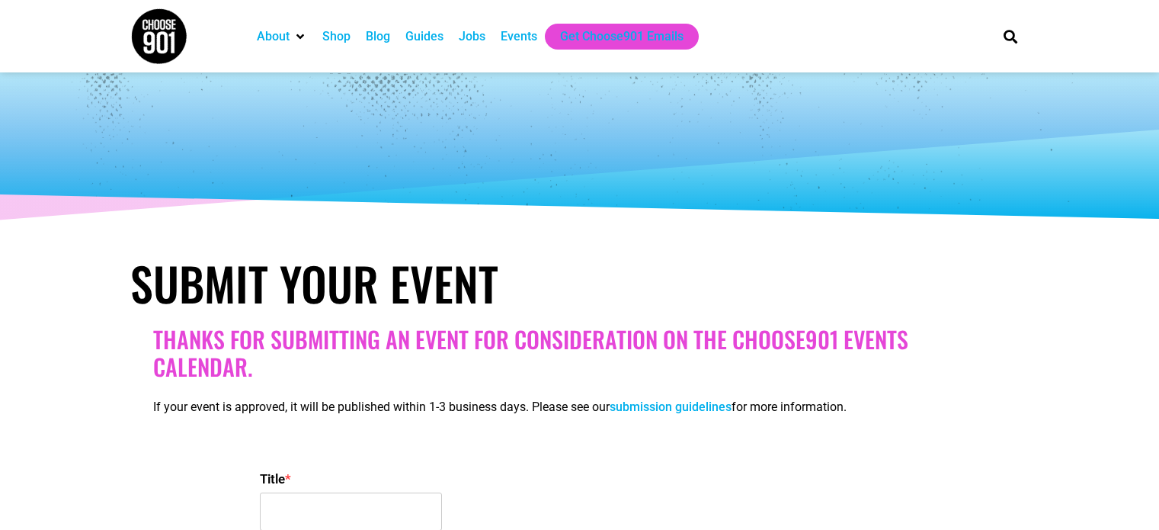
select select
click at [517, 36] on div "Events" at bounding box center [519, 36] width 37 height 18
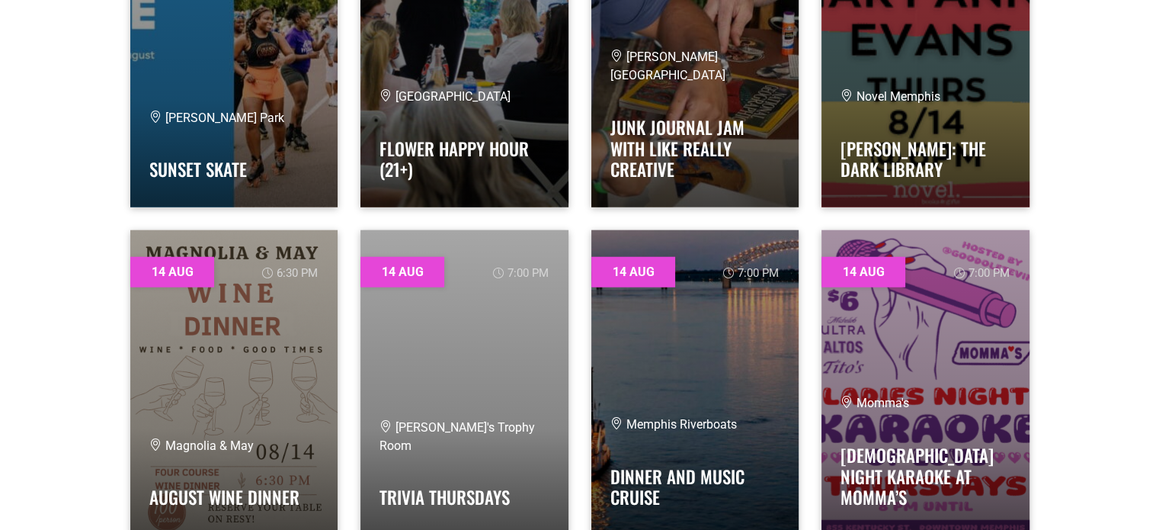
scroll to position [3733, 0]
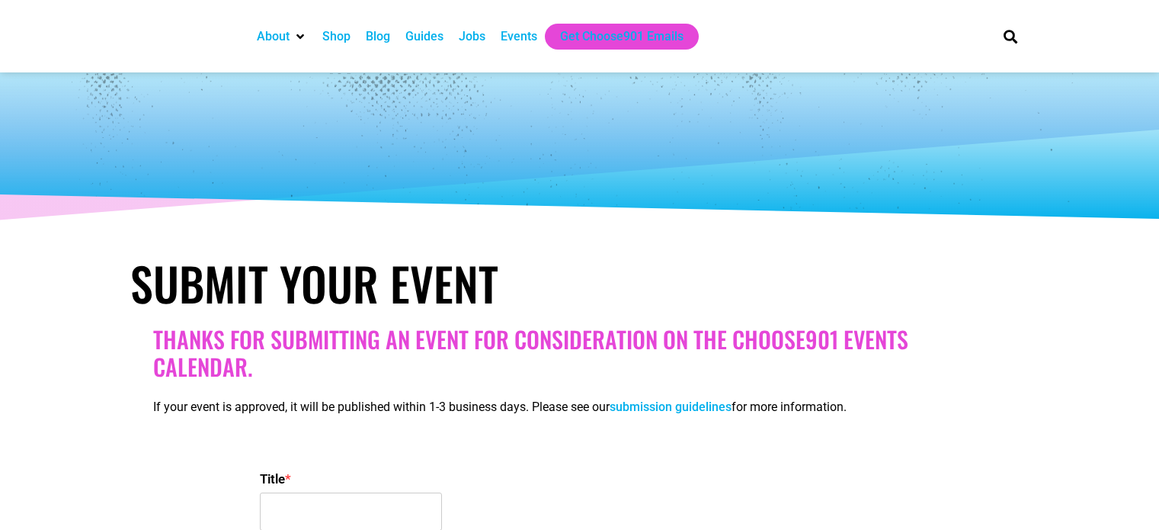
select select
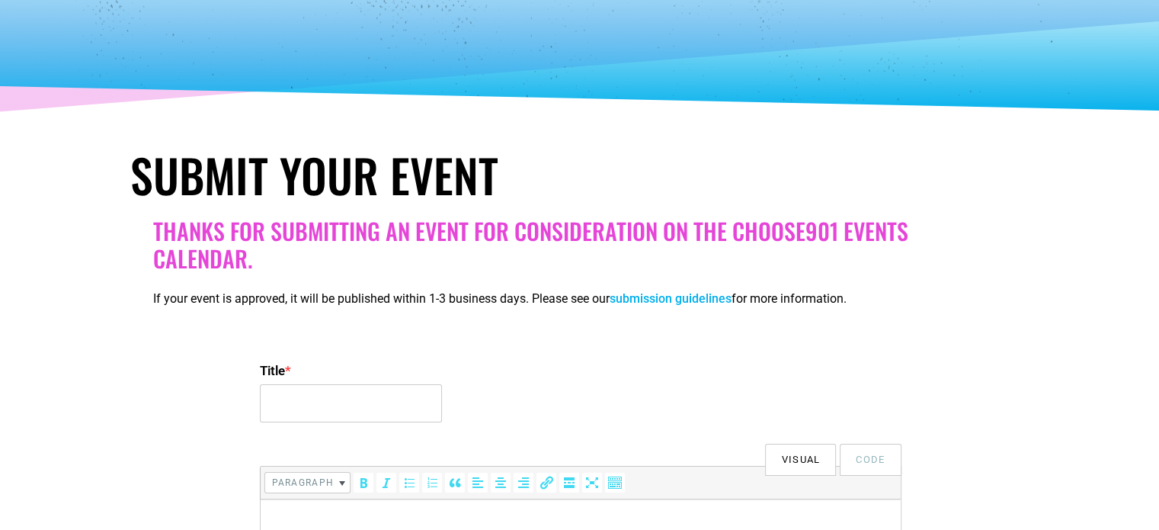
scroll to position [152, 0]
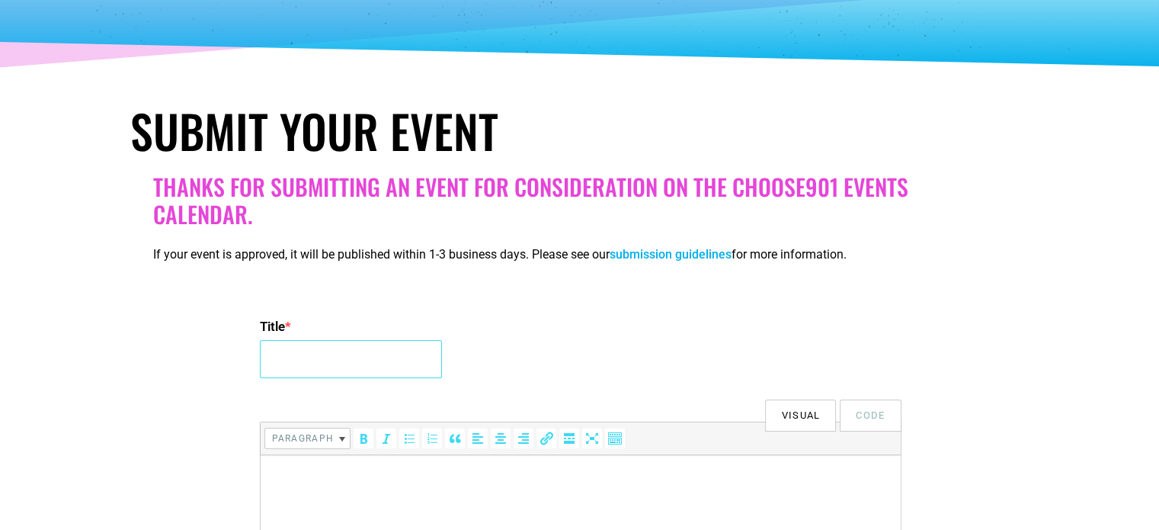
click at [320, 350] on input "Title *" at bounding box center [351, 359] width 182 height 38
paste input "VALERIE BURNS: ICING ON THE MURDER"
type input "VALERIE BURNS: ICING ON THE MURDER"
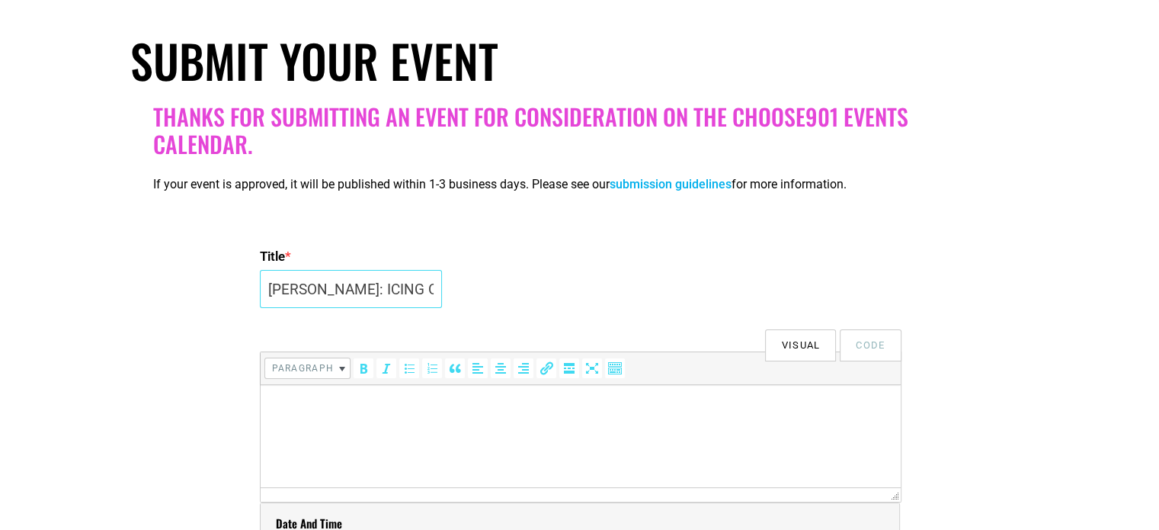
scroll to position [305, 0]
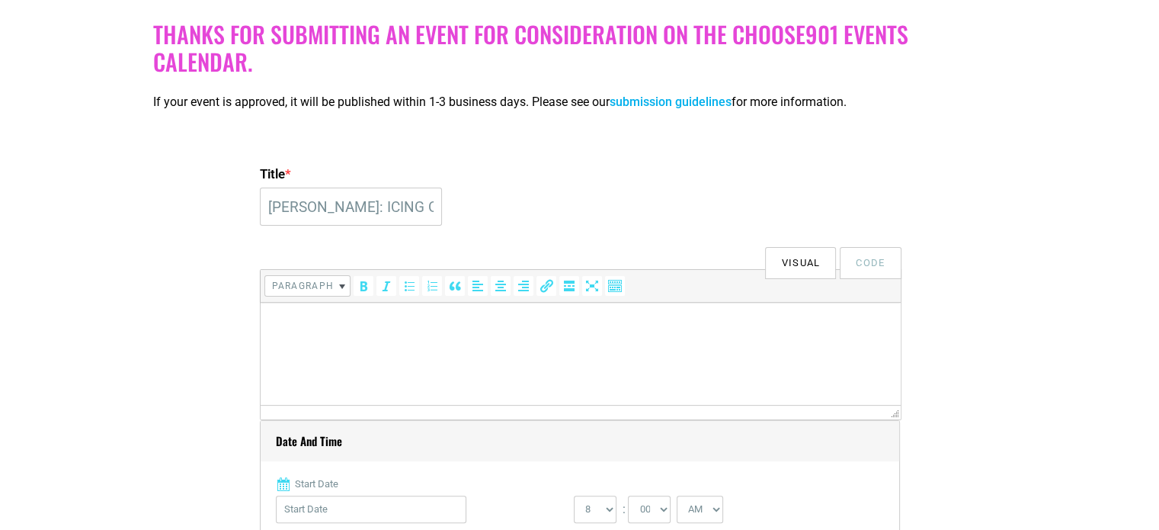
click at [417, 345] on html at bounding box center [580, 323] width 640 height 43
drag, startPoint x: 417, startPoint y: 350, endPoint x: 282, endPoint y: 319, distance: 138.3
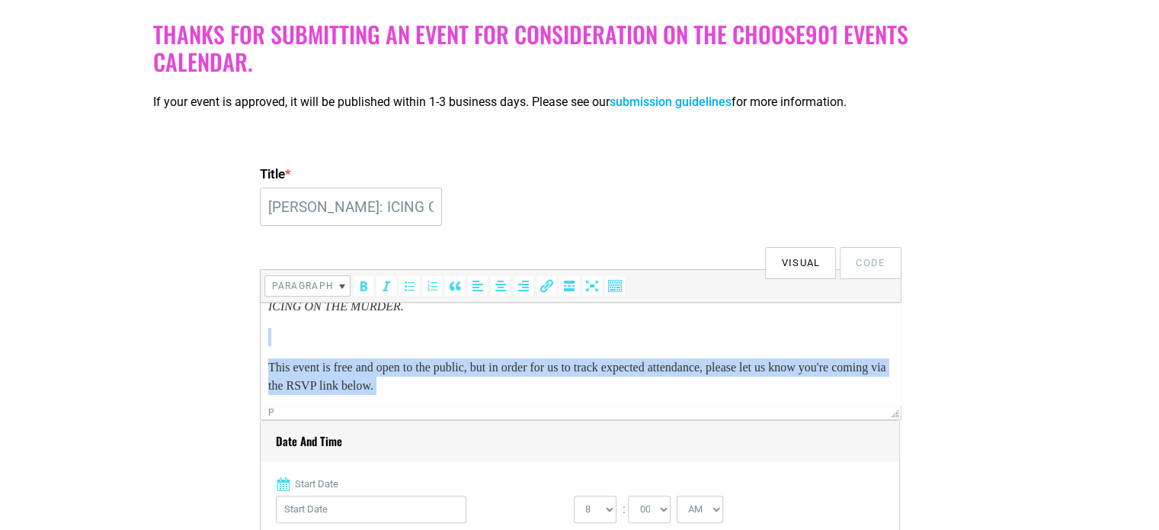
drag, startPoint x: 325, startPoint y: 395, endPoint x: 289, endPoint y: 341, distance: 65.5
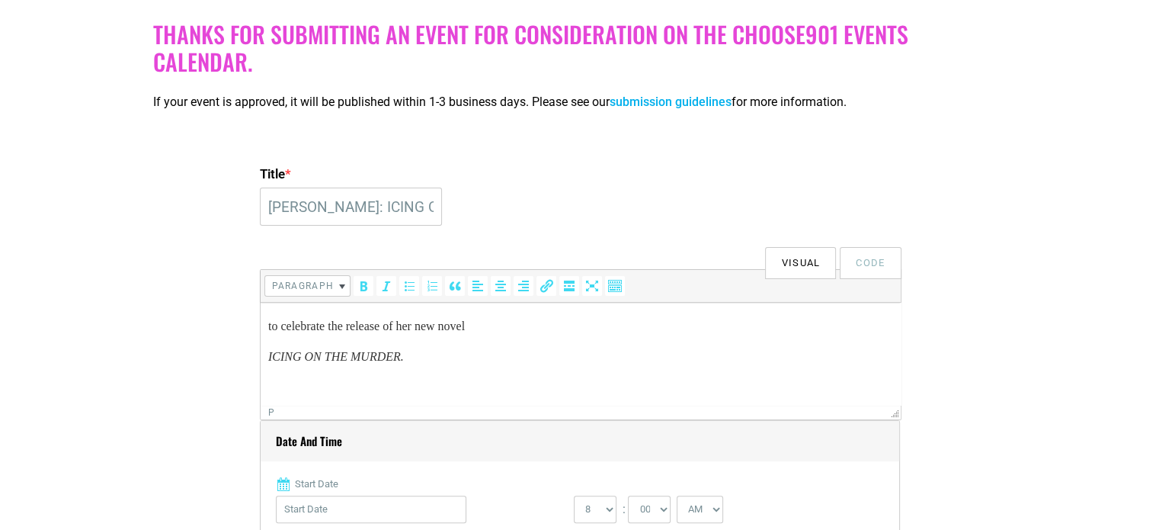
scroll to position [155, 0]
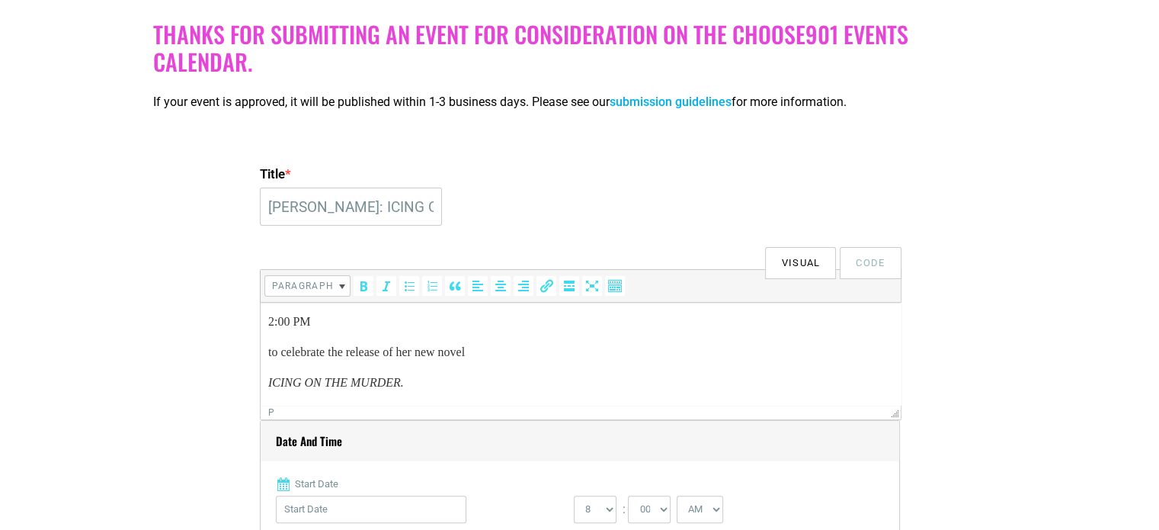
click at [267, 380] on em "ICING ON THE MURDER." at bounding box center [335, 382] width 136 height 13
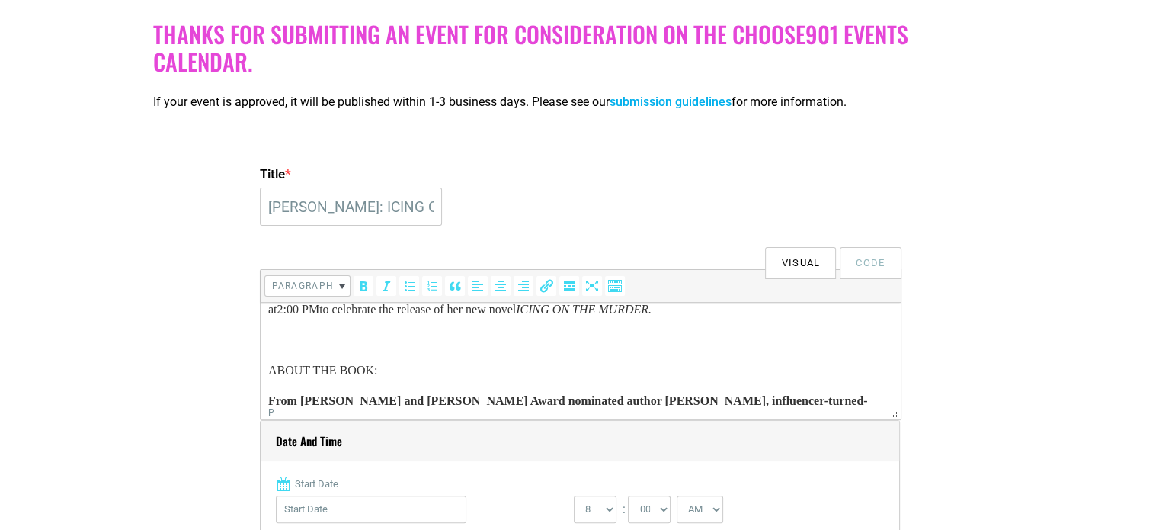
scroll to position [60, 0]
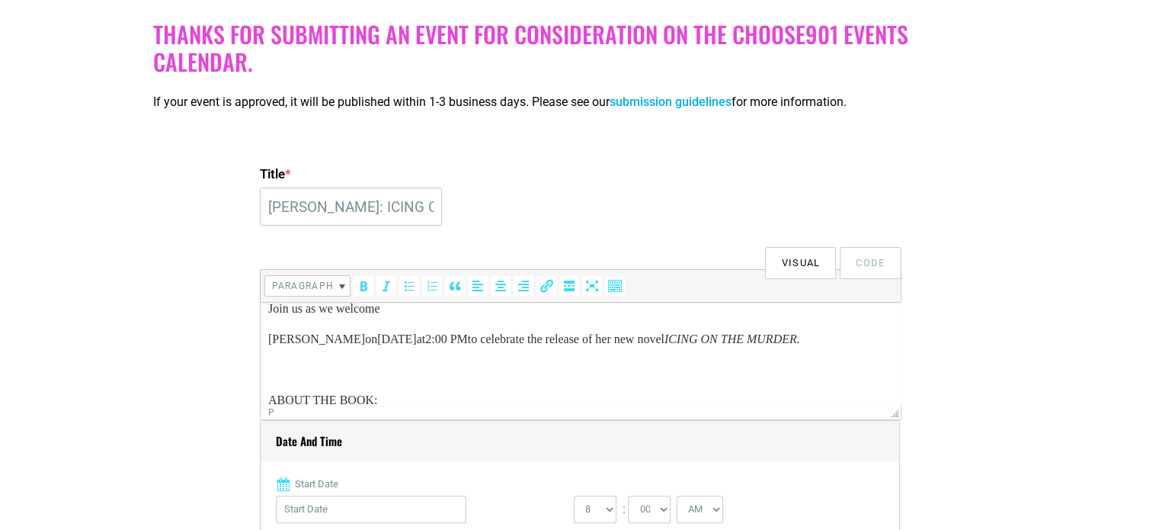
scroll to position [0, 0]
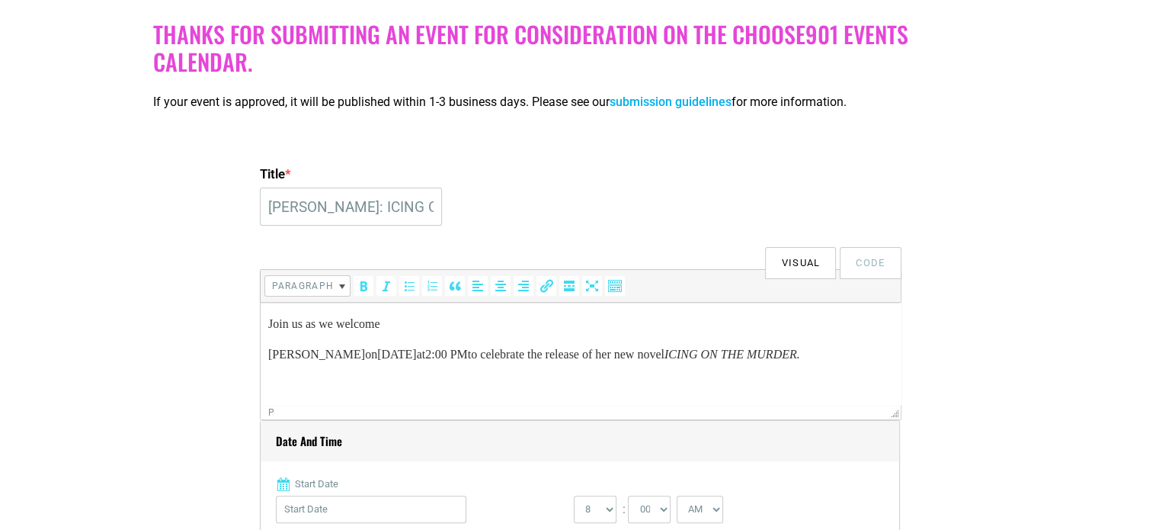
click at [269, 346] on p "VALERIE BURNS on SATURDAY, AUGUST 16 at 2:00 PM to celebrate the release of her…" at bounding box center [579, 354] width 625 height 18
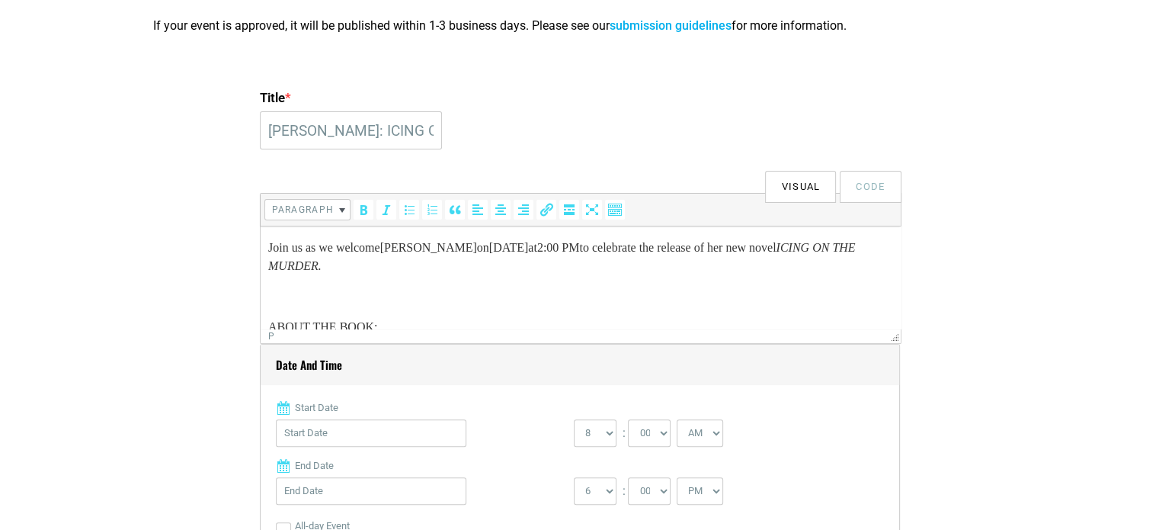
drag, startPoint x: 267, startPoint y: 246, endPoint x: 453, endPoint y: 325, distance: 201.8
drag, startPoint x: 265, startPoint y: 248, endPoint x: 328, endPoint y: 270, distance: 66.3
click at [270, 249] on p "Join us as we welcome VALERIE BURNS on SATURDAY, AUGUST 16 at 2:00 PM to celebr…" at bounding box center [579, 256] width 625 height 37
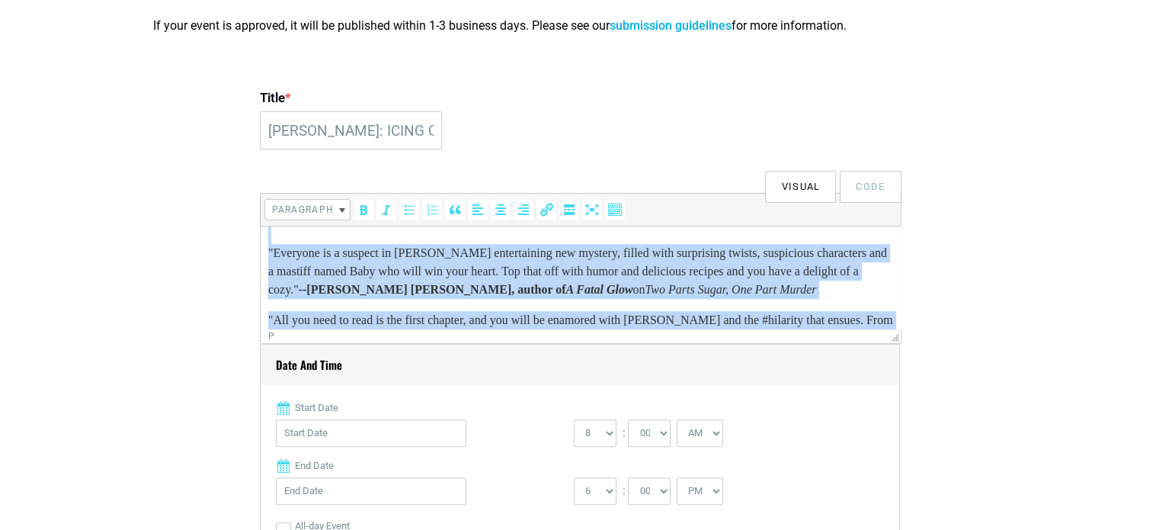
scroll to position [1427, 0]
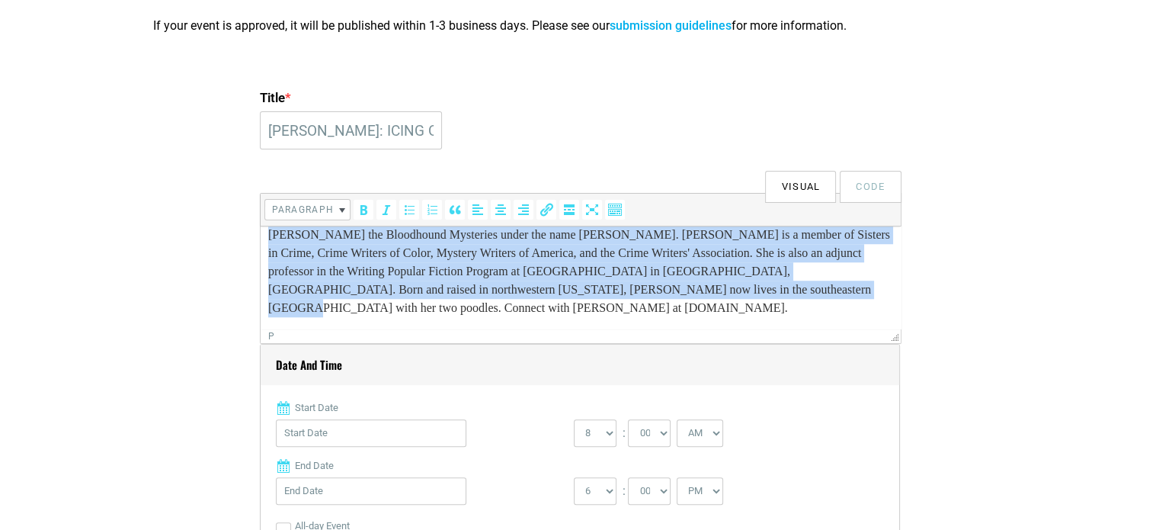
drag, startPoint x: 267, startPoint y: 248, endPoint x: 709, endPoint y: 315, distance: 446.9
copy body "Join us as we welcome VALERIE BURNS on SATURDAY, AUGUST 16 at 2:00 PM to celebr…"
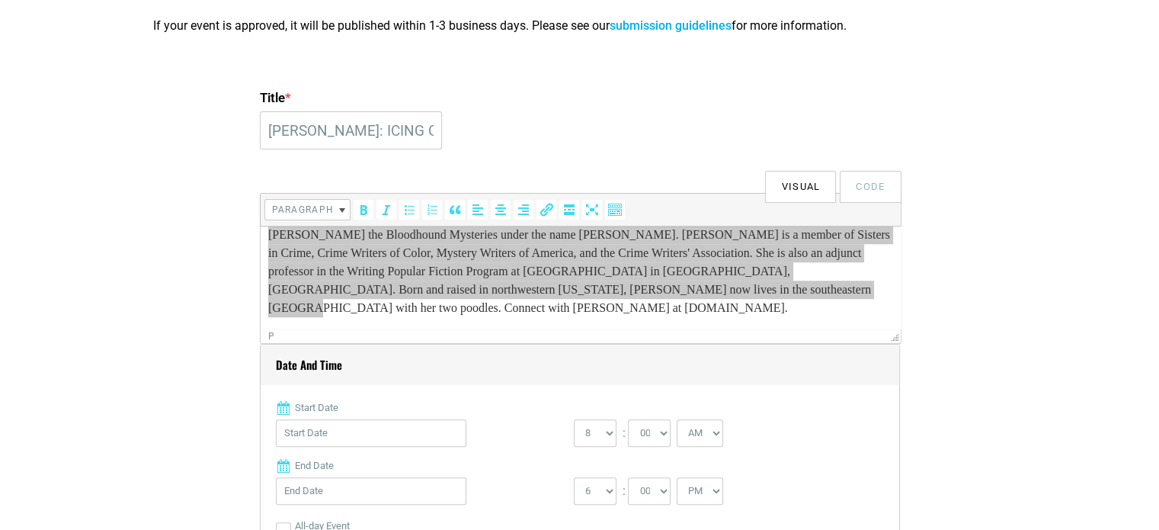
click at [546, 357] on h4 "Date and Time" at bounding box center [580, 364] width 638 height 40
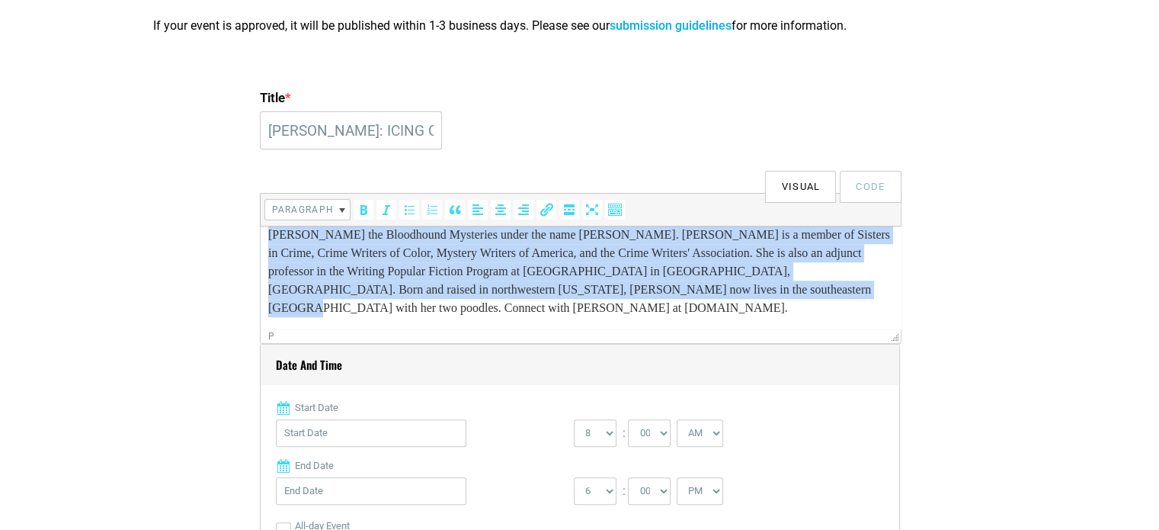
click at [328, 265] on p "Valerie (V.M.) Burns is a mystery writer whose novels and short stories have be…" at bounding box center [579, 244] width 625 height 146
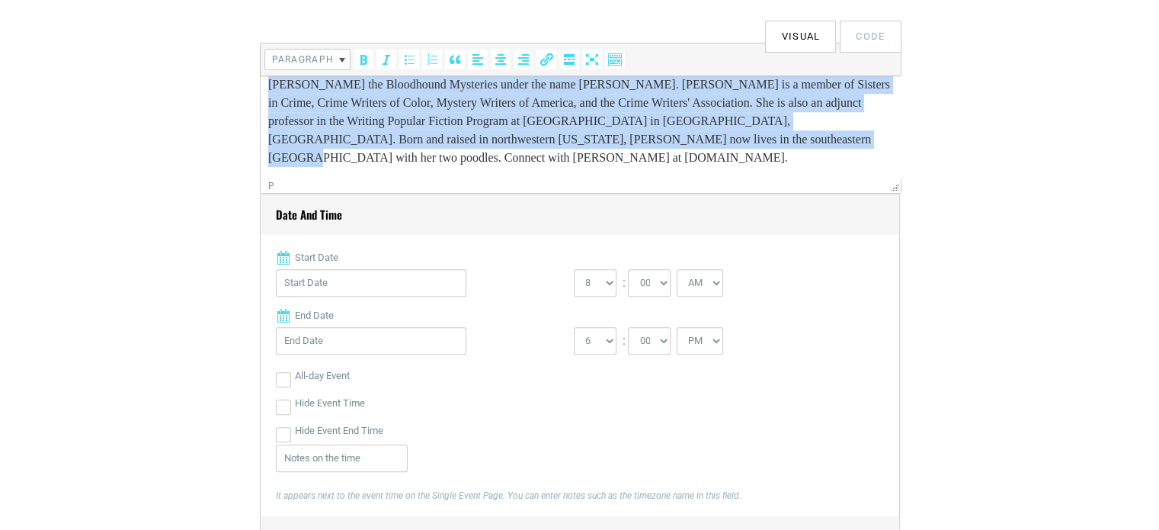
scroll to position [533, 0]
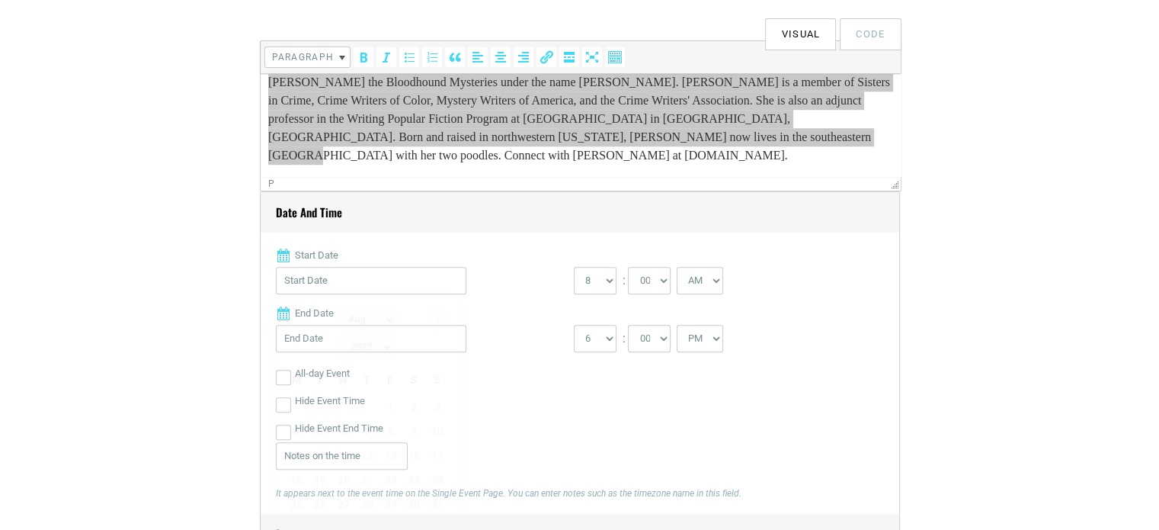
click at [344, 278] on input "Start Date" at bounding box center [371, 280] width 190 height 27
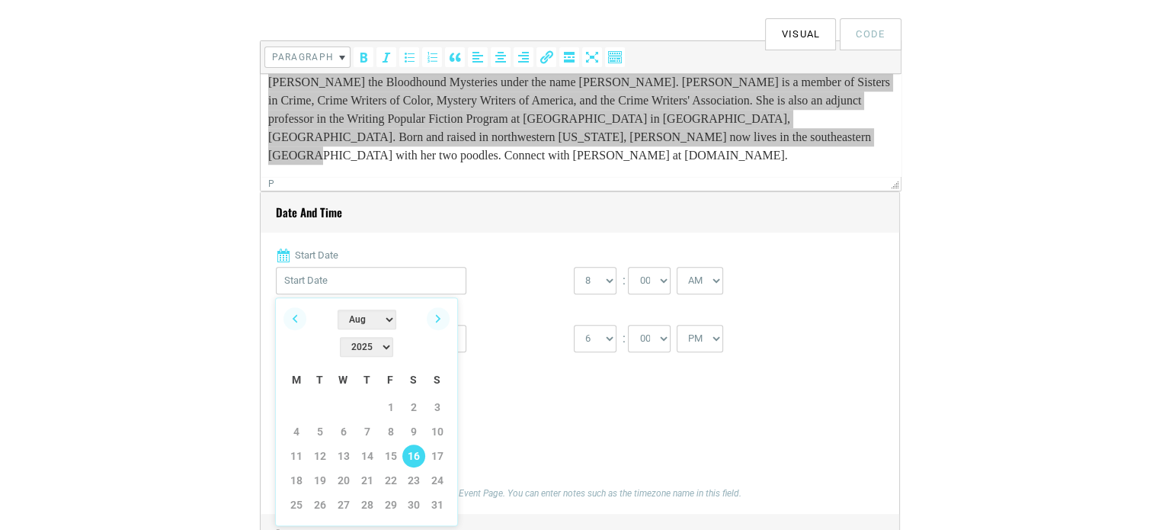
click at [418, 444] on link "16" at bounding box center [413, 455] width 23 height 23
type input "08/16/2025"
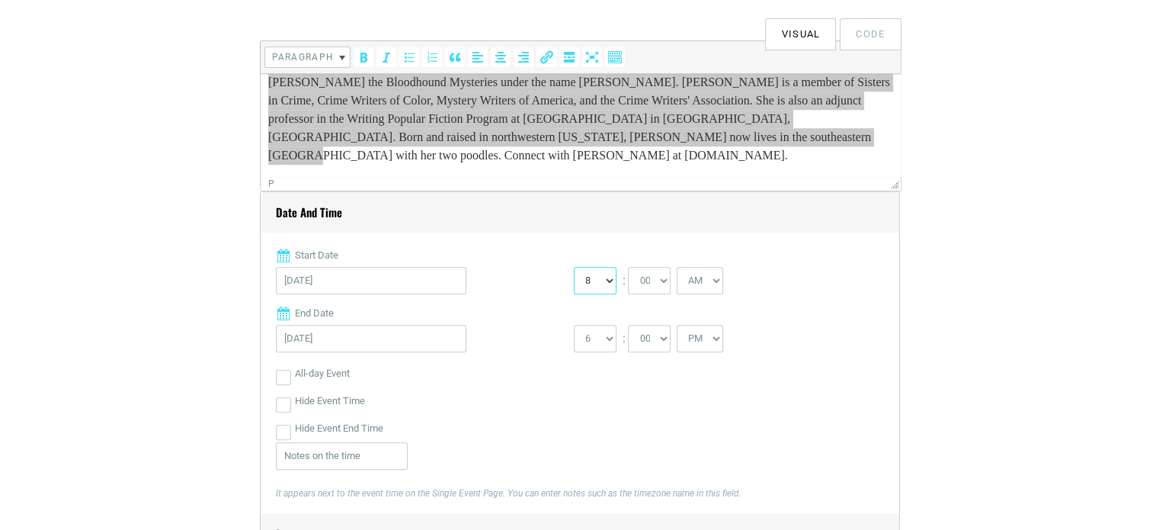
click at [599, 274] on select "0 1 2 3 4 5 6 7 8 9 10 11 12" at bounding box center [595, 280] width 43 height 27
select select "2"
click at [574, 267] on select "0 1 2 3 4 5 6 7 8 9 10 11 12" at bounding box center [595, 280] width 43 height 27
click at [715, 283] on select "AM PM" at bounding box center [700, 280] width 46 height 27
select select "PM"
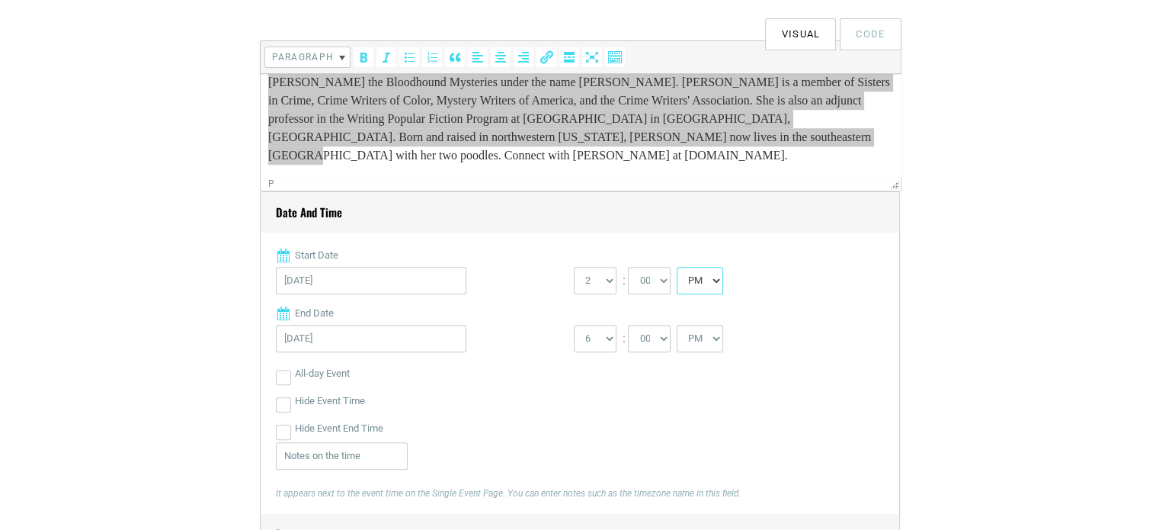
click at [677, 267] on select "AM PM" at bounding box center [700, 280] width 46 height 27
click at [593, 346] on select "1 2 3 4 5 6 7 8 9 10 11 12" at bounding box center [595, 338] width 43 height 27
click at [317, 429] on label "Hide Event End Time" at bounding box center [339, 427] width 88 height 27
click at [291, 429] on input "Hide Event End Time" at bounding box center [283, 431] width 15 height 15
checkbox input "true"
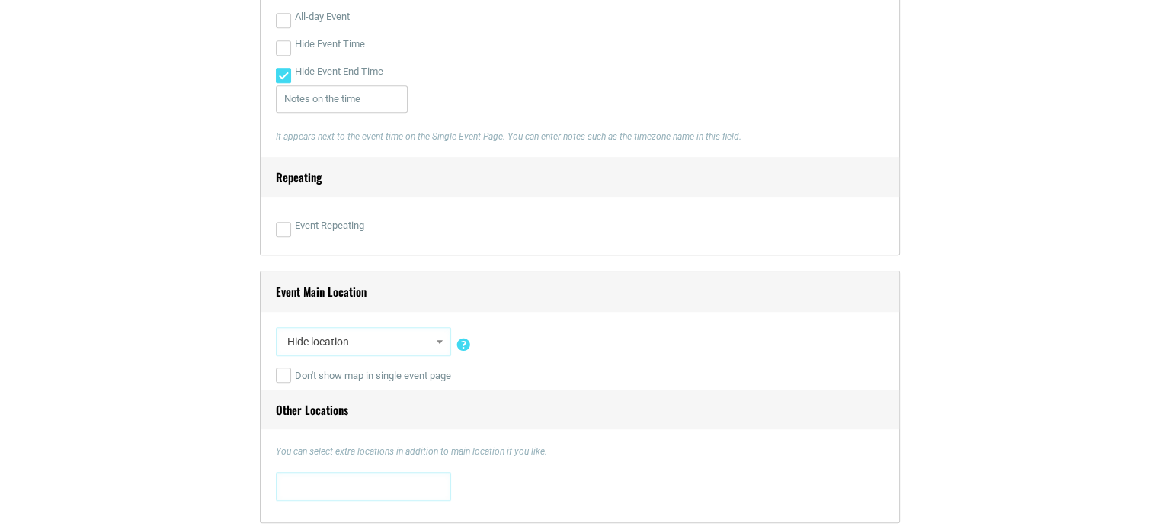
scroll to position [914, 0]
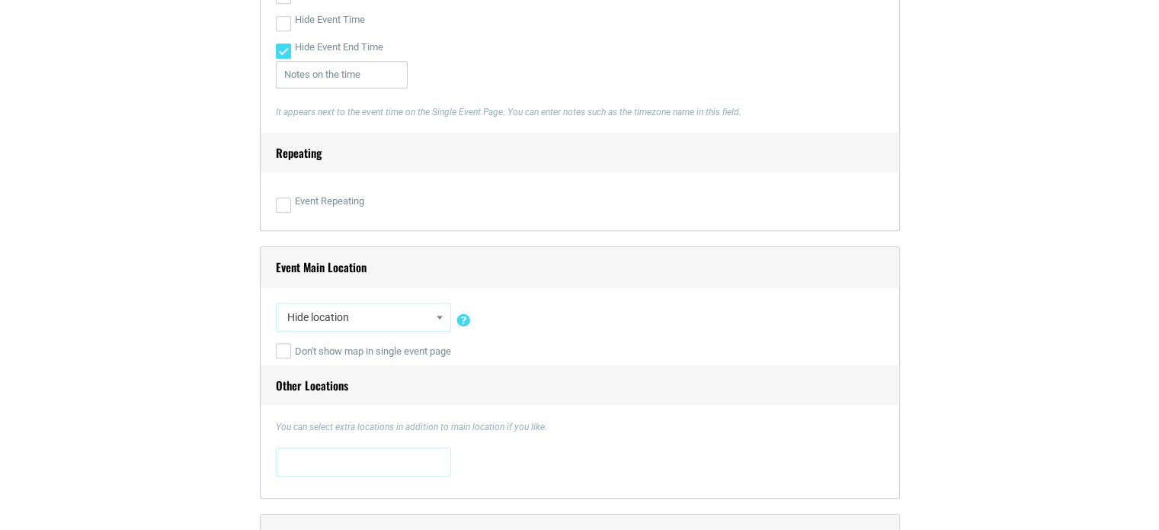
click at [442, 321] on span at bounding box center [439, 317] width 15 height 20
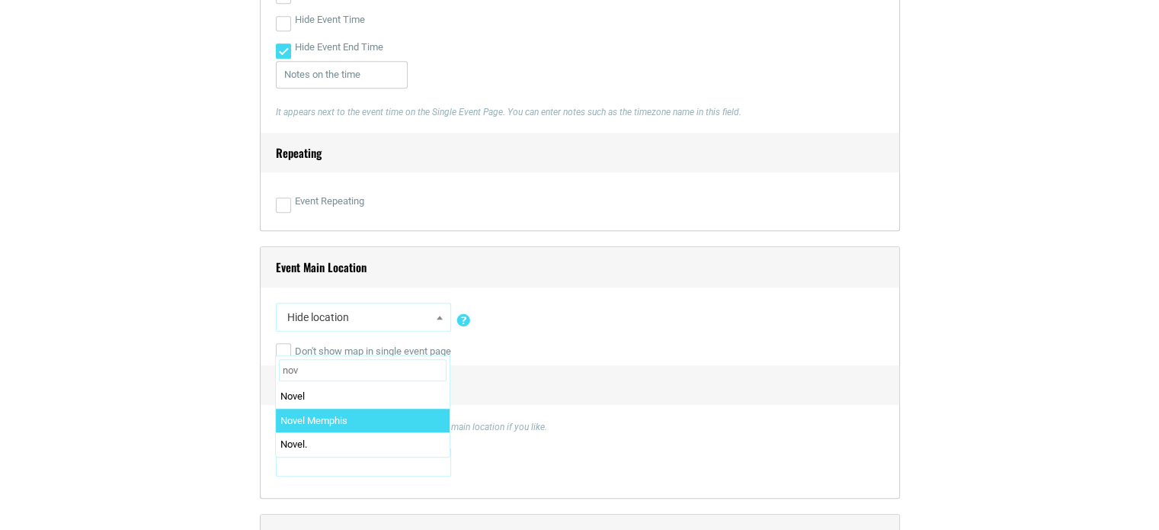
type input "nov"
select select "1758"
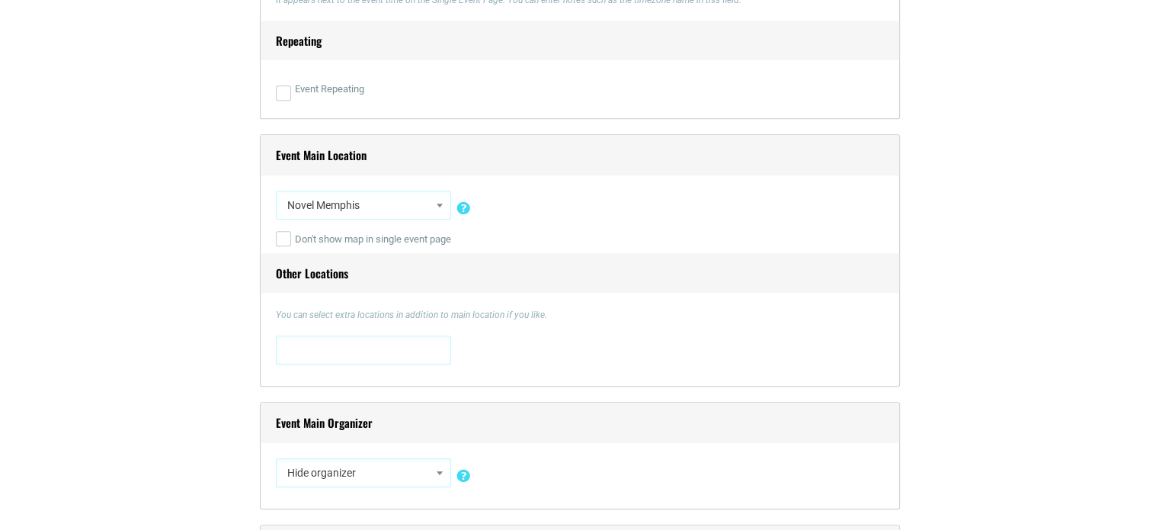
scroll to position [1143, 0]
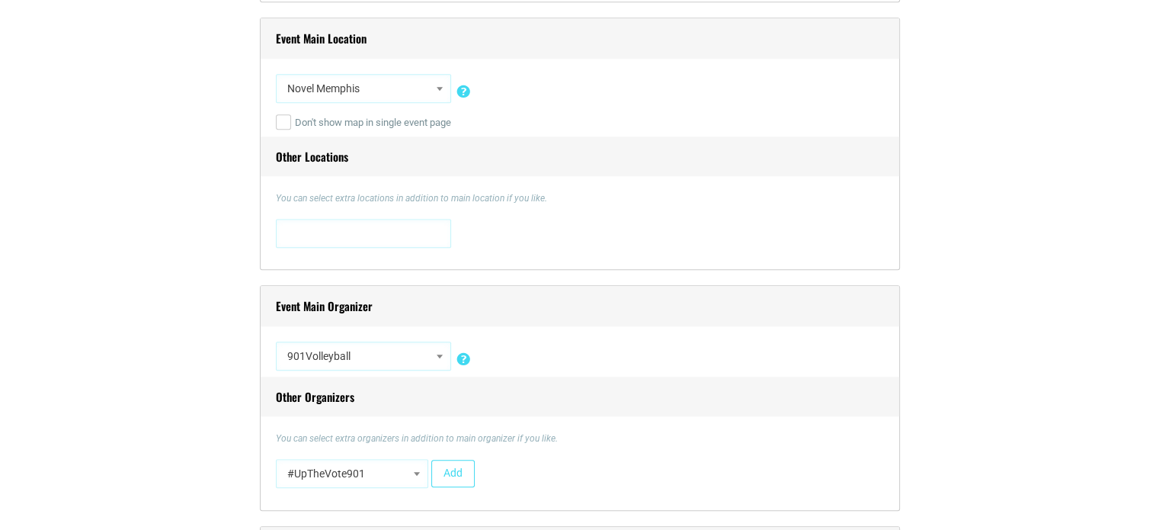
click at [424, 335] on div "Event Main Organizer Hide organizer Insert a new organizer #UpTheVote901 17 Ber…" at bounding box center [580, 398] width 640 height 226
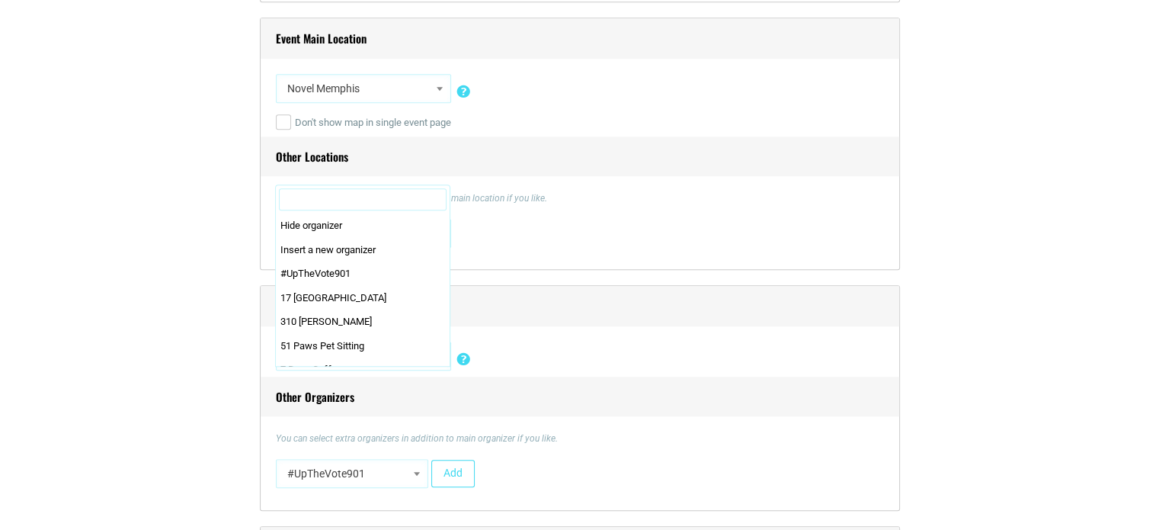
scroll to position [350, 0]
select select "1715"
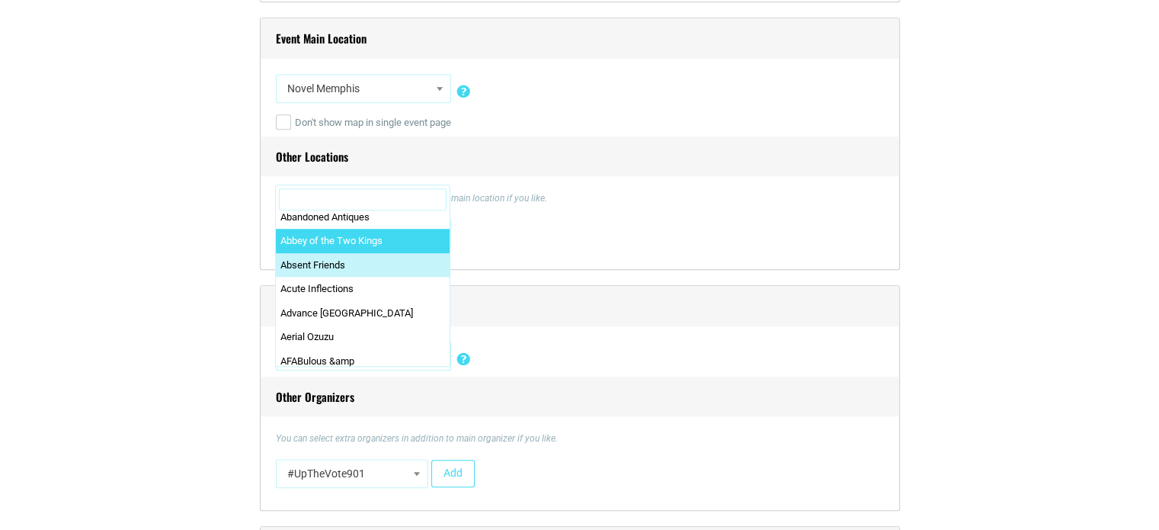
drag, startPoint x: 374, startPoint y: 352, endPoint x: 363, endPoint y: 200, distance: 152.0
click at [363, 200] on input "Search" at bounding box center [363, 199] width 168 height 23
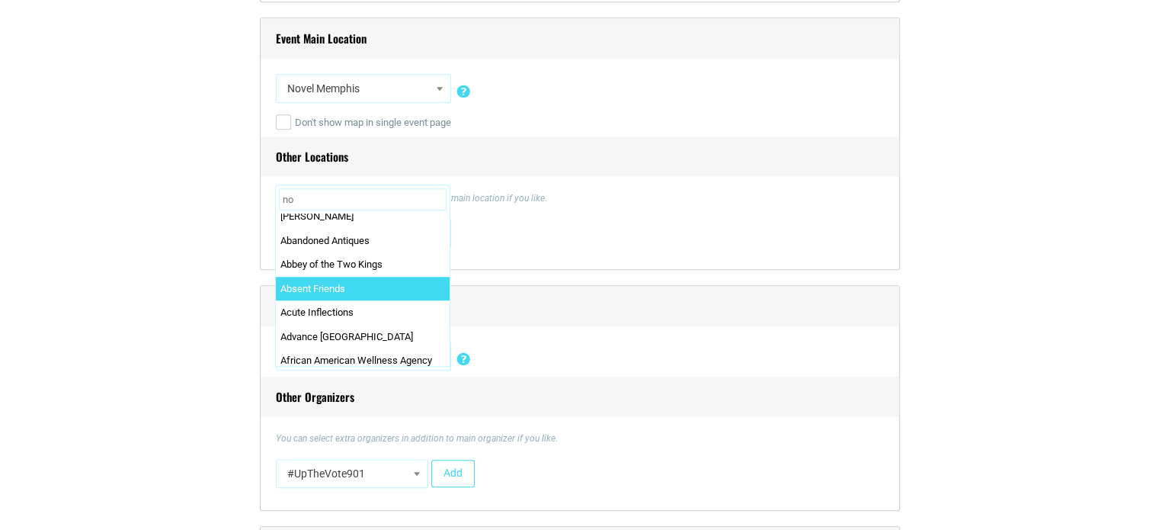
scroll to position [0, 0]
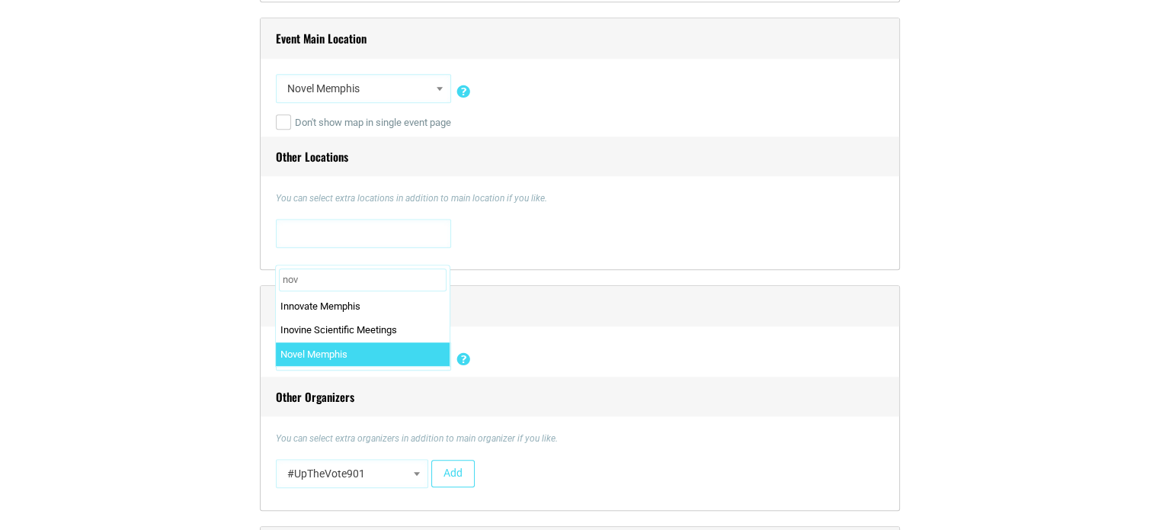
type input "nov"
select select "1759"
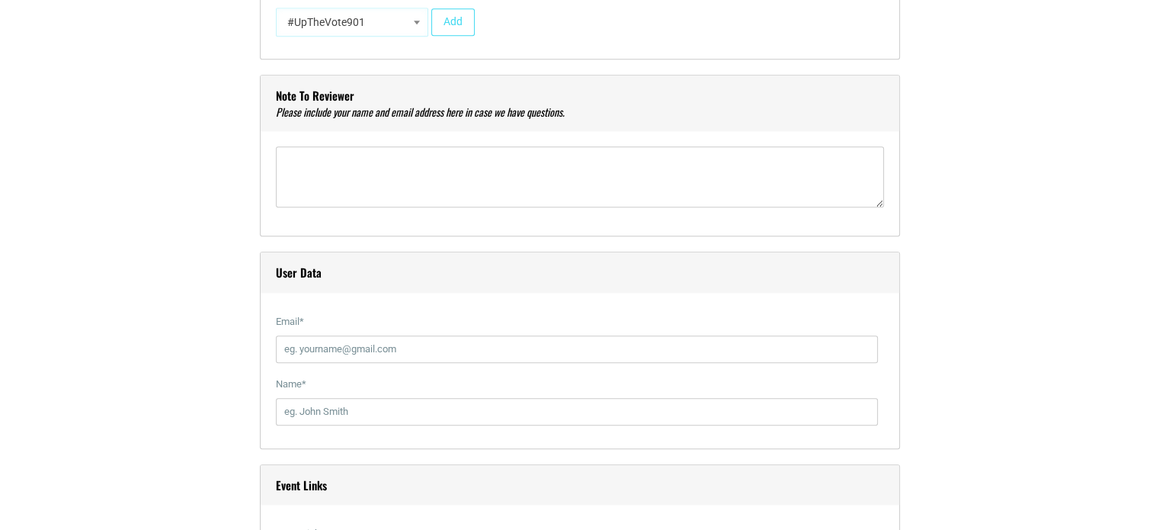
scroll to position [1600, 0]
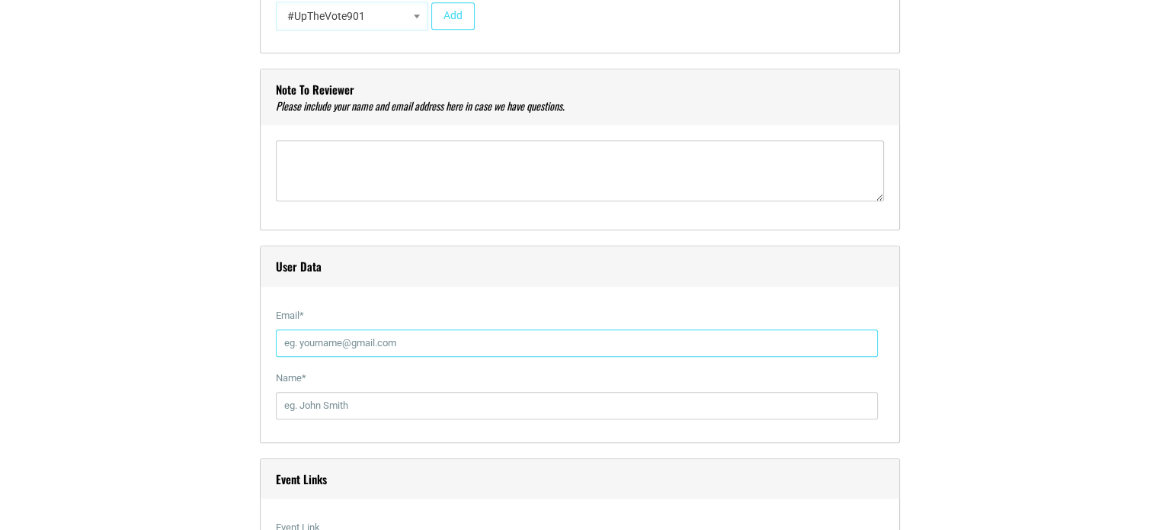
click at [295, 341] on input "Email *" at bounding box center [577, 342] width 602 height 27
type input "events@novelmemphis.com"
click at [360, 405] on input "Name *" at bounding box center [577, 405] width 602 height 27
type input "Mandy Martin"
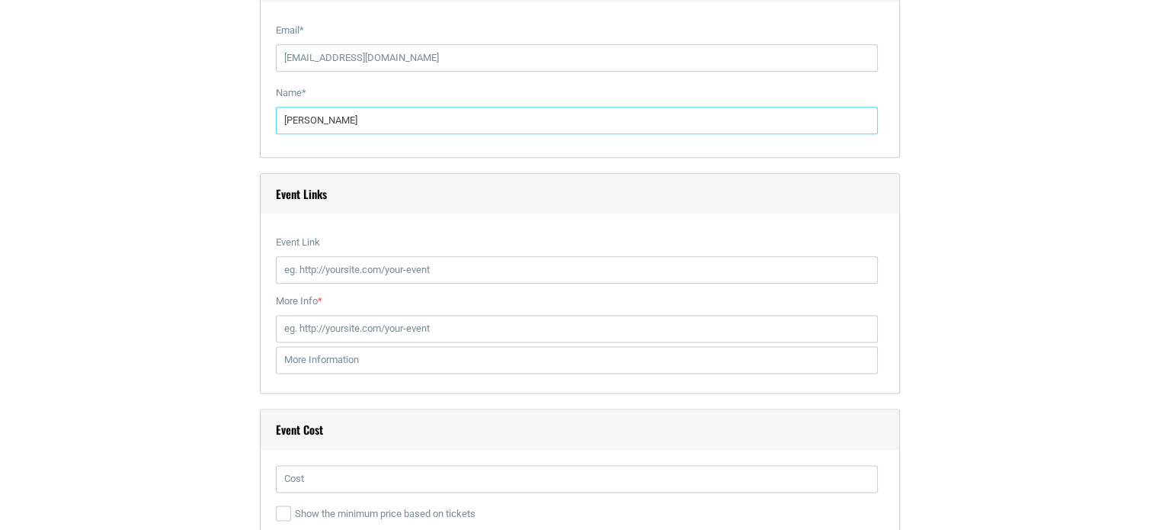
scroll to position [1905, 0]
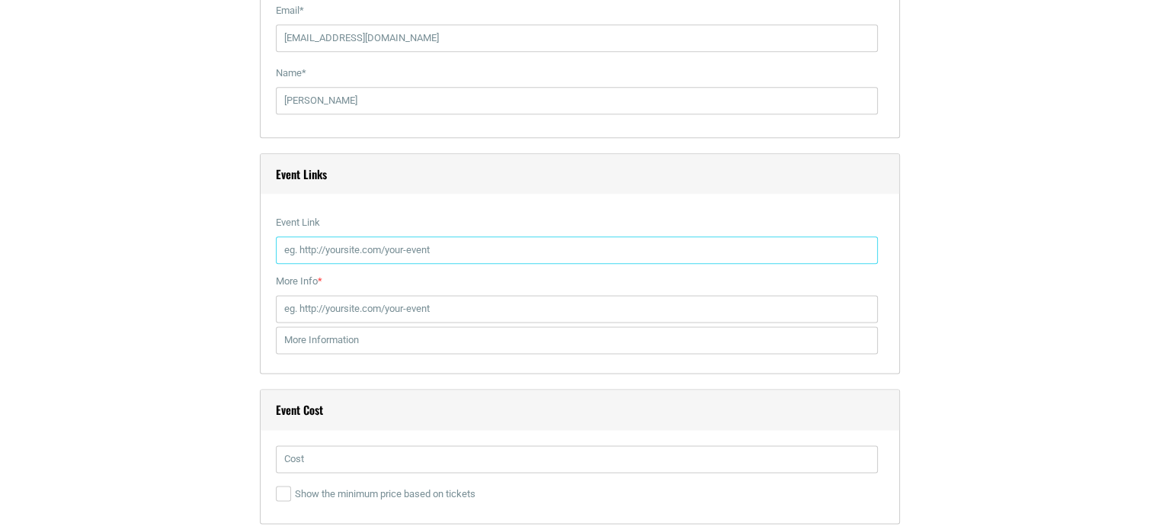
paste input "https://www.novelmemphis.com/event/valerie-burns-icing-murder"
type input "https://www.novelmemphis.com/event/valerie-burns-icing-murder"
paste input "https://www.novelmemphis.com/event/valerie-burns-icing-murder"
type input "https://www.novelmemphis.com/event/valerie-burns-icing-murder"
click at [189, 291] on div "Title * VALERIE BURNS: ICING ON THE MURDER Visual Code b i link b-quote del ins…" at bounding box center [579, 0] width 899 height 2941
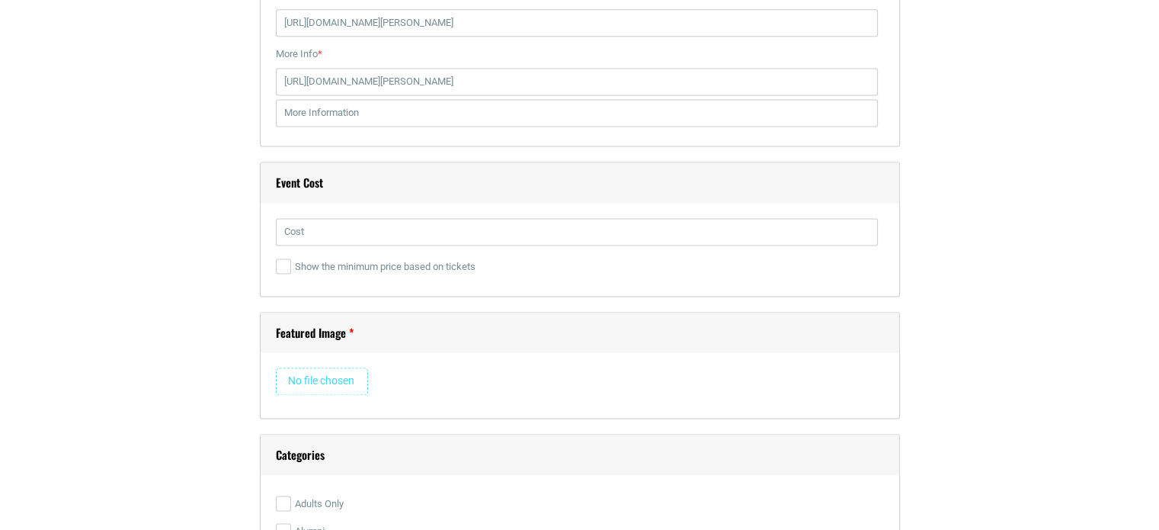
scroll to position [2133, 0]
click at [309, 233] on input "text" at bounding box center [577, 229] width 602 height 27
type input "Free to attend"
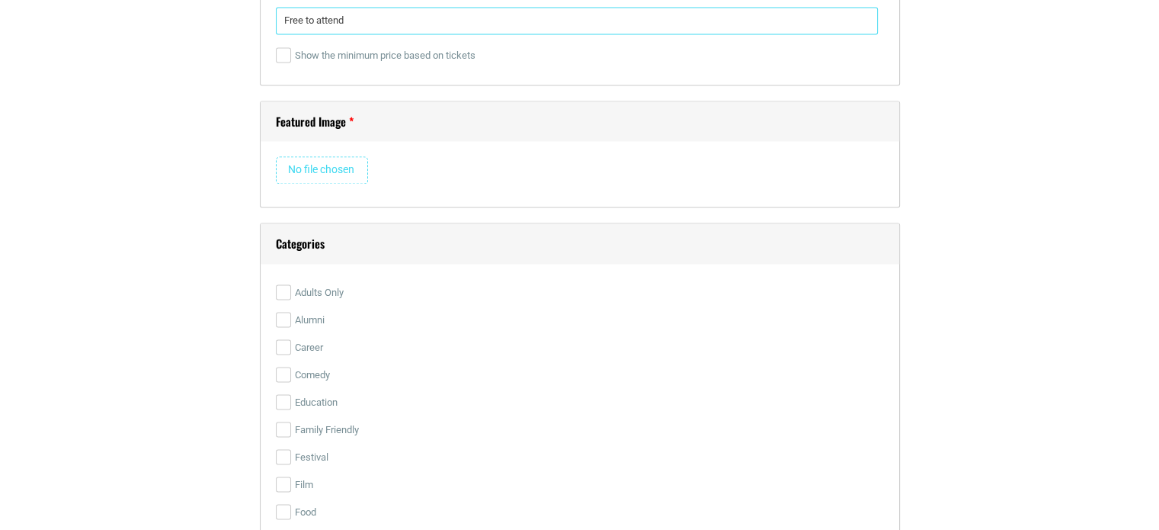
scroll to position [2362, 0]
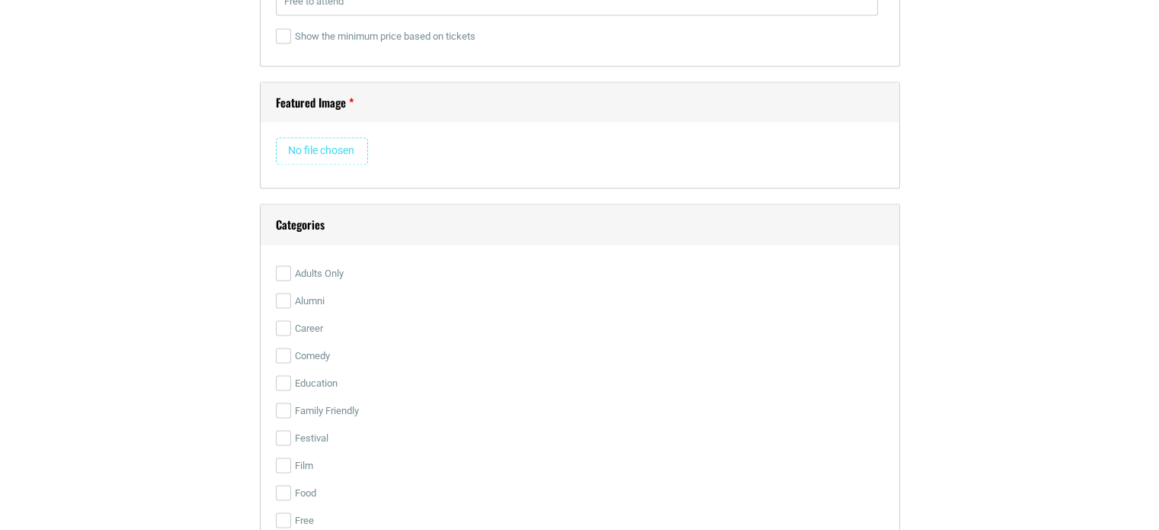
click at [317, 142] on input "file" at bounding box center [322, 150] width 92 height 27
type input "C:\fakepath\Valerie Burns (495 x 225 px).png"
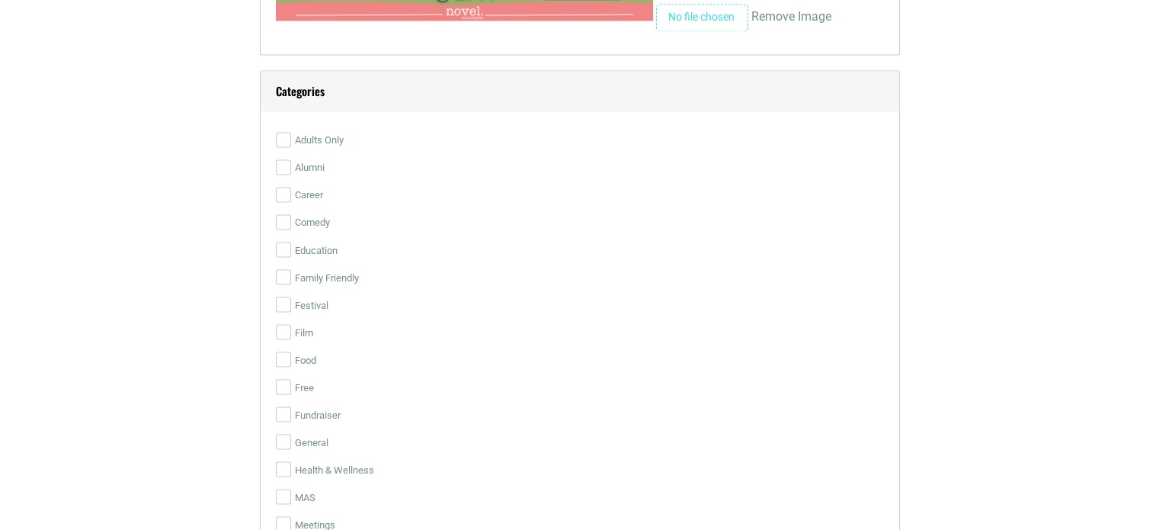
scroll to position [2667, 0]
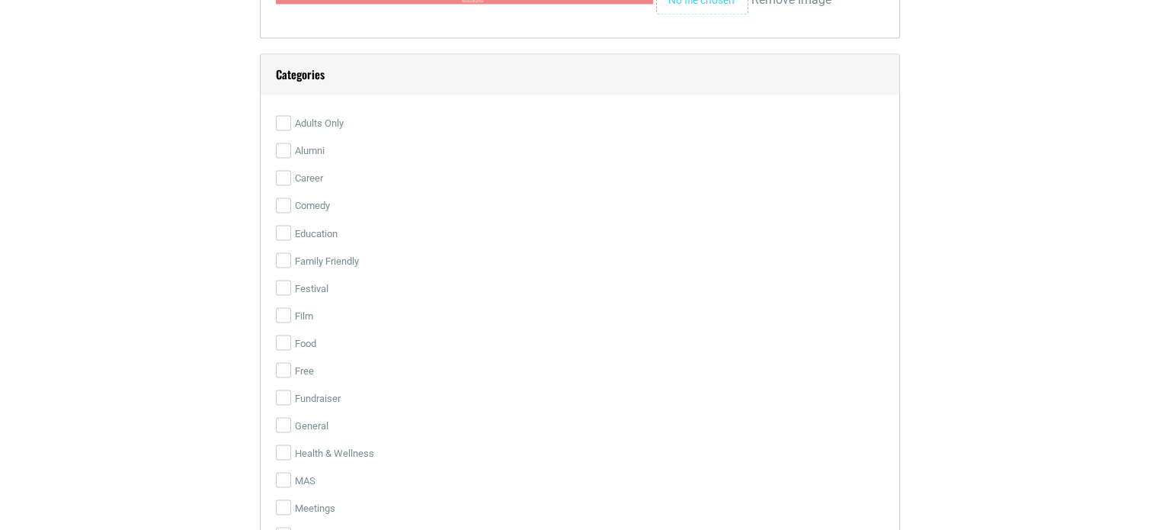
click at [304, 366] on label "Free" at bounding box center [580, 370] width 608 height 27
click at [291, 366] on input "Free" at bounding box center [283, 369] width 15 height 15
checkbox input "true"
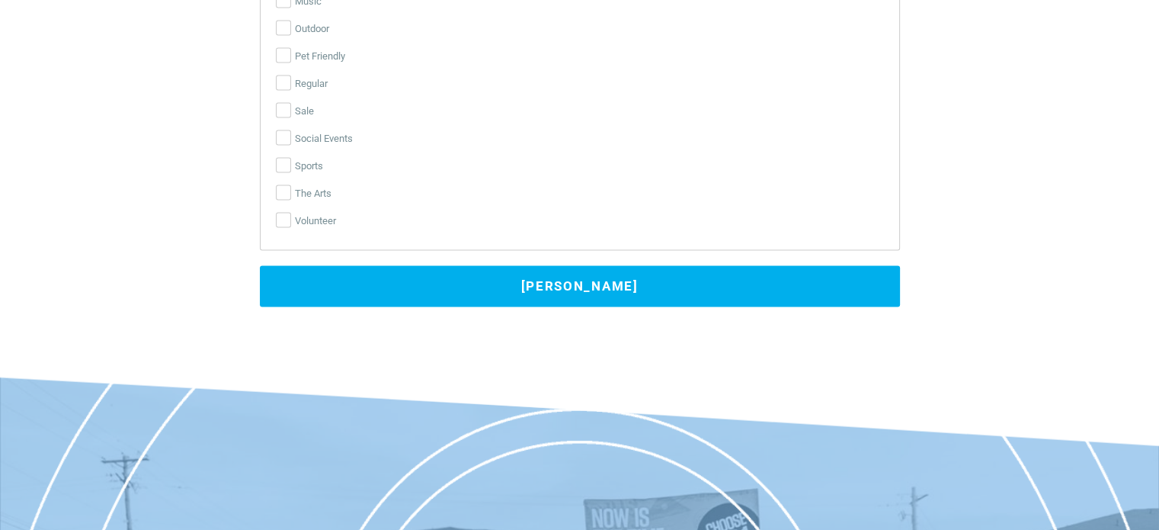
click at [671, 277] on button "Submit Event" at bounding box center [580, 286] width 640 height 41
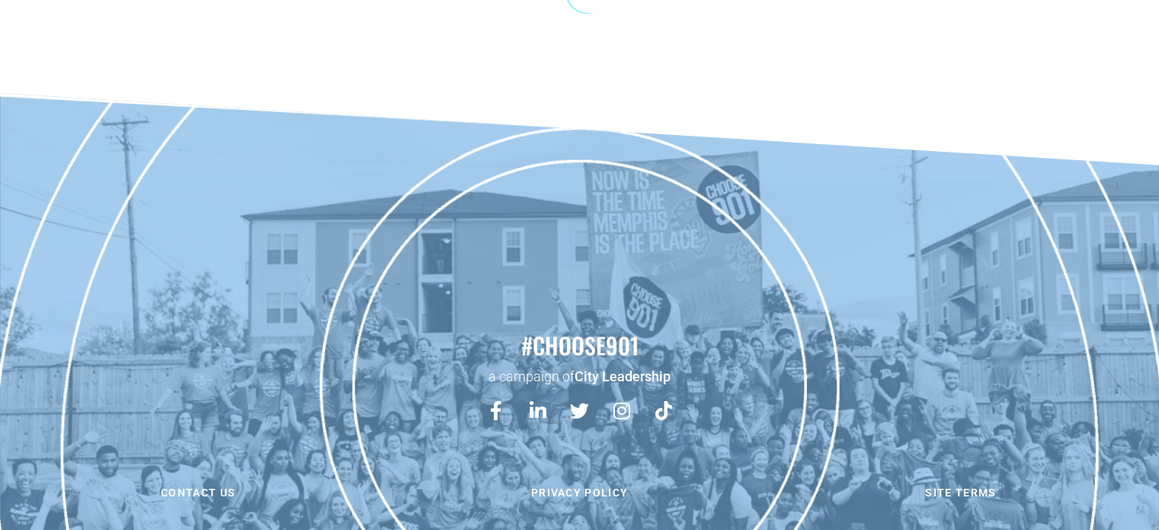
scroll to position [0, 0]
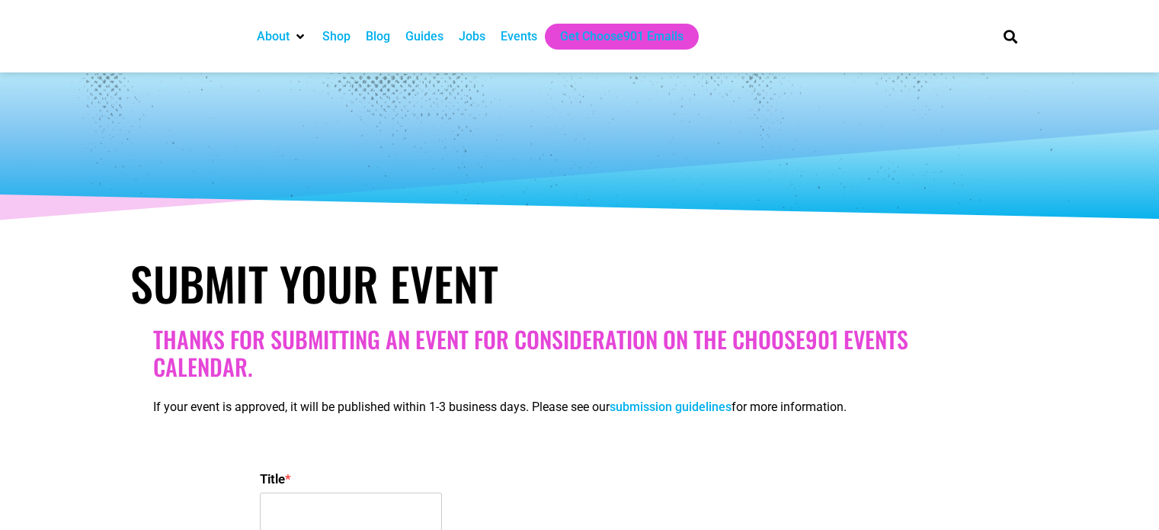
select select
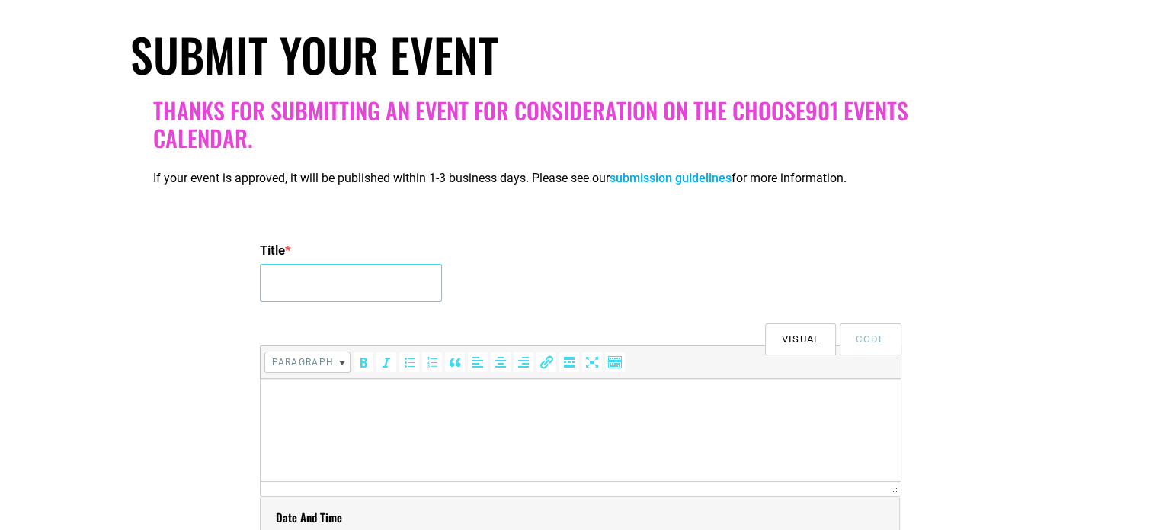
paste input "TIM LUPINACCI: EVERYBODY LEADS"
type input "TIM LUPINACCI: EVERYBODY LEADS"
drag, startPoint x: 302, startPoint y: 424, endPoint x: 273, endPoint y: 402, distance: 36.9
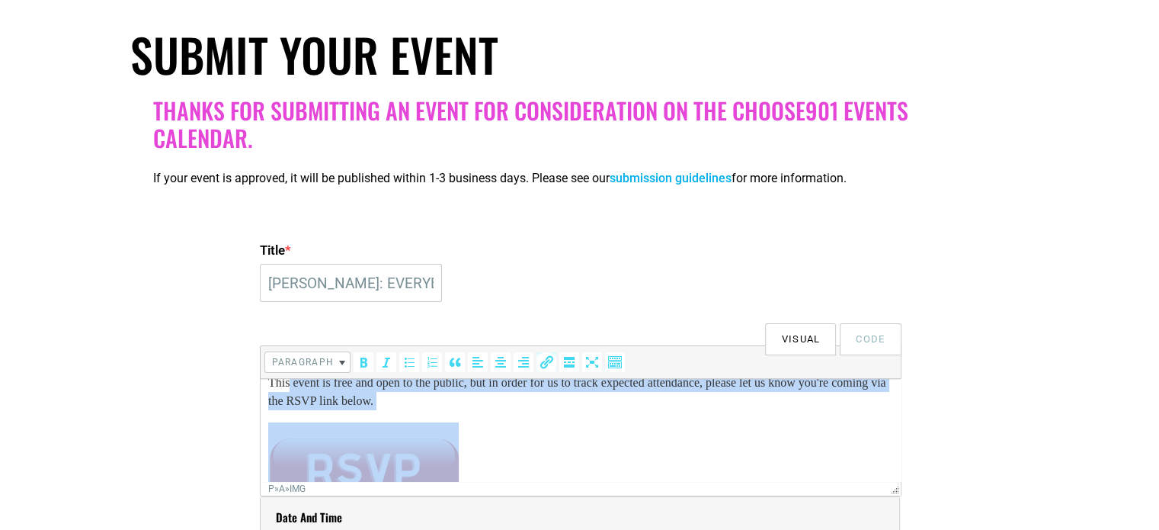
scroll to position [271, 0]
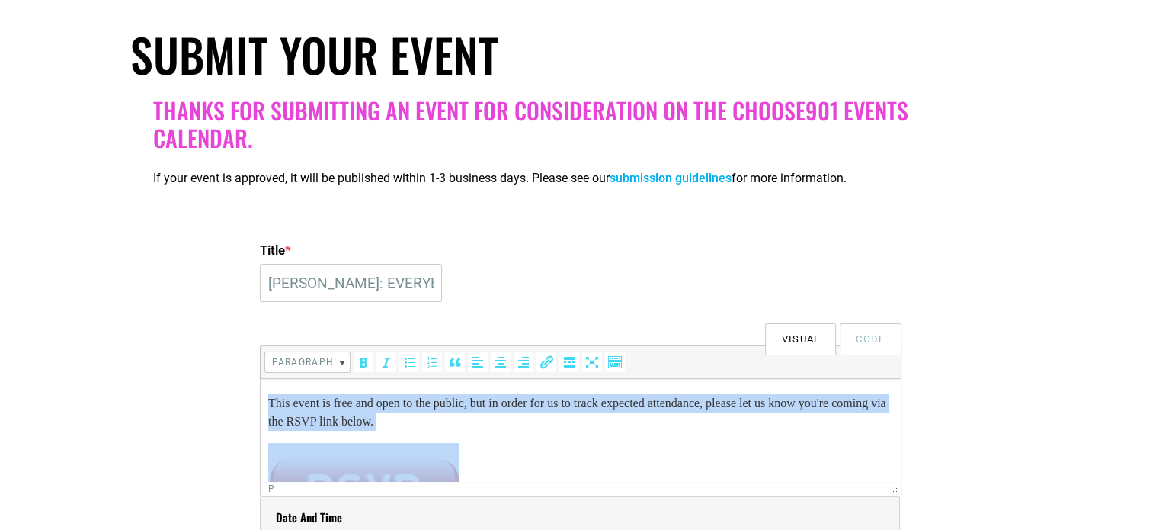
drag, startPoint x: 283, startPoint y: 452, endPoint x: 258, endPoint y: 395, distance: 62.0
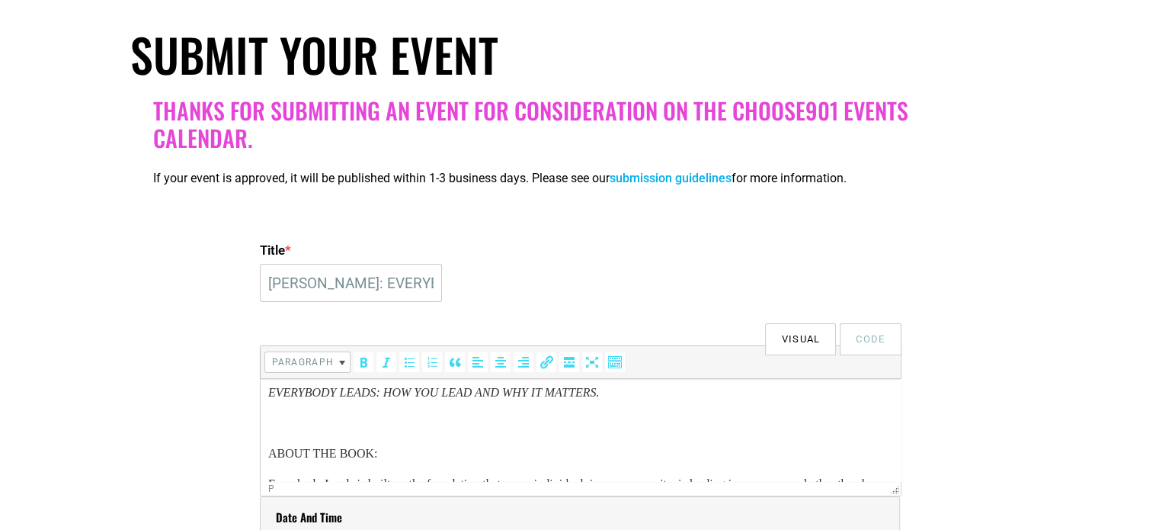
scroll to position [195, 0]
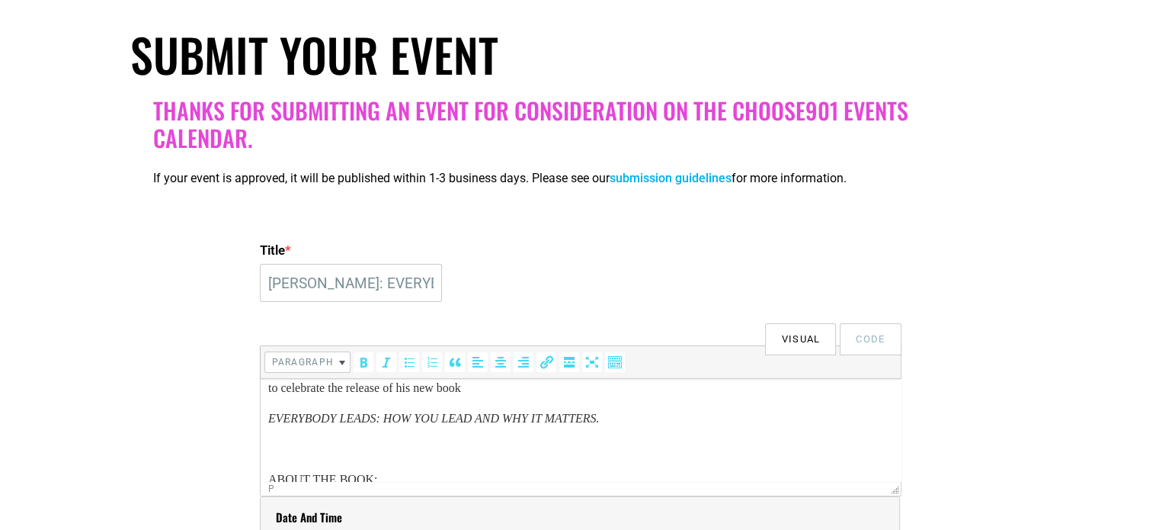
click at [267, 426] on p "EVERYBODY LEADS: HOW YOU LEAD AND WHY IT MATTERS." at bounding box center [579, 418] width 625 height 18
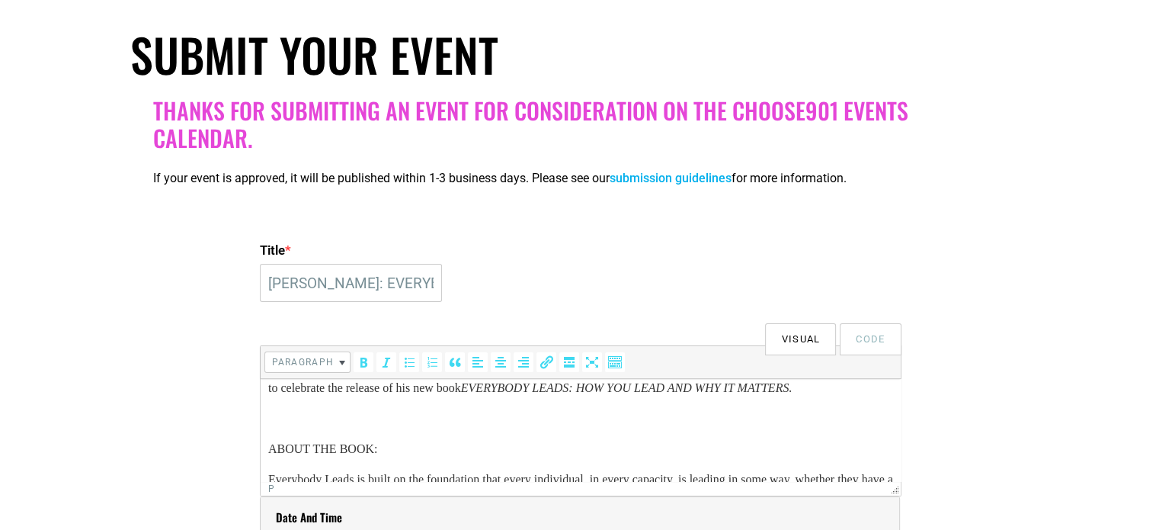
click at [267, 393] on p "to celebrate the release of his new book EVERYBODY LEADS: HOW YOU LEAD AND WHY …" at bounding box center [579, 388] width 625 height 18
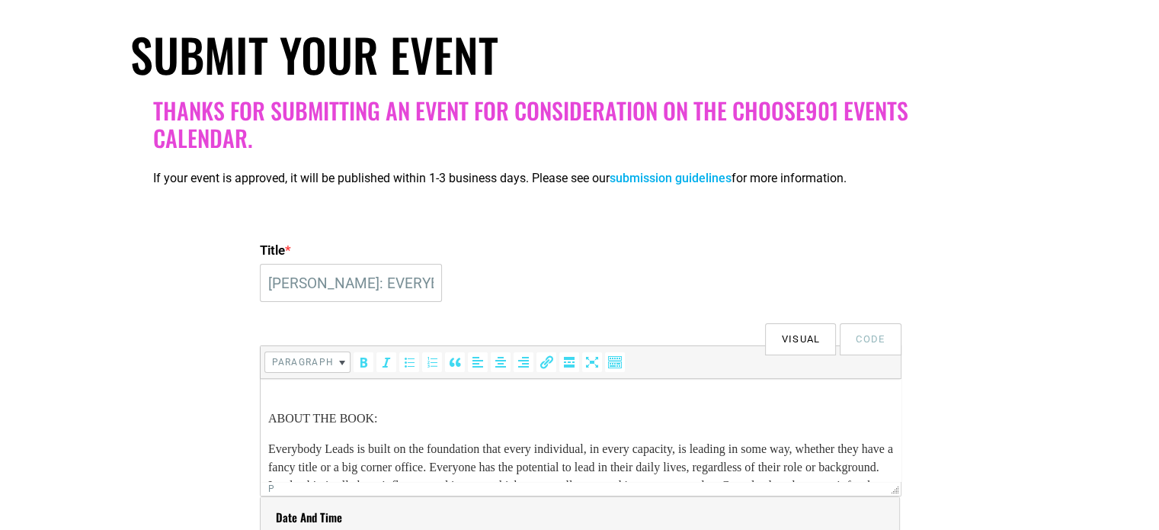
scroll to position [167, 0]
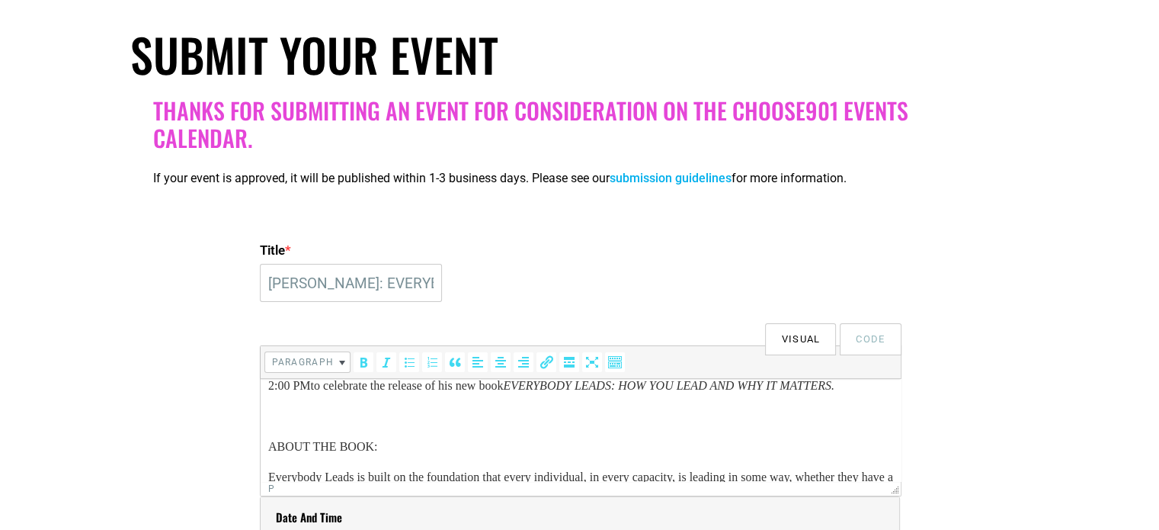
click at [267, 393] on p "2:00 PM to celebrate the release of his new book EVERYBODY LEADS: HOW YOU LEAD …" at bounding box center [579, 385] width 625 height 18
click at [267, 393] on p "at 2 :00 PM to celebrate the release of his new book EVERYBODY LEADS: HOW YOU L…" at bounding box center [579, 385] width 625 height 18
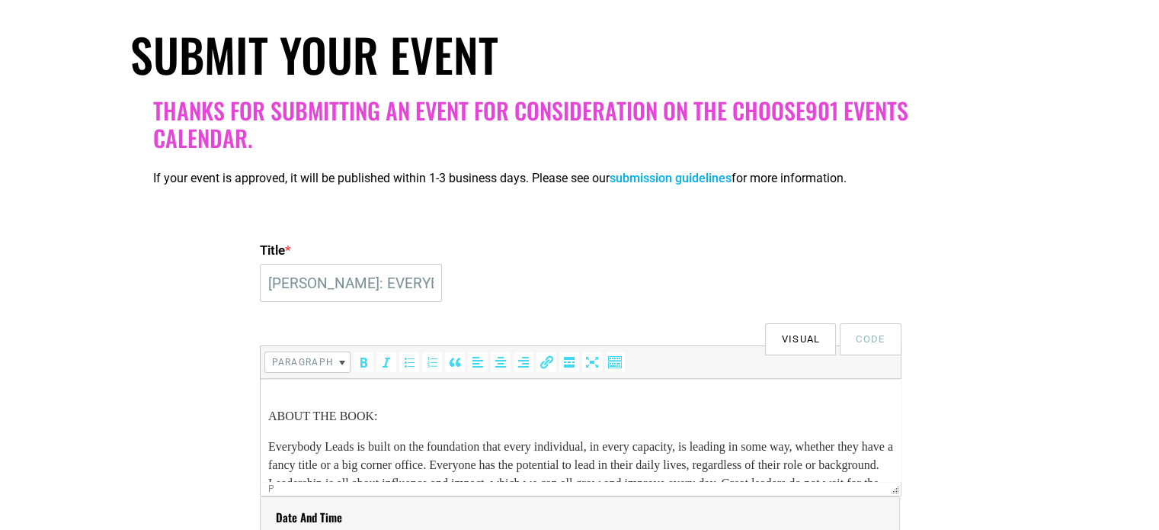
scroll to position [106, 0]
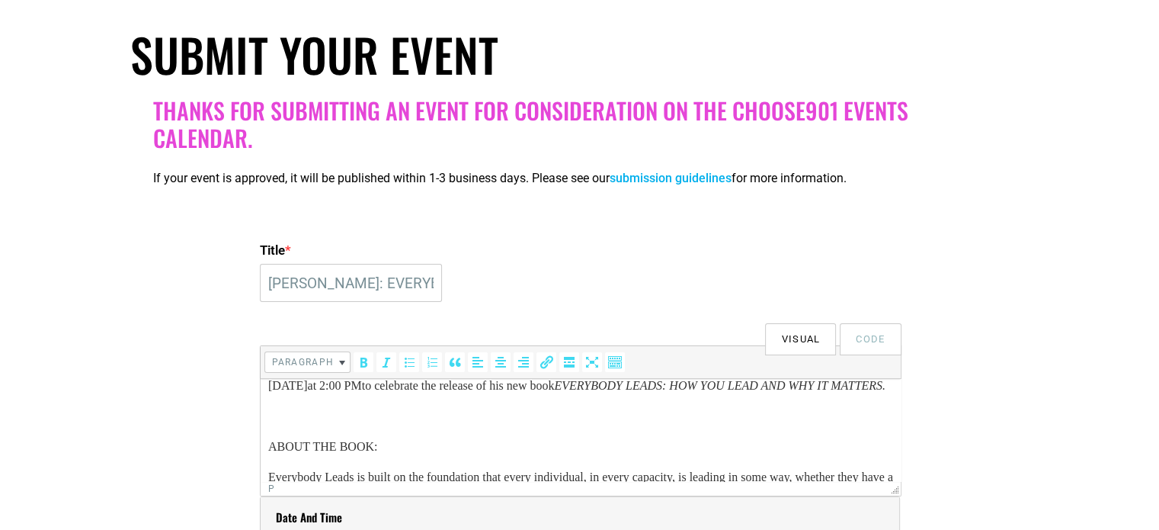
click at [267, 393] on p "SATURDAY, AUGUST 23 at 2 :00 PM to celebrate the release of his new book EVERYB…" at bounding box center [579, 385] width 625 height 18
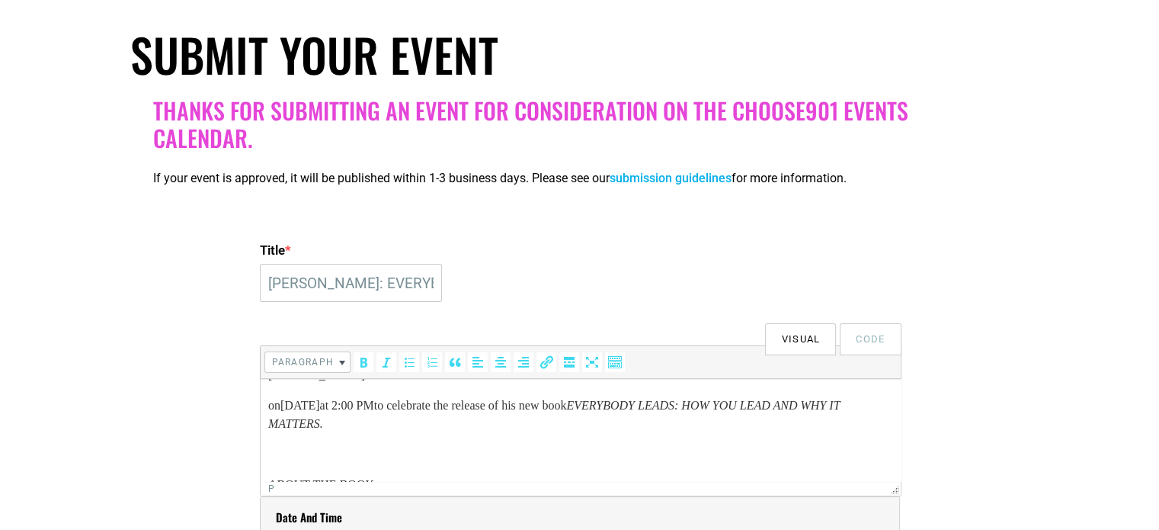
scroll to position [30, 0]
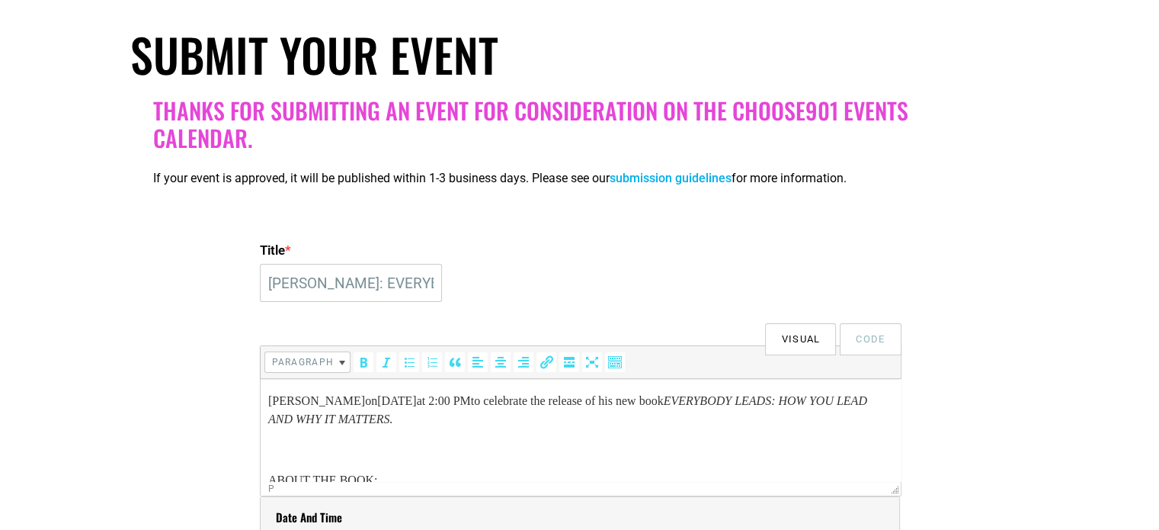
click at [267, 401] on p "TIM LUPINACCI on SATURDAY, AUGUST 23 at 2 :00 PM to celebrate the release of hi…" at bounding box center [579, 410] width 625 height 37
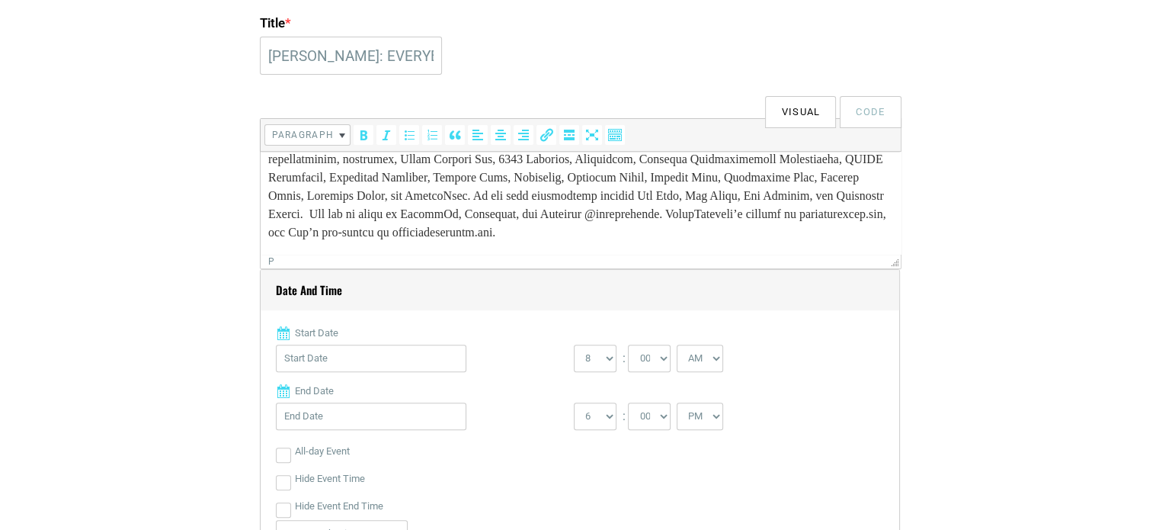
scroll to position [457, 0]
click at [325, 363] on input "Start Date" at bounding box center [371, 356] width 190 height 27
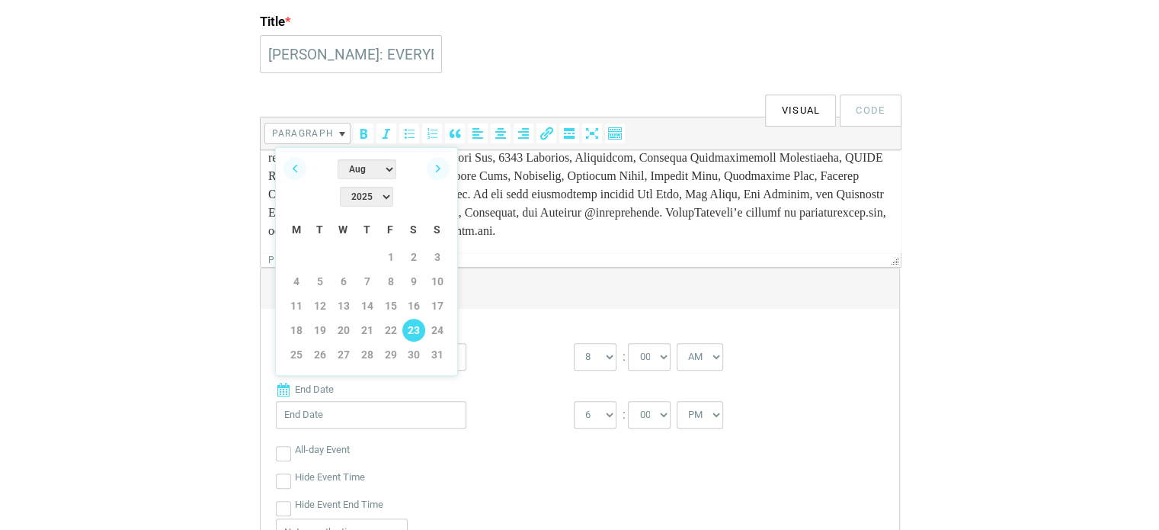
click at [408, 318] on link "23" at bounding box center [413, 329] width 23 height 23
type input "08/23/2025"
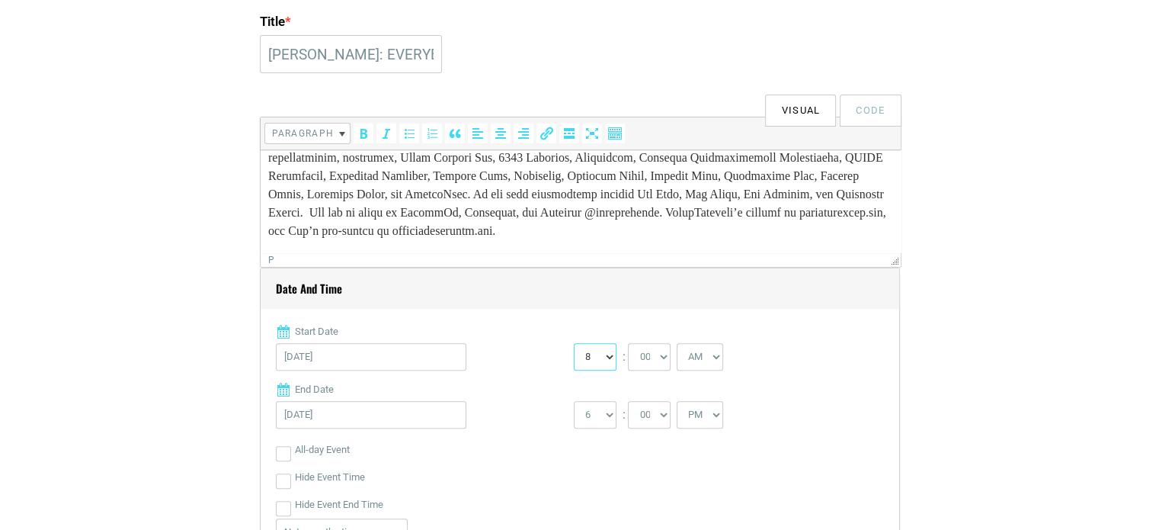
click at [585, 358] on select "0 1 2 3 4 5 6 7 8 9 10 11 12" at bounding box center [595, 356] width 43 height 27
select select "2"
click at [574, 343] on select "0 1 2 3 4 5 6 7 8 9 10 11 12" at bounding box center [595, 356] width 43 height 27
click at [704, 356] on select "AM PM" at bounding box center [700, 356] width 46 height 27
select select "PM"
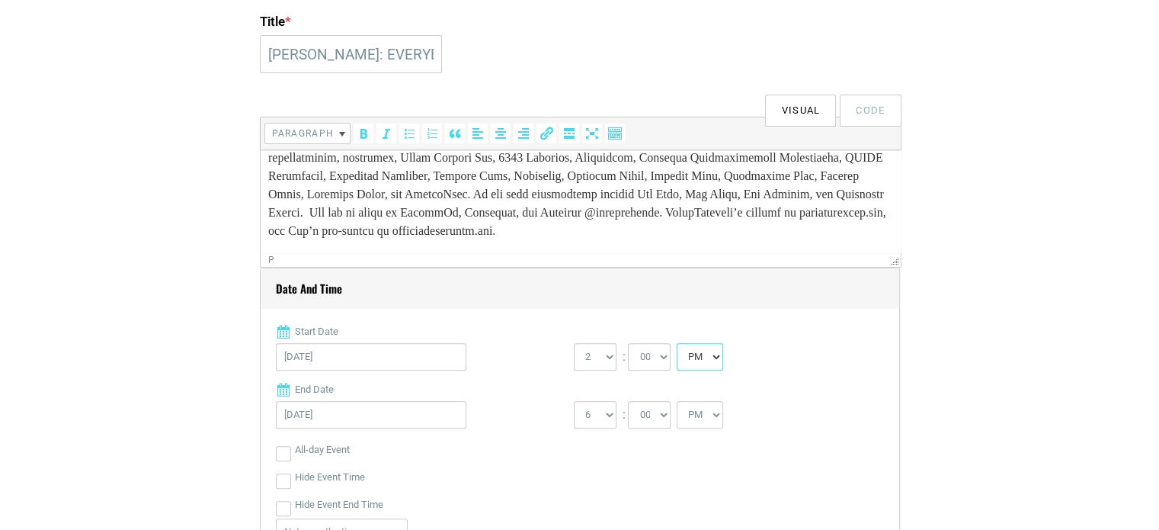
click at [677, 343] on select "AM PM" at bounding box center [700, 356] width 46 height 27
click at [602, 417] on select "1 2 3 4 5 6 7 8 9 10 11 12" at bounding box center [595, 414] width 43 height 27
select select "4"
click at [574, 401] on select "1 2 3 4 5 6 7 8 9 10 11 12" at bounding box center [595, 414] width 43 height 27
click at [357, 505] on label "Hide Event End Time" at bounding box center [339, 504] width 88 height 27
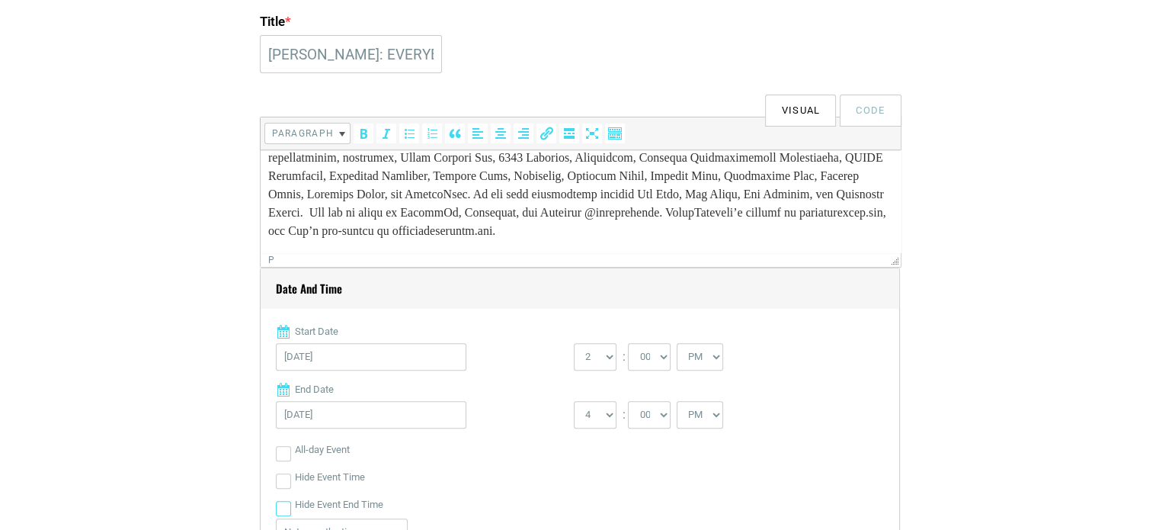
click at [291, 505] on input "Hide Event End Time" at bounding box center [283, 508] width 15 height 15
checkbox input "true"
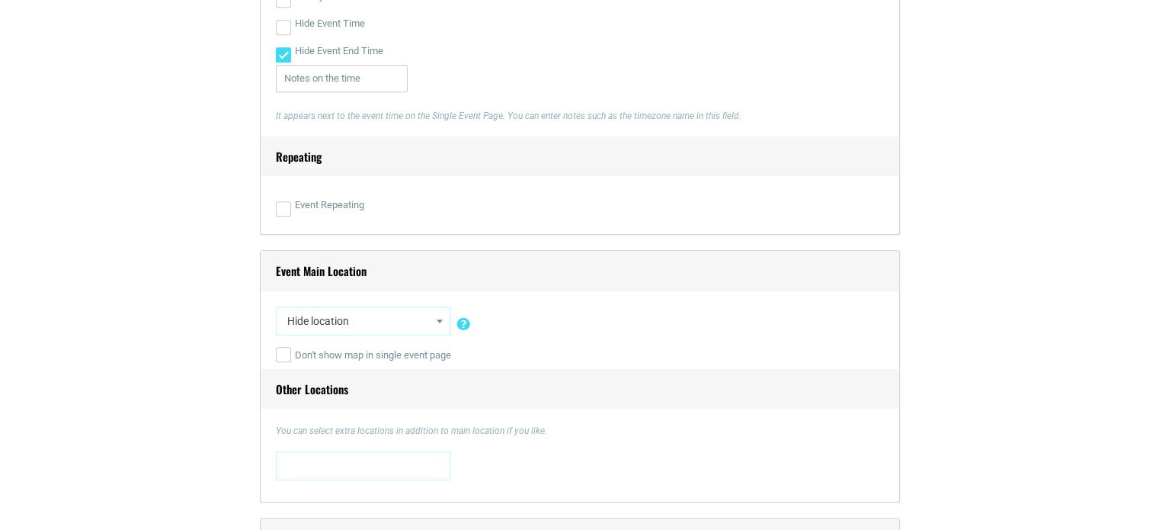
scroll to position [914, 0]
click at [414, 316] on span "Hide location" at bounding box center [363, 316] width 165 height 27
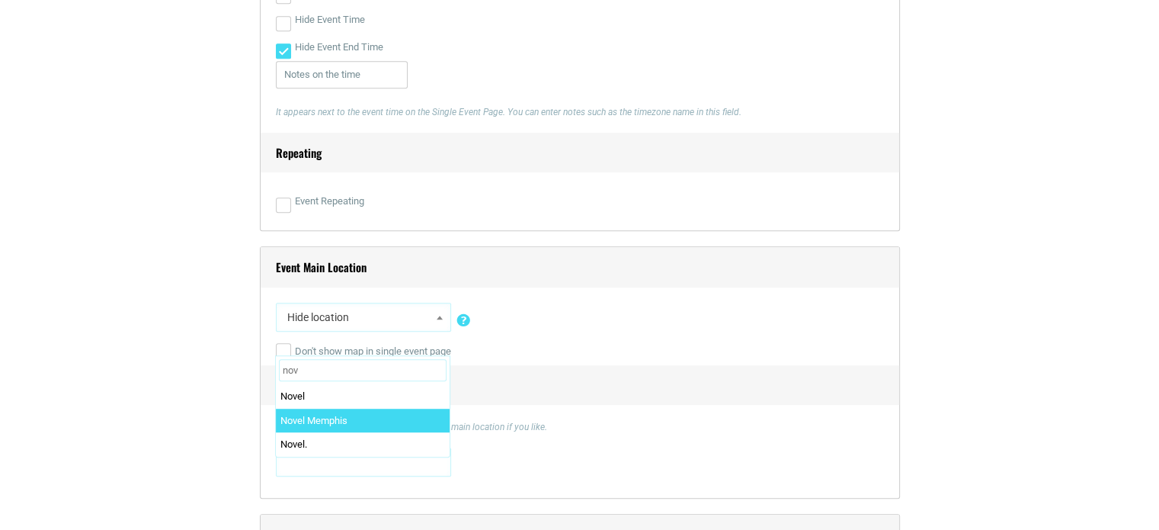
type input "nov"
select select "1758"
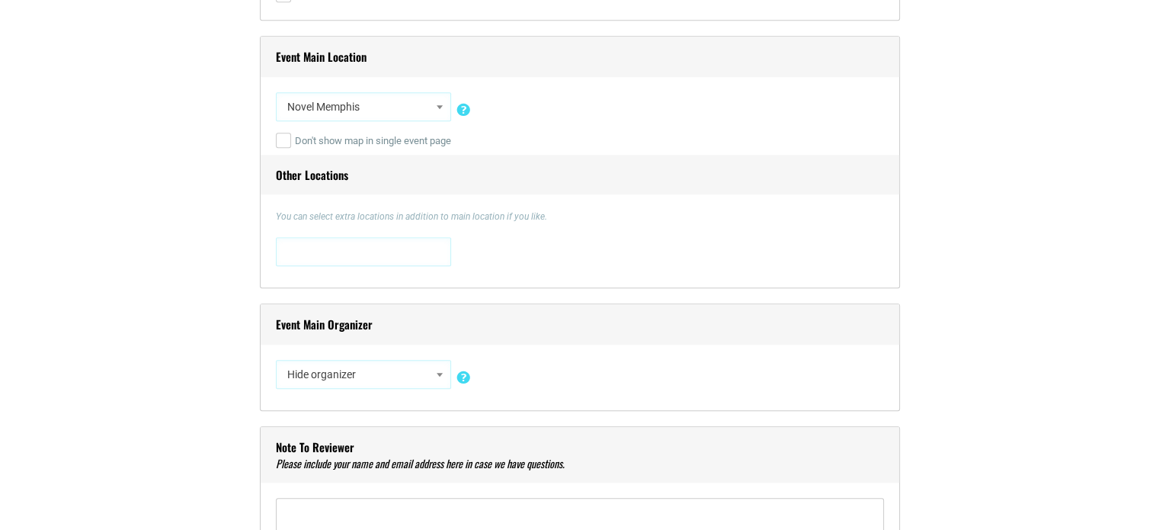
scroll to position [1143, 0]
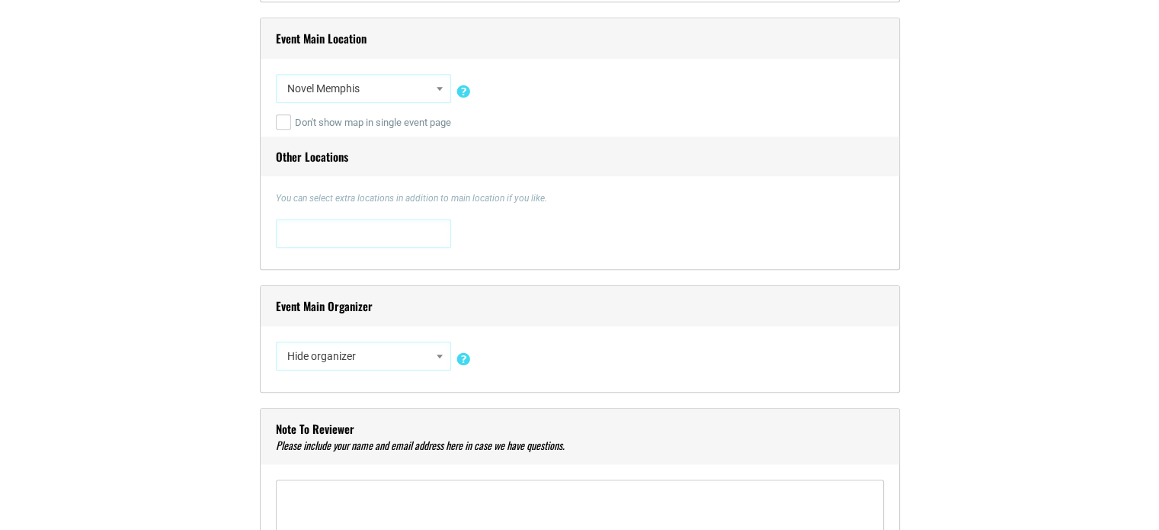
select select "5427"
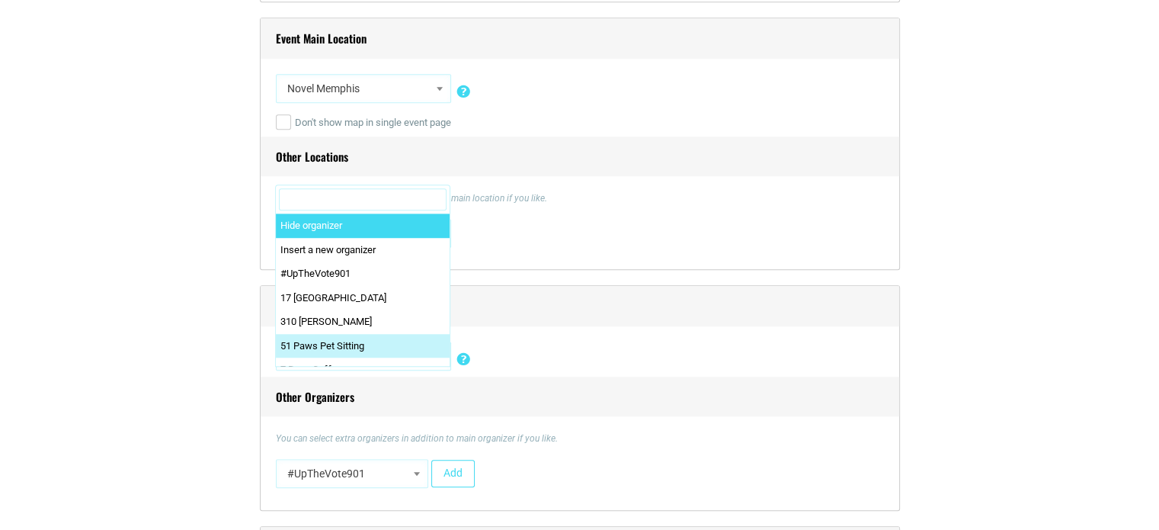
drag, startPoint x: 393, startPoint y: 352, endPoint x: 375, endPoint y: 200, distance: 152.7
click at [375, 199] on input "Search" at bounding box center [363, 199] width 168 height 23
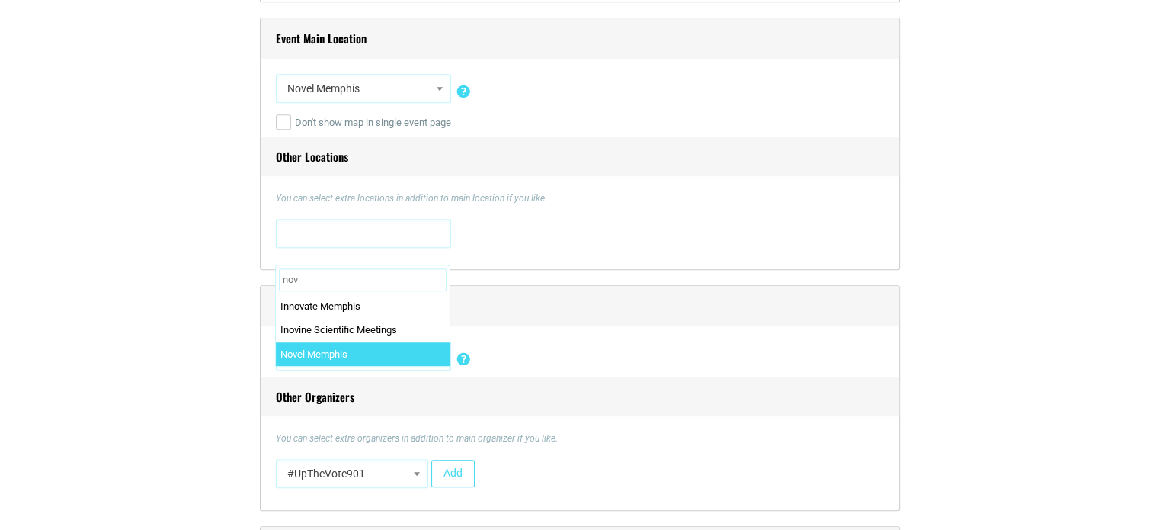
type input "nov"
select select "1759"
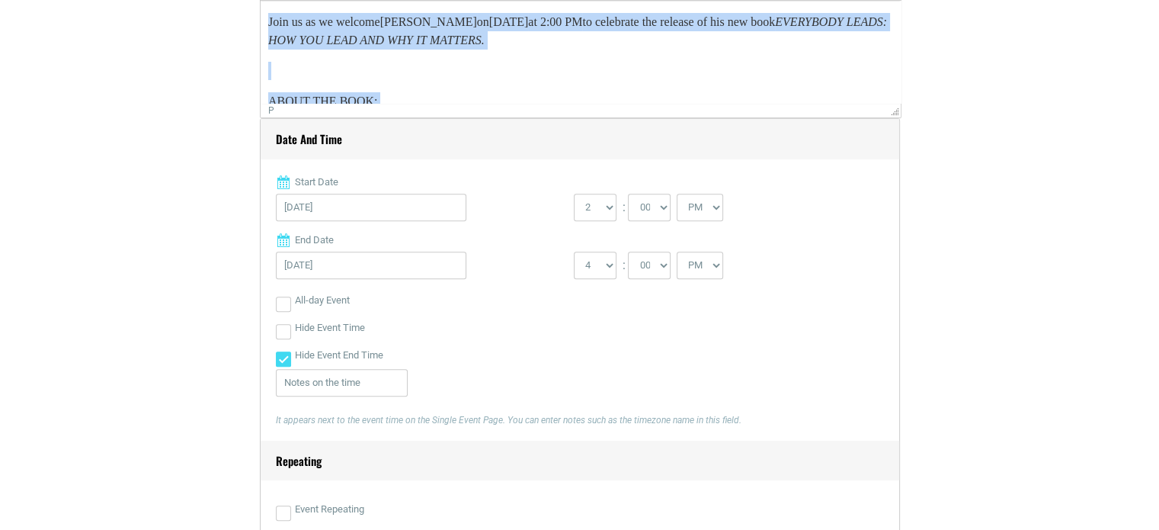
scroll to position [531, 0]
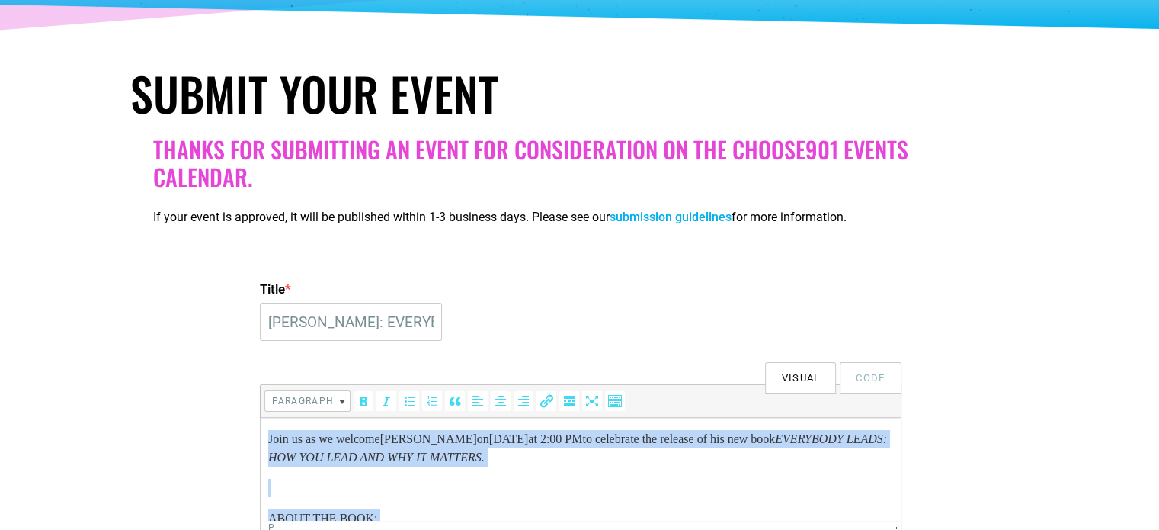
drag, startPoint x: 533, startPoint y: 501, endPoint x: 251, endPoint y: 417, distance: 294.3
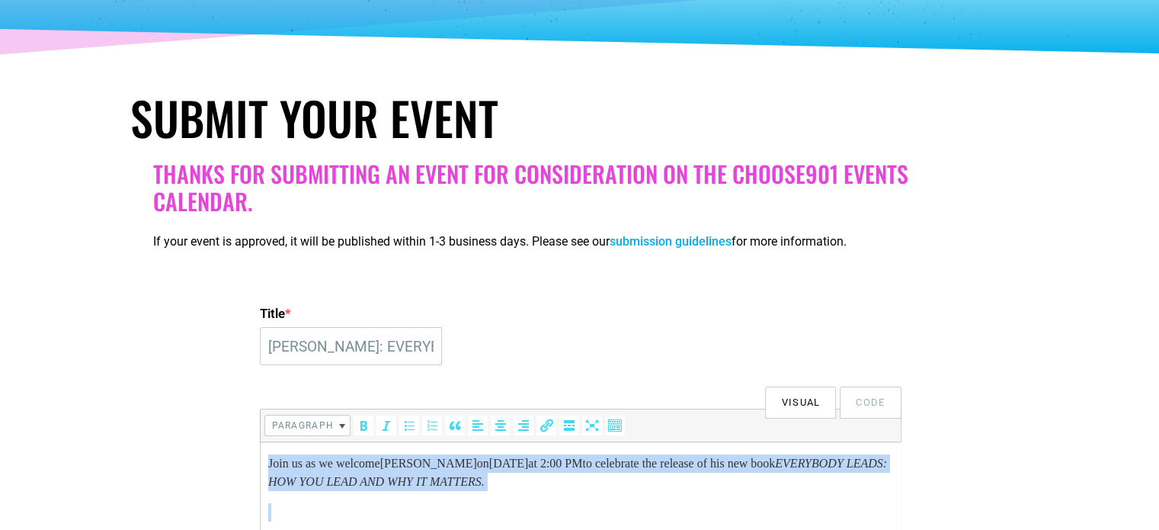
copy body "Join us as we welcome TIM LUPINACCI on SATURDAY, AUGUST 23 at 2 :00 PM to celeb…"
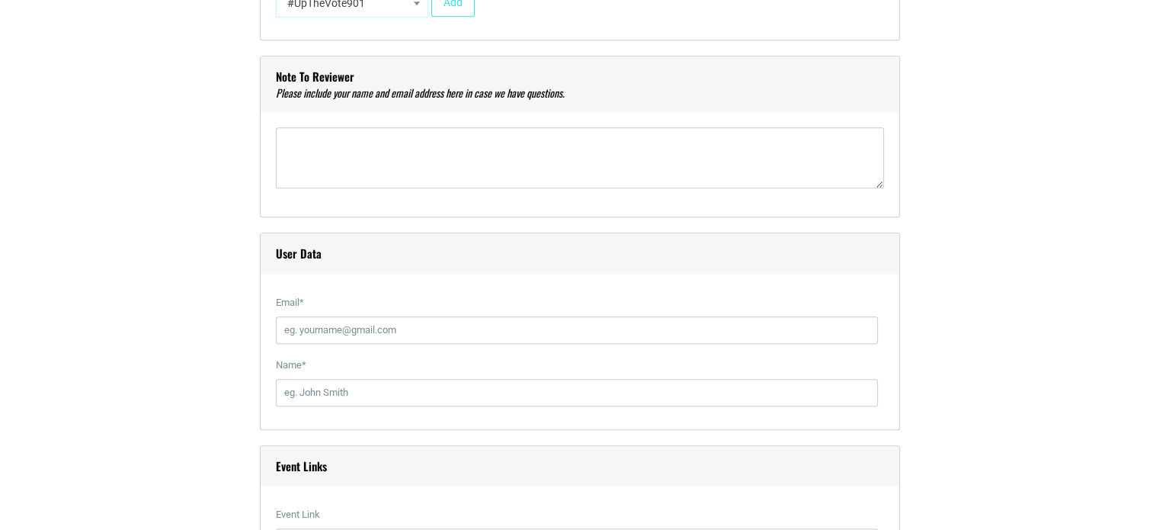
scroll to position [1689, 0]
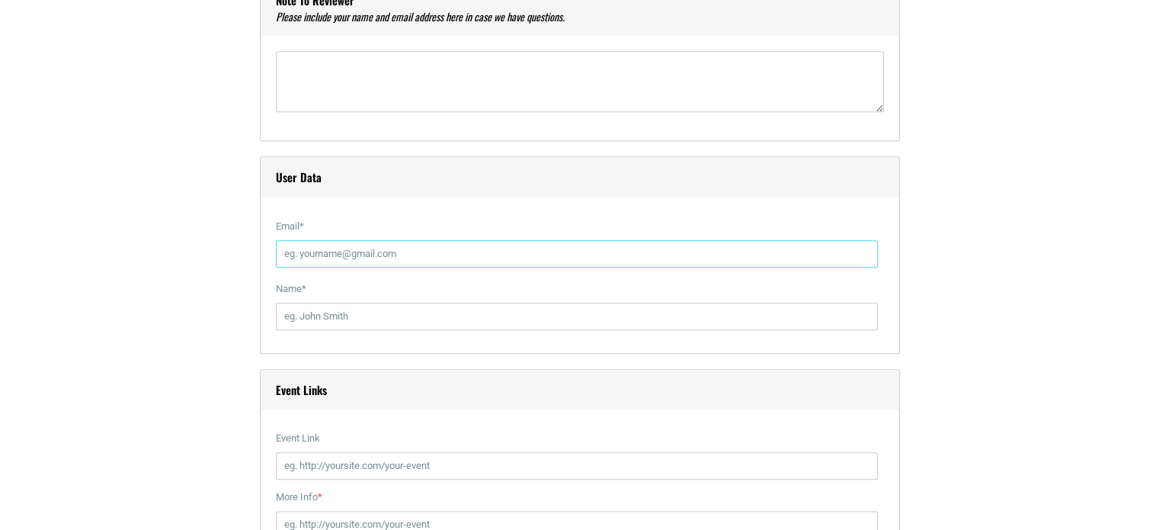
drag, startPoint x: 386, startPoint y: 251, endPoint x: 327, endPoint y: 253, distance: 59.4
click at [327, 253] on input "Email *" at bounding box center [577, 253] width 602 height 27
type input "events@novelmemphis.com"
click at [341, 313] on input "Name *" at bounding box center [577, 315] width 602 height 27
type input "Mandy Martin"
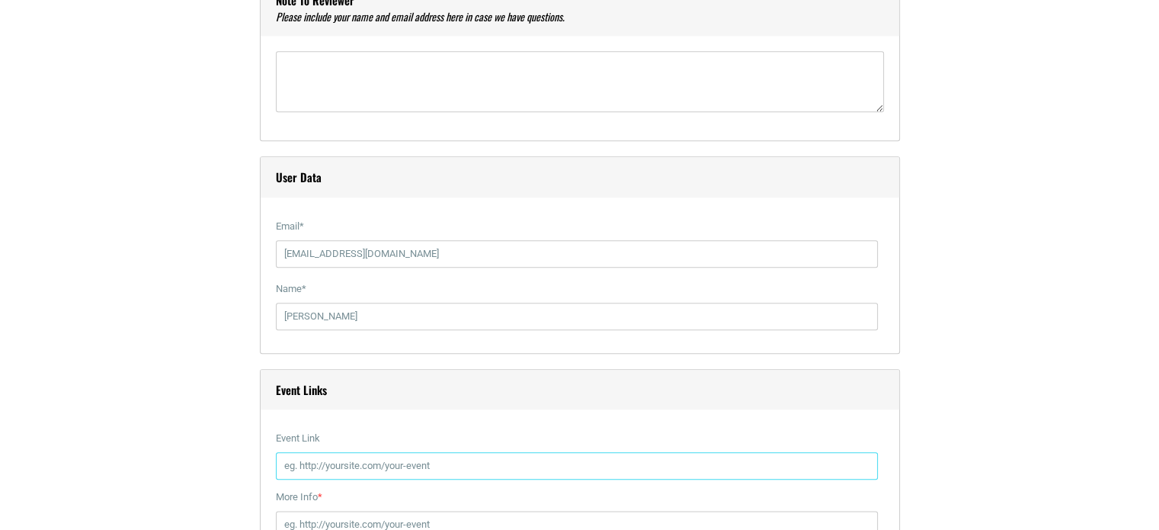
click at [341, 463] on input "Event Link" at bounding box center [577, 465] width 602 height 27
paste input "https://www.novelmemphis.com/event/tim-lupinacci-everybody-leads"
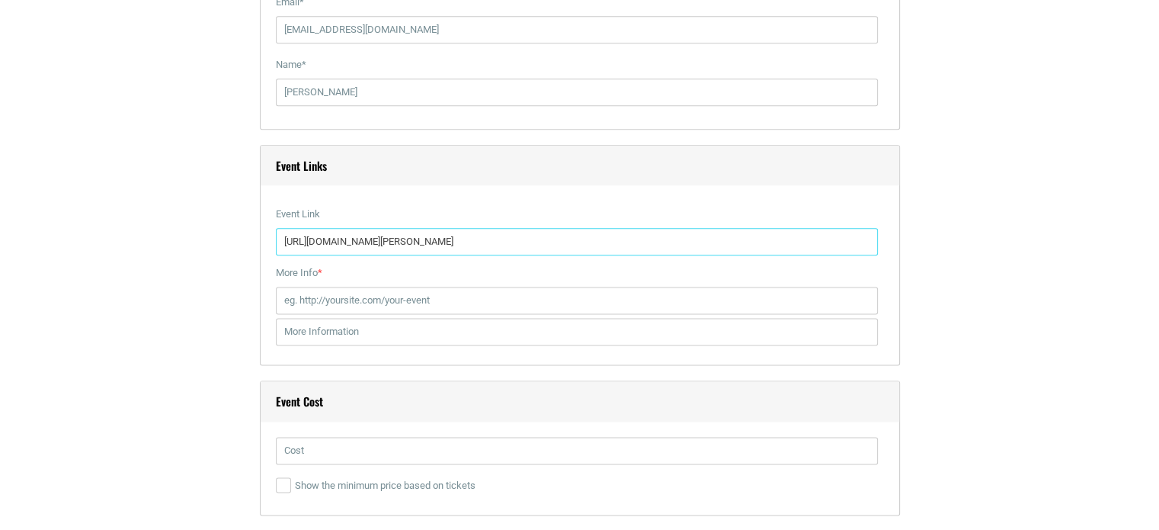
scroll to position [1918, 0]
type input "https://www.novelmemphis.com/event/tim-lupinacci-everybody-leads"
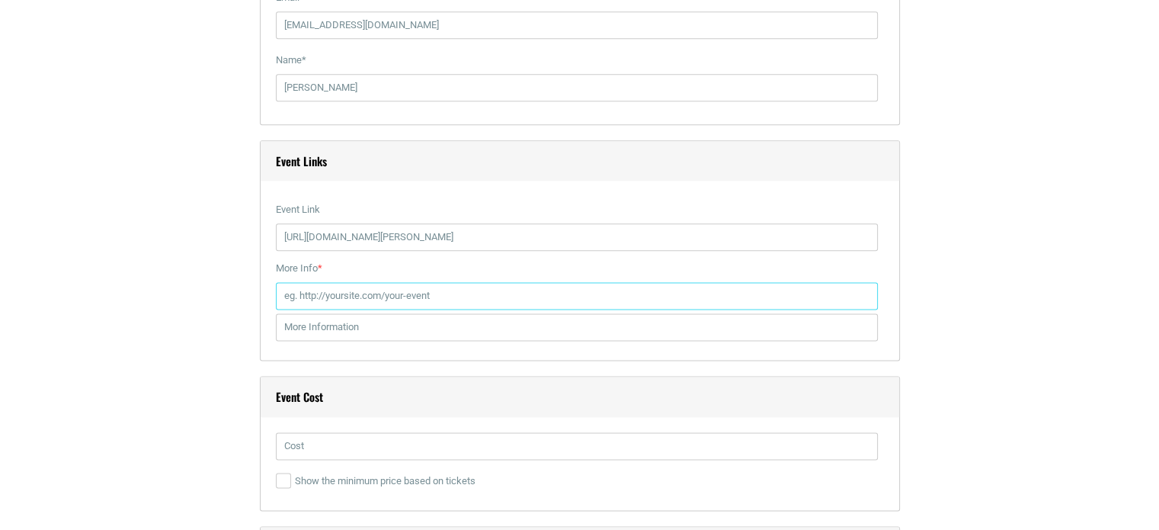
paste input "https://www.novelmemphis.com/event/tim-lupinacci-everybody-leads"
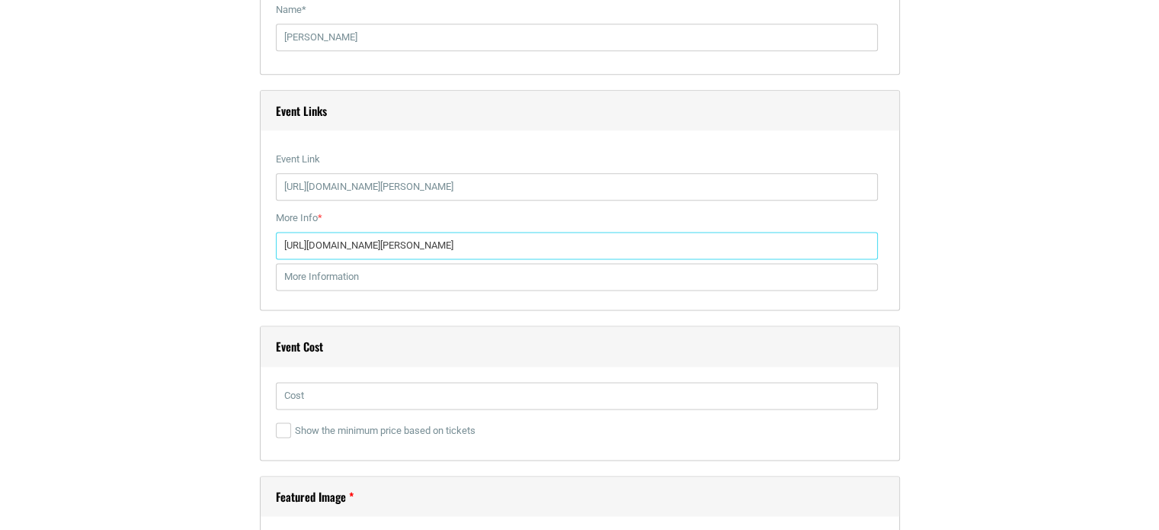
scroll to position [1994, 0]
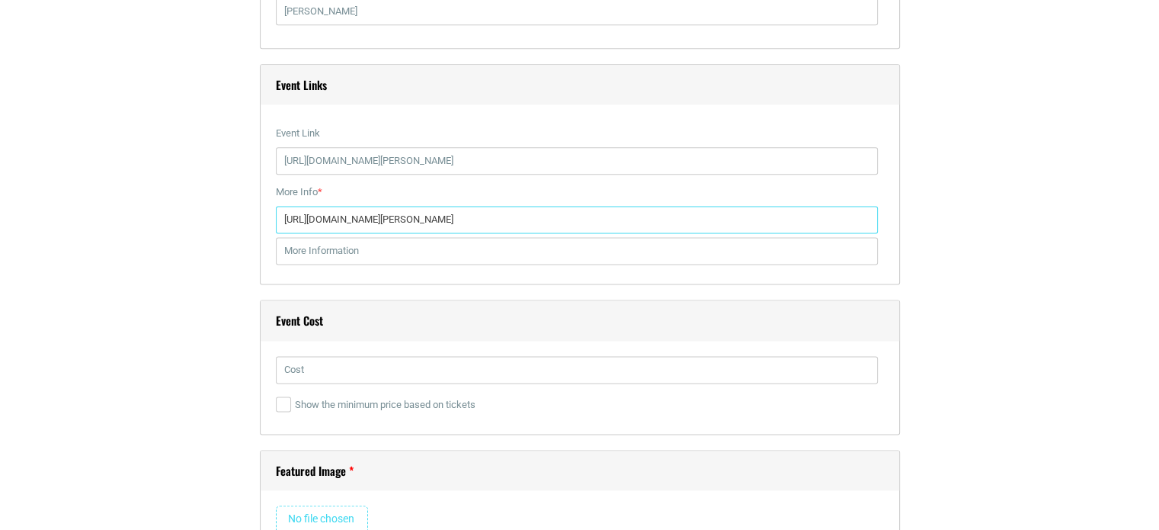
type input "https://www.novelmemphis.com/event/tim-lupinacci-everybody-leads"
click at [305, 375] on input "text" at bounding box center [577, 369] width 602 height 27
type input "Free to attend"
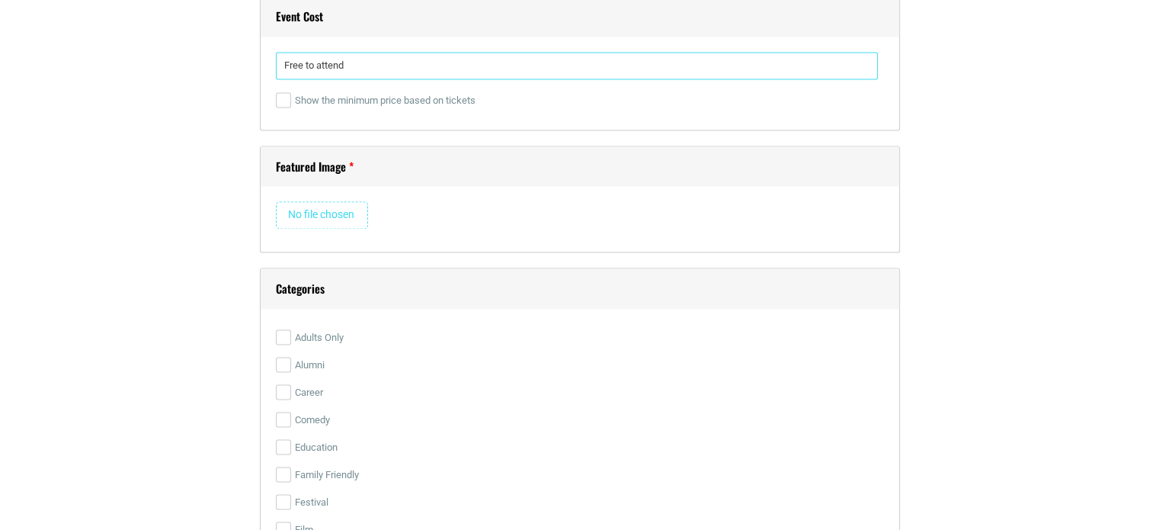
scroll to position [2299, 0]
click at [301, 214] on input "file" at bounding box center [322, 213] width 92 height 27
type input "C:\fakepath\Tim Lupinacci (495 x 225 px).png"
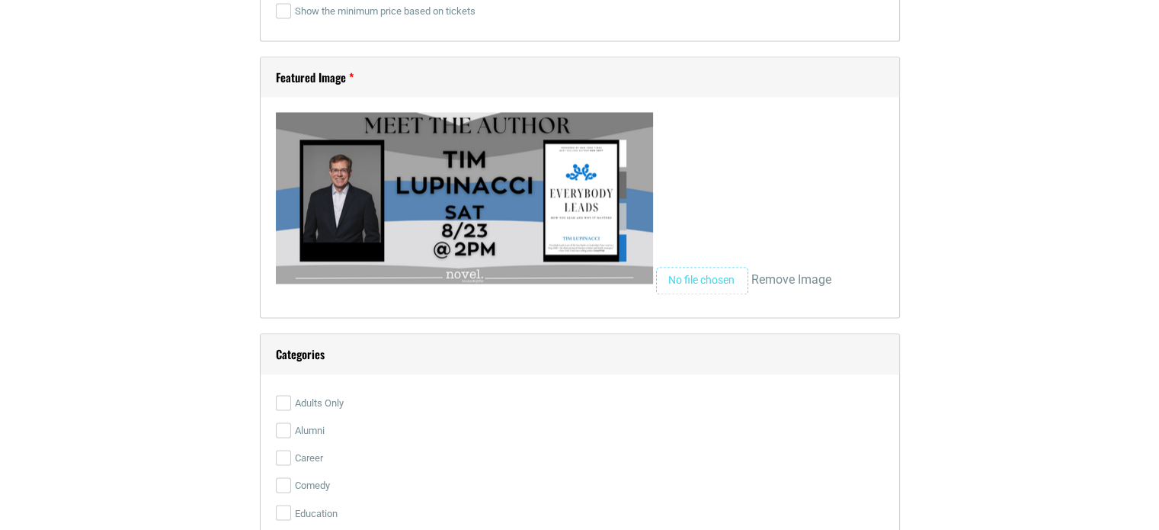
scroll to position [2527, 0]
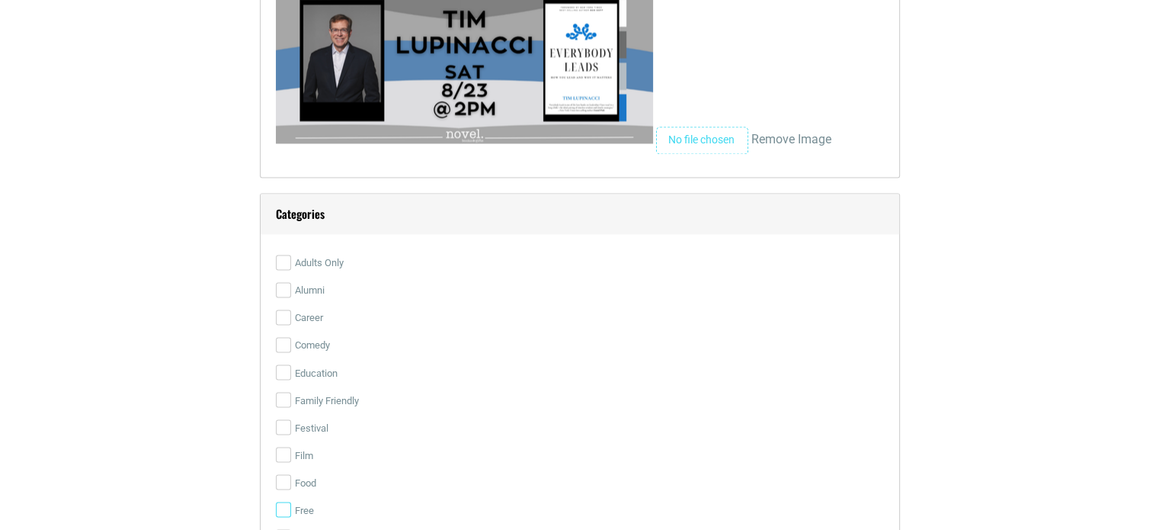
click at [278, 505] on input "Free" at bounding box center [283, 508] width 15 height 15
checkbox input "true"
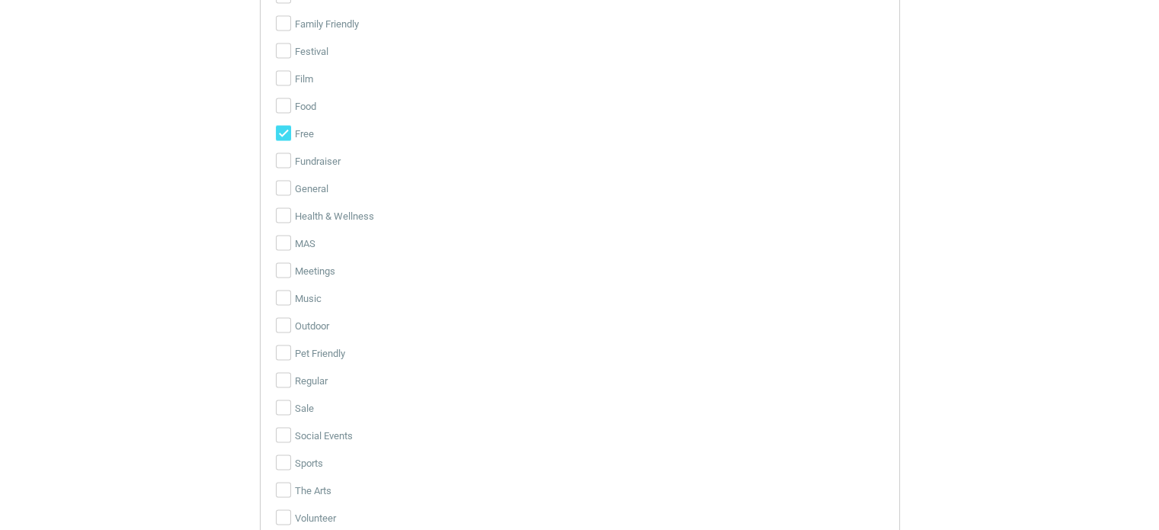
scroll to position [2832, 0]
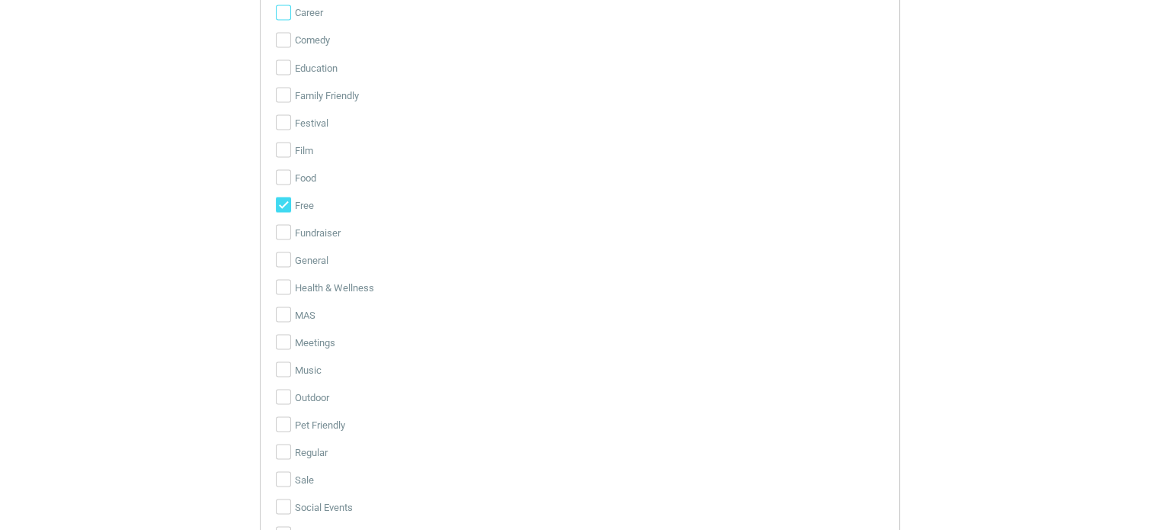
drag, startPoint x: 282, startPoint y: 14, endPoint x: 387, endPoint y: 147, distance: 169.2
click at [282, 14] on input "Career" at bounding box center [283, 12] width 15 height 15
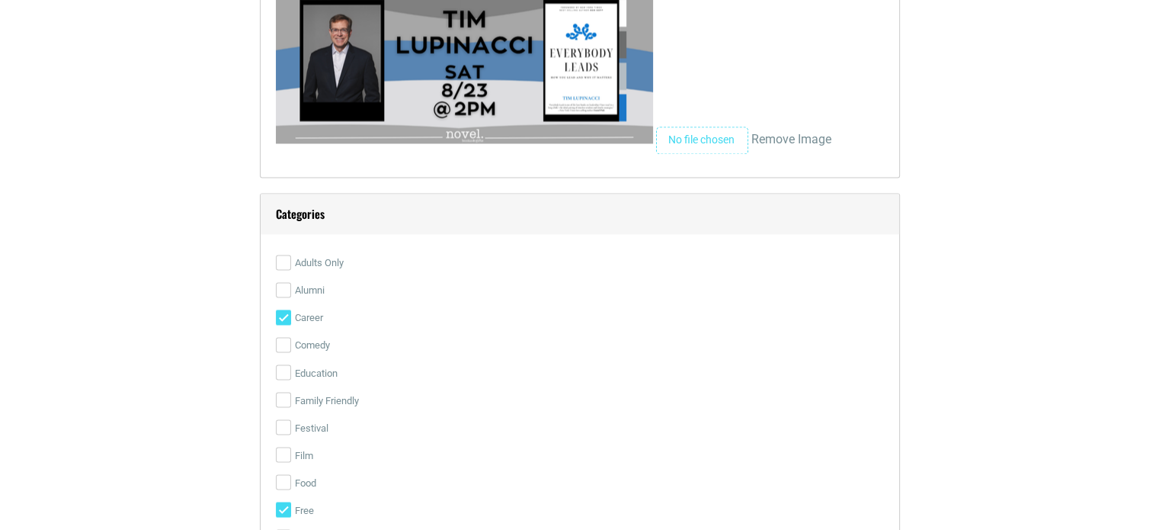
drag, startPoint x: 283, startPoint y: 315, endPoint x: 451, endPoint y: 325, distance: 168.0
click at [284, 315] on input "Career" at bounding box center [283, 316] width 15 height 15
checkbox input "false"
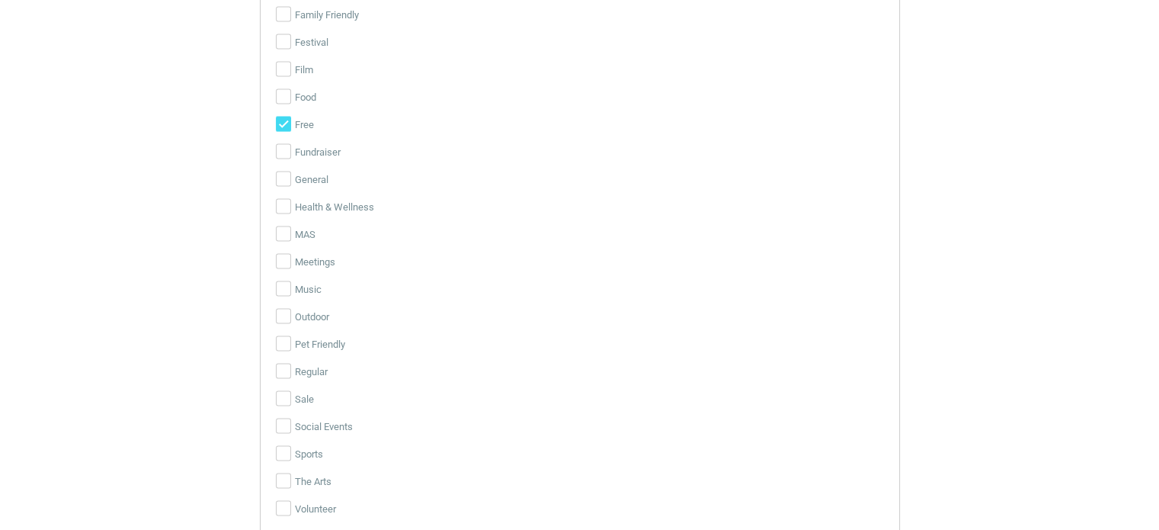
scroll to position [2984, 0]
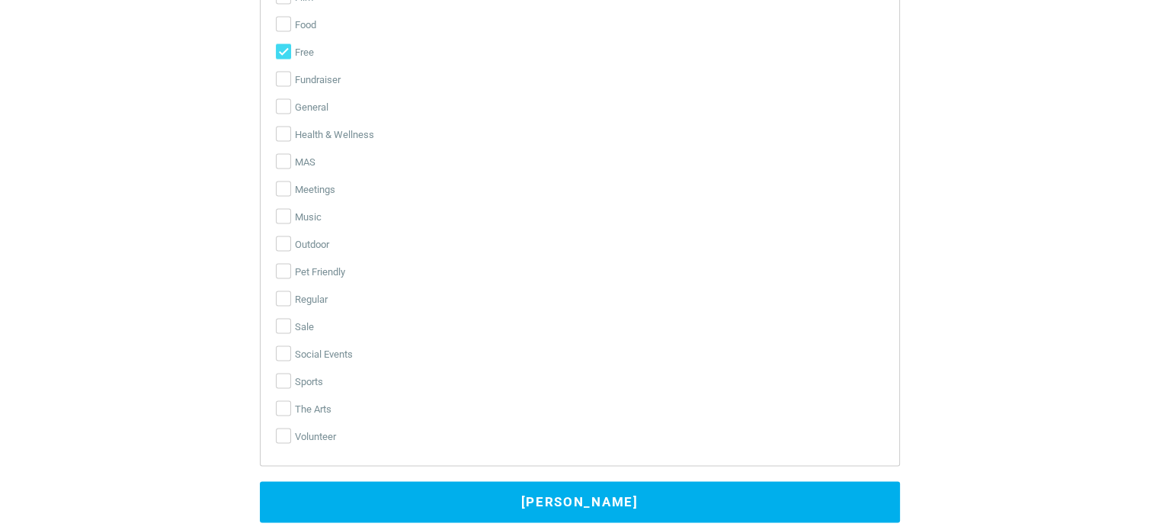
click at [681, 493] on button "Submit Event" at bounding box center [580, 502] width 640 height 41
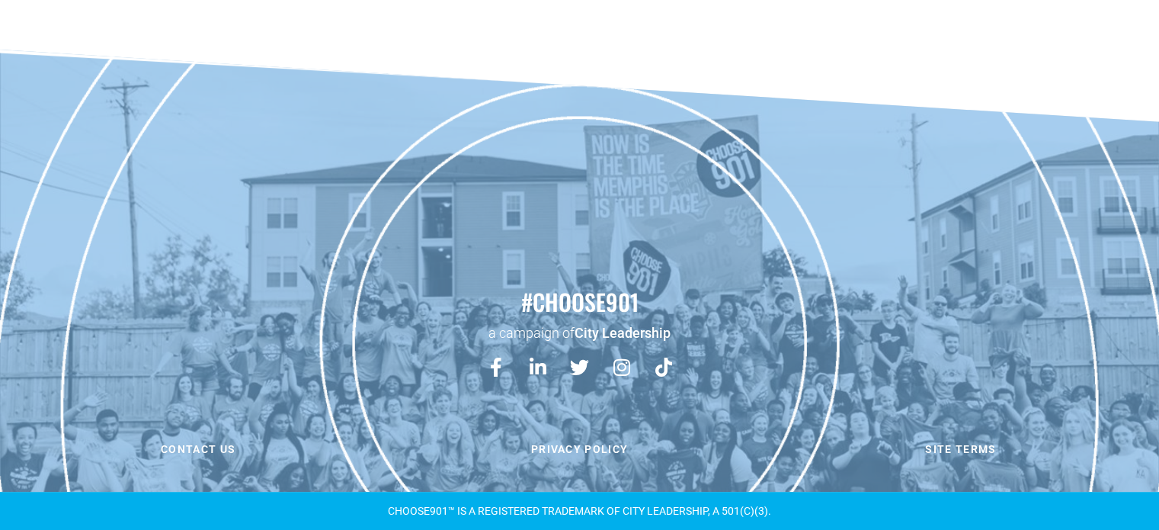
scroll to position [502, 0]
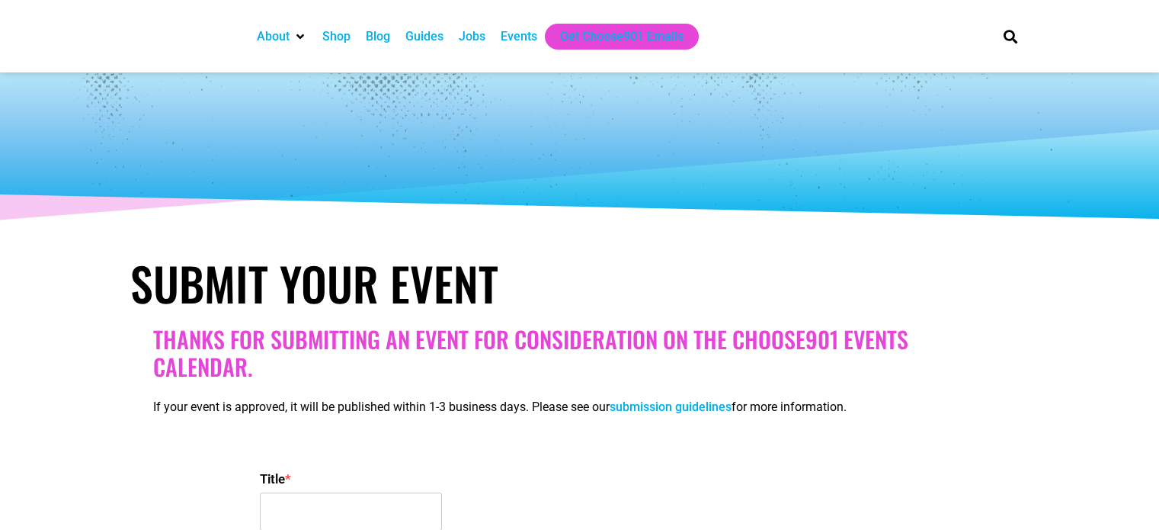
select select
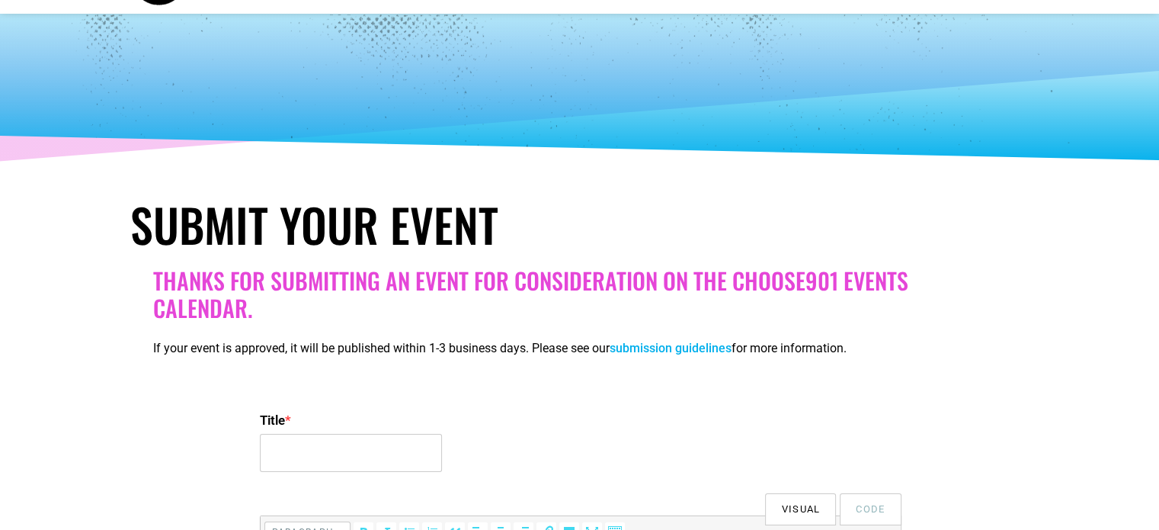
scroll to position [152, 0]
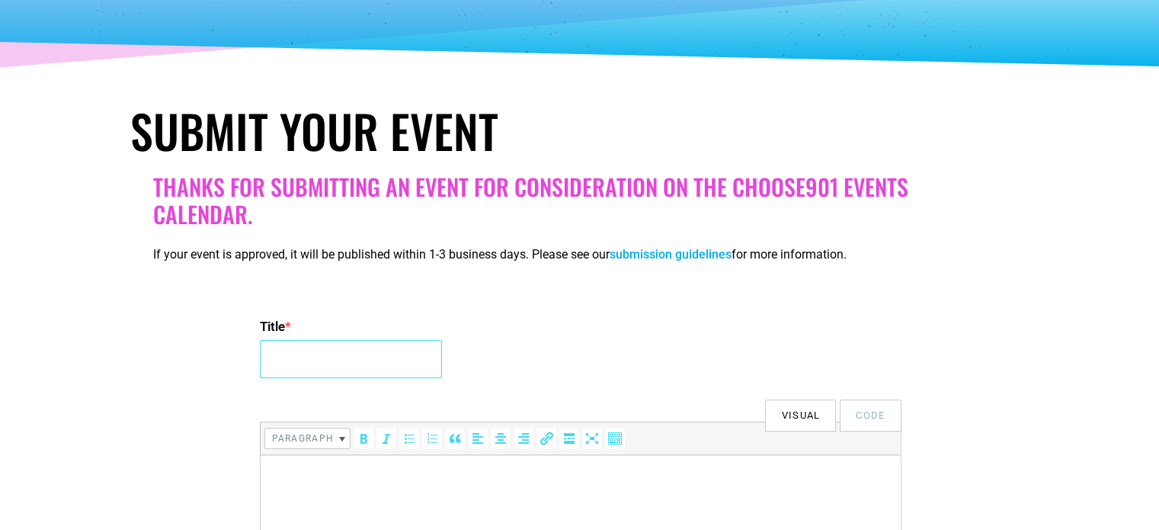
paste input "[PERSON_NAME]: CHICKENISMS"
type input "LAUREN CANNON: CHICKENISMS"
click at [391, 484] on p at bounding box center [579, 476] width 625 height 18
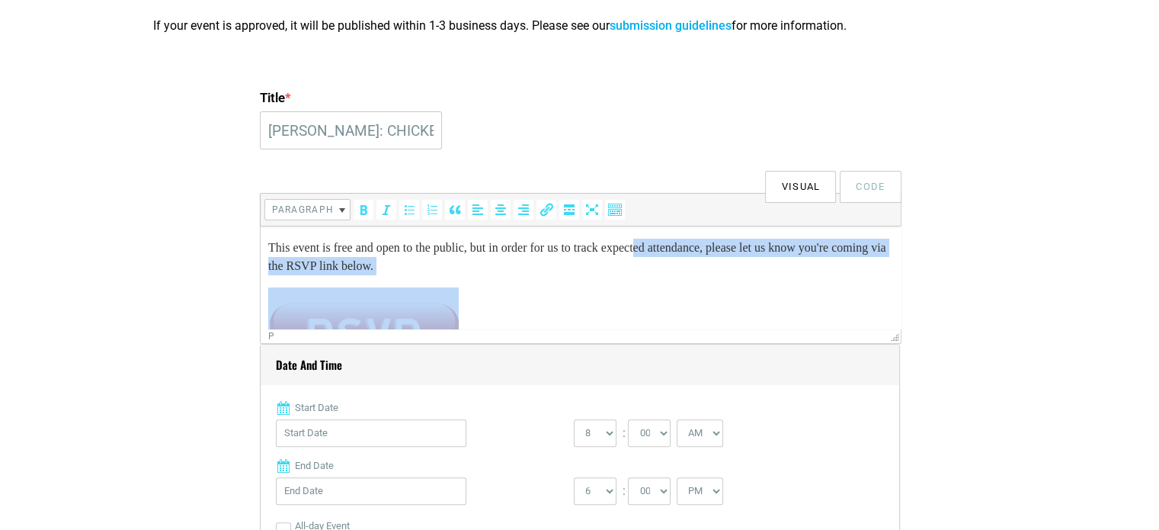
scroll to position [237, 0]
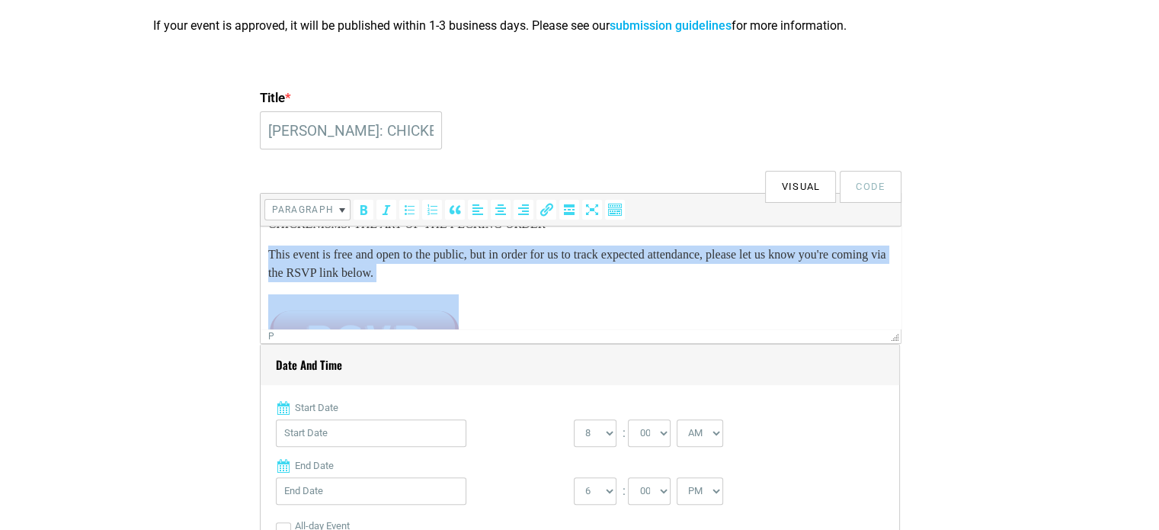
drag, startPoint x: 872, startPoint y: 240, endPoint x: 266, endPoint y: 255, distance: 605.9
click at [266, 255] on html "Join us as we welcome LAUREN CANNON on TUESDAY, AUGUST 26 at 6:00 PM to celebra…" at bounding box center [580, 420] width 640 height 862
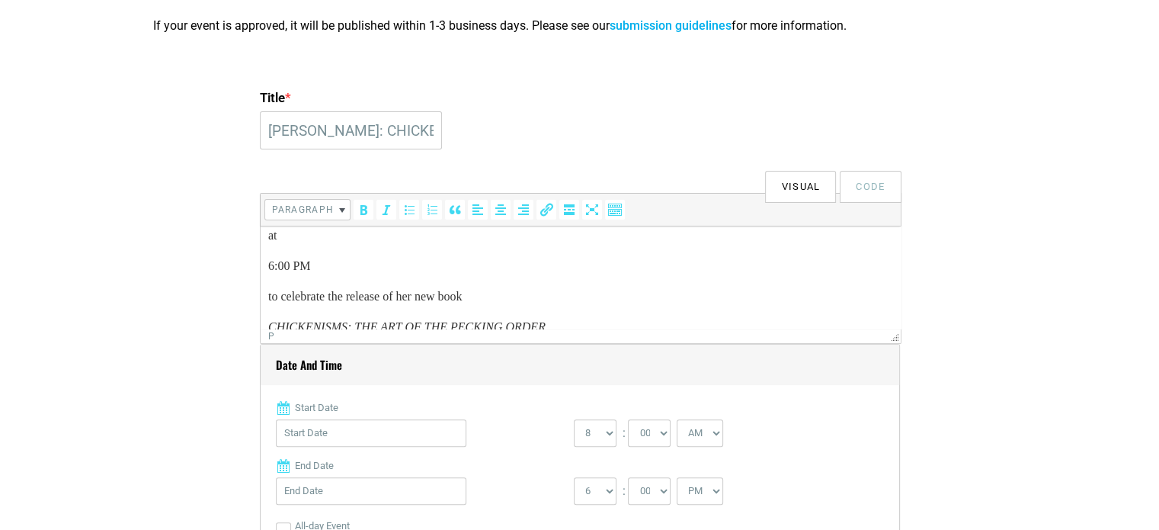
scroll to position [161, 0]
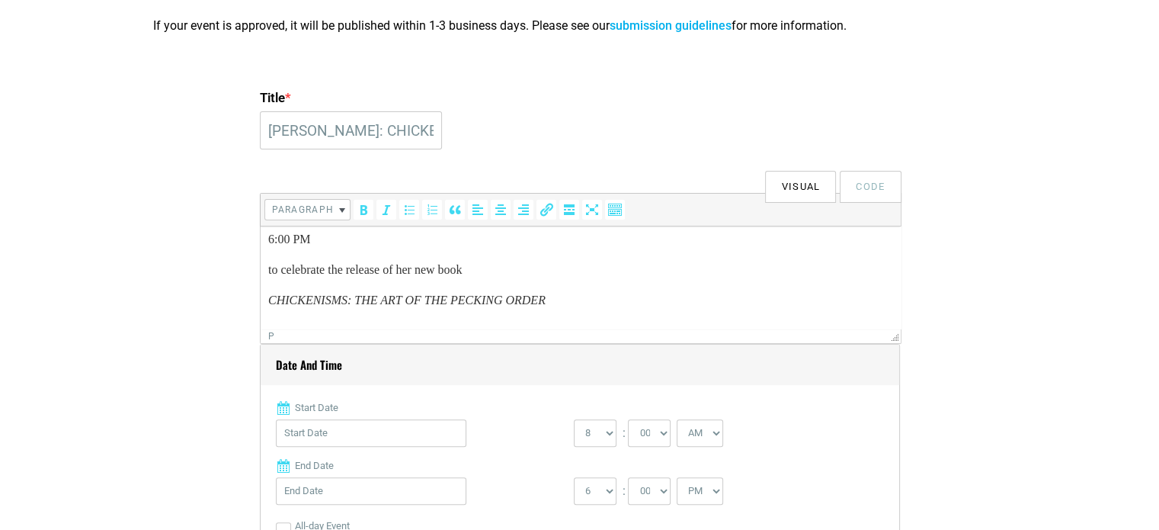
click at [265, 295] on html "Join us as we welcome LAUREN CANNON on TUESDAY, AUGUST 26 at 6:00 PM to celebra…" at bounding box center [580, 383] width 640 height 634
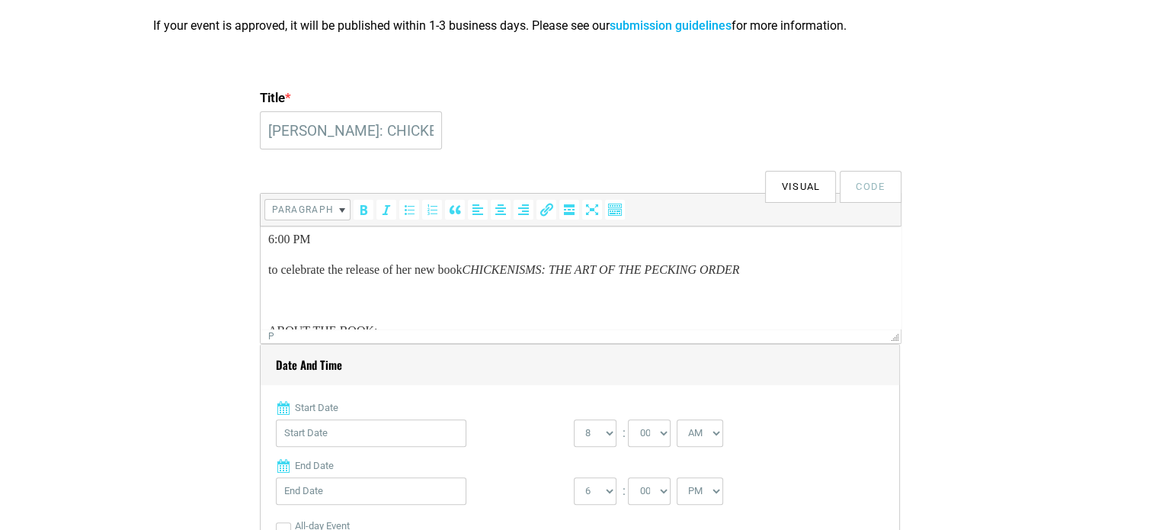
click at [261, 277] on html "Join us as we welcome LAUREN CANNON on TUESDAY, AUGUST 26 at 6:00 PM to celebra…" at bounding box center [580, 367] width 640 height 603
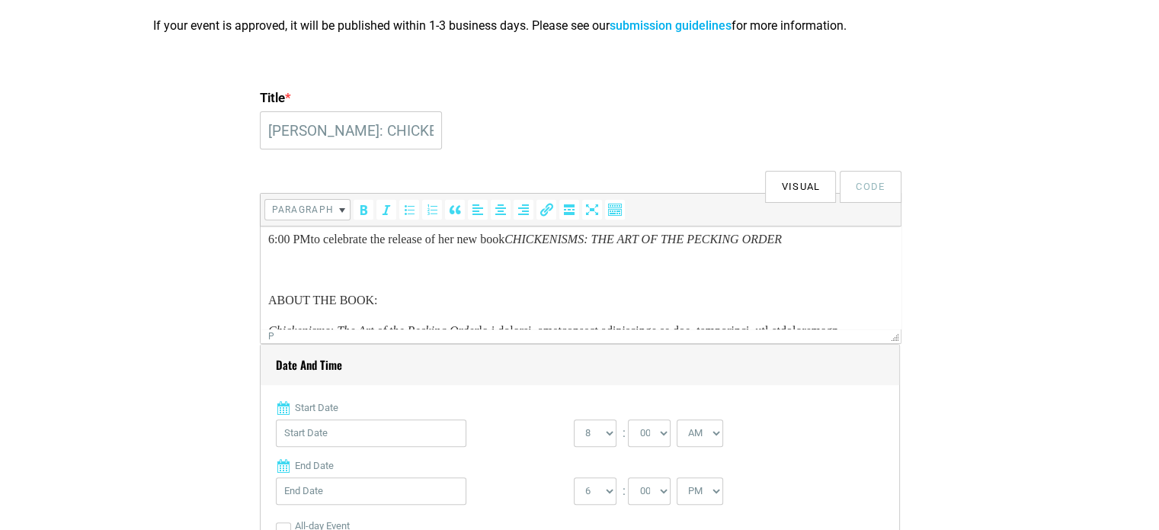
click at [264, 240] on html "Join us as we welcome LAUREN CANNON on TUESDAY, AUGUST 26 at 6:00 PM to celebra…" at bounding box center [580, 352] width 640 height 573
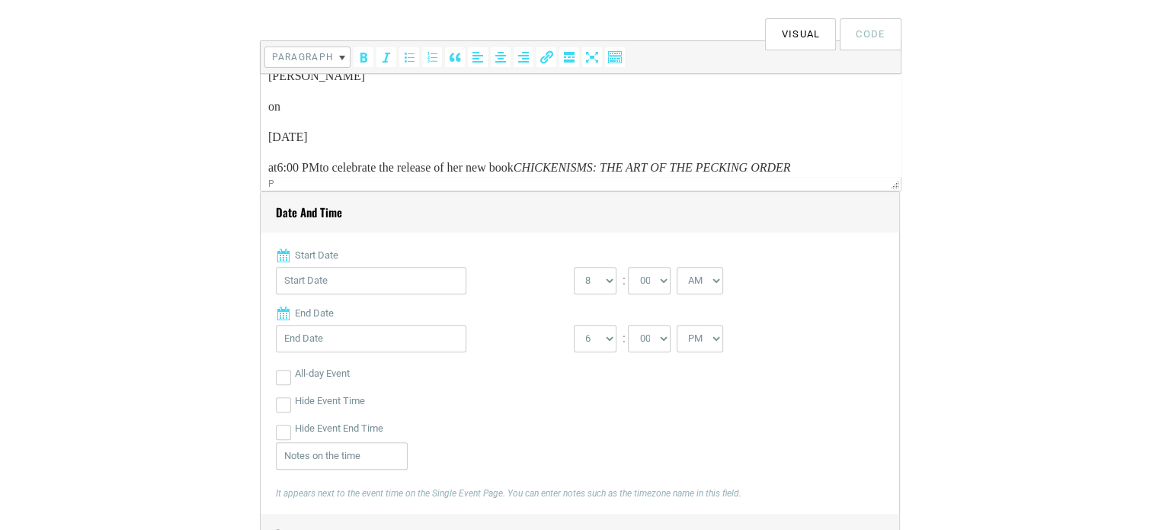
scroll to position [76, 0]
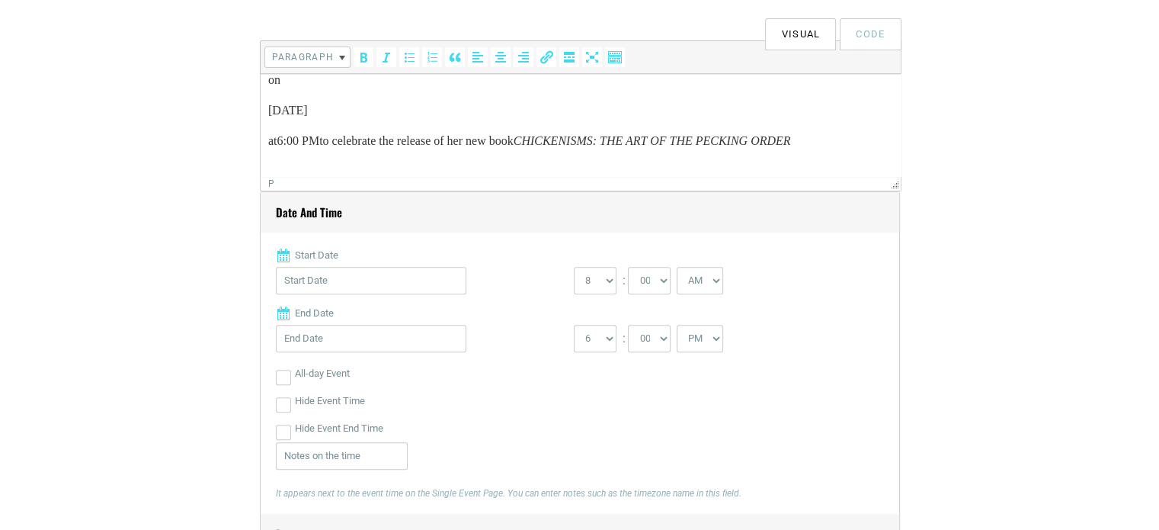
click at [264, 145] on html "Join us as we welcome LAUREN CANNON on TUESDAY, AUGUST 26 at 6:00 PM to celebra…" at bounding box center [580, 269] width 640 height 542
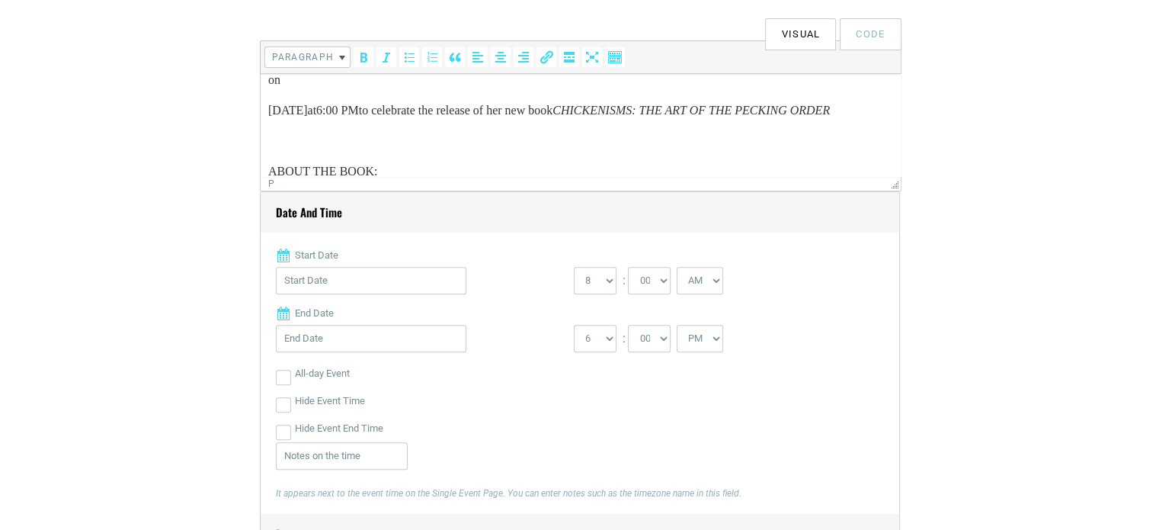
click at [269, 106] on p "TUESDAY, AUGUST 26 at 6:00 PM to celebrate the release of her new book CHICKENI…" at bounding box center [579, 110] width 625 height 18
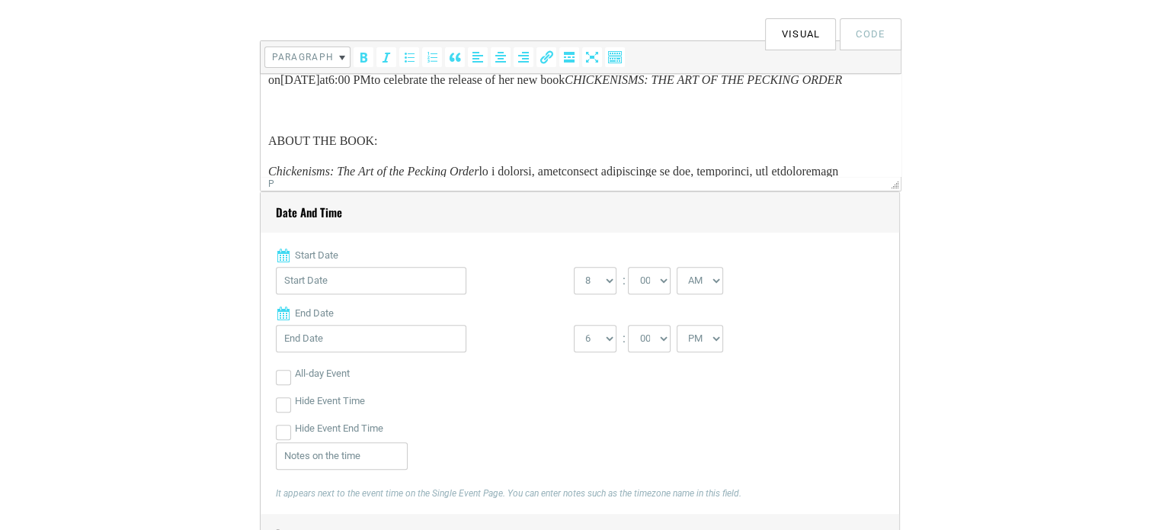
scroll to position [75, 0]
click at [267, 82] on p "on TUESDAY, AUGUST 26 at 6:00 PM to celebrate the release of her new book CHICK…" at bounding box center [579, 81] width 625 height 18
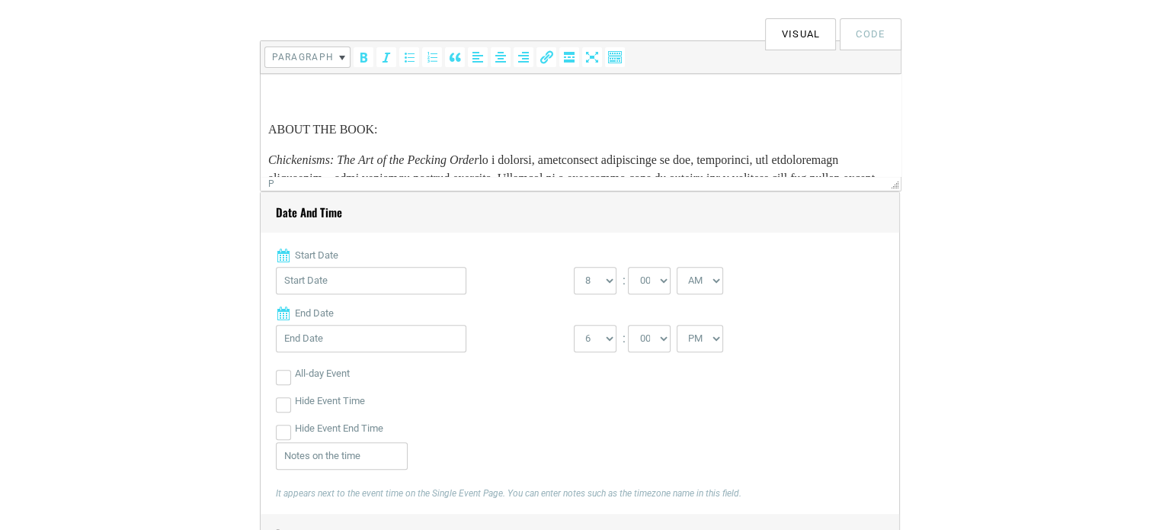
scroll to position [45, 0]
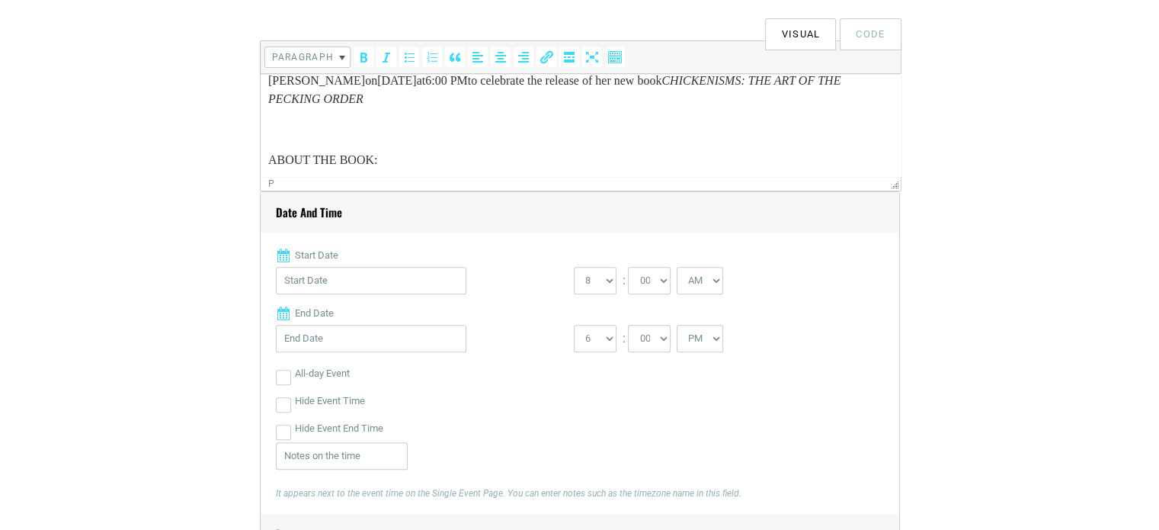
click at [267, 82] on p "LAUREN CANNON on TUESDAY, AUGUST 26 at 6:00 PM to celebrate the release of her …" at bounding box center [579, 90] width 625 height 37
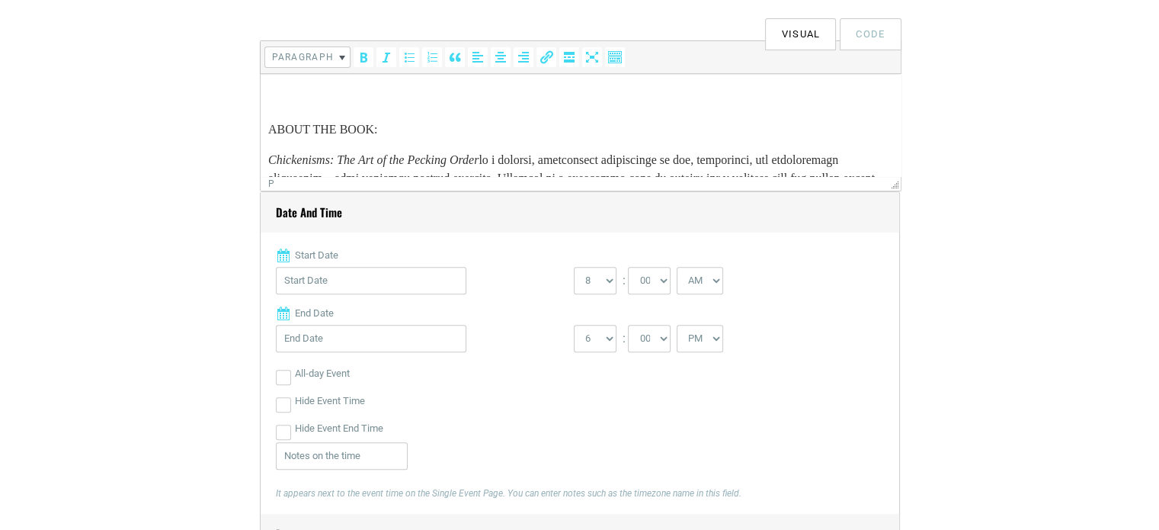
scroll to position [14, 0]
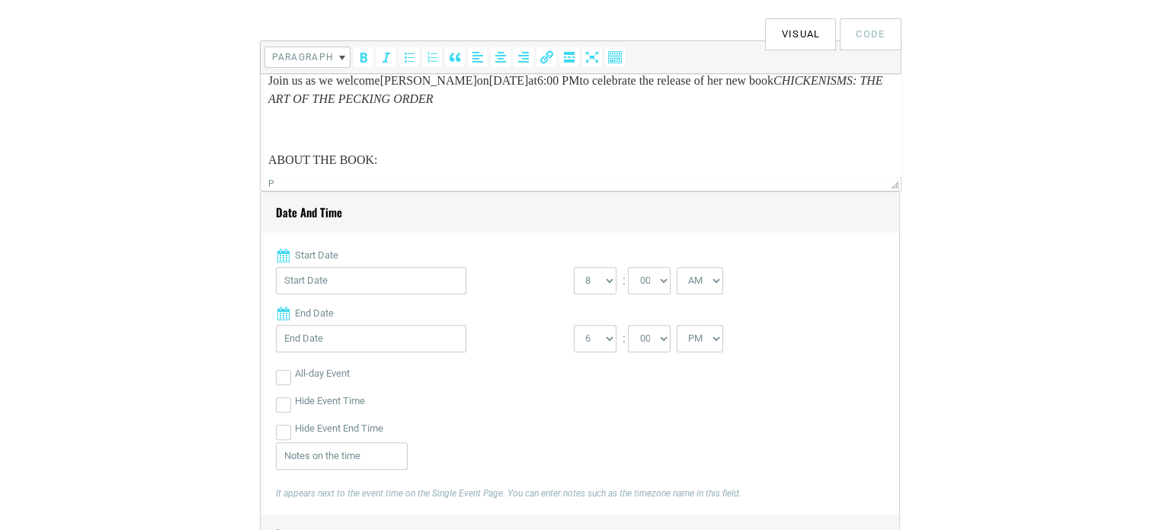
drag, startPoint x: 267, startPoint y: 82, endPoint x: 382, endPoint y: 159, distance: 139.5
click at [397, 179] on html "Join us as we welcome LAUREN CANNON on TUESDAY, AUGUST 26 at 6:00 PM to celebra…" at bounding box center [580, 278] width 640 height 439
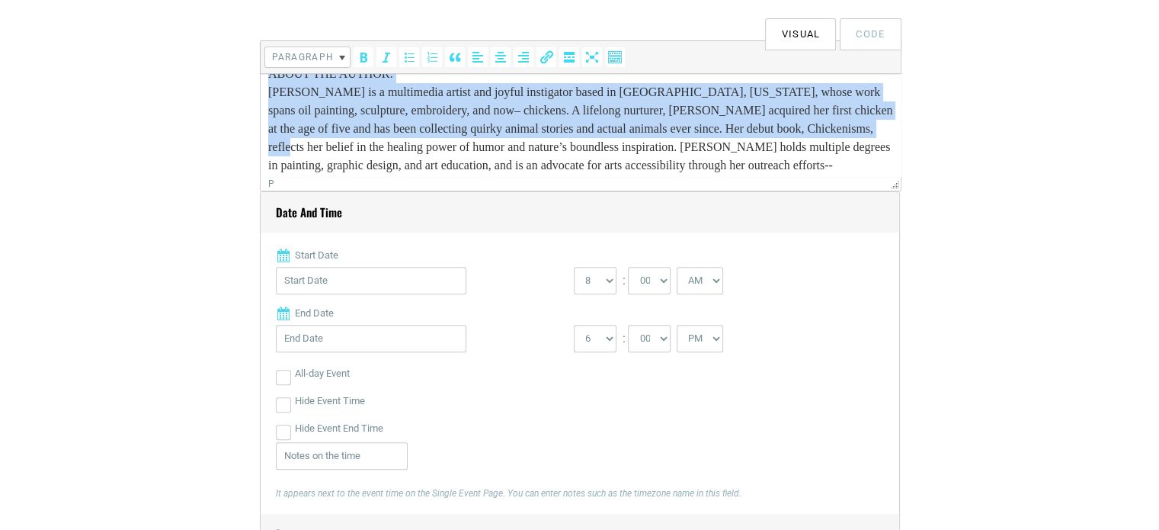
scroll to position [373, 0]
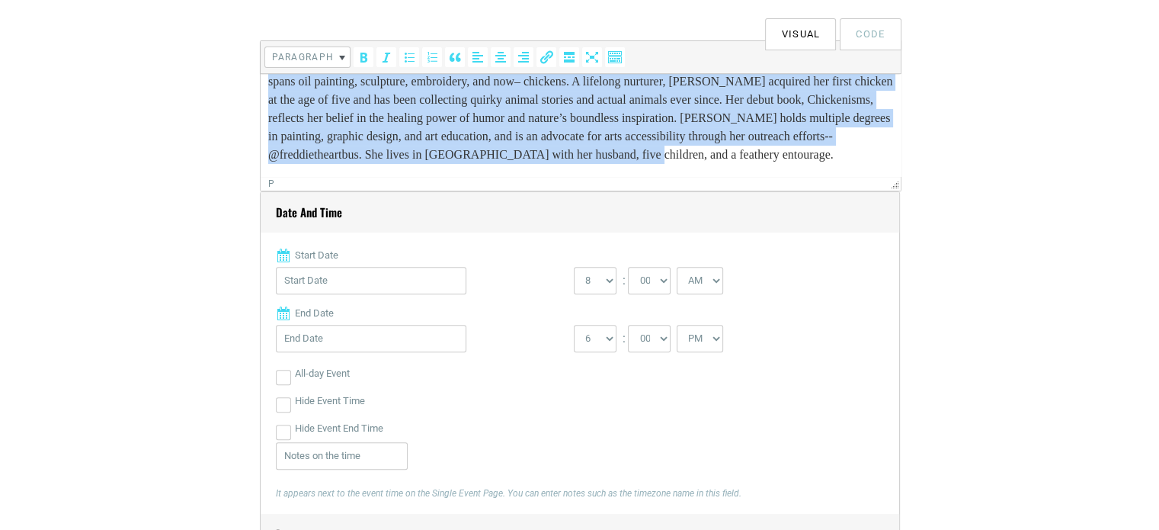
drag, startPoint x: 269, startPoint y: 78, endPoint x: 488, endPoint y: 150, distance: 230.1
copy body "Join us as we welcome LAUREN CANNON on TUESDAY, AUGUST 26 at 6:00 PM to celebra…"
click at [520, 145] on p "ABOUT THE AUTHOR: Lauren Cannon is a multimedia artist and joyful instigator ba…" at bounding box center [579, 100] width 625 height 128
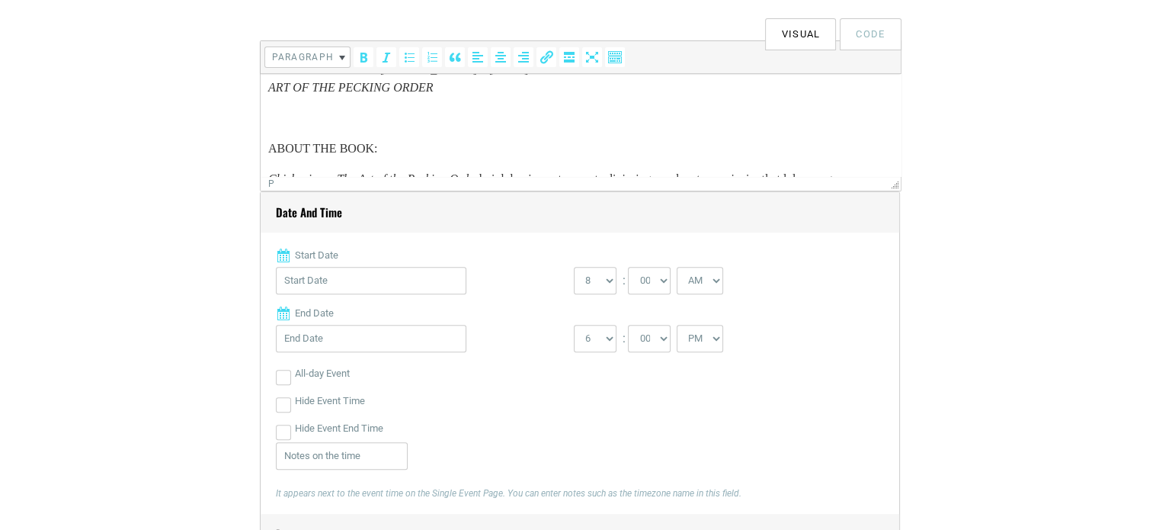
scroll to position [0, 0]
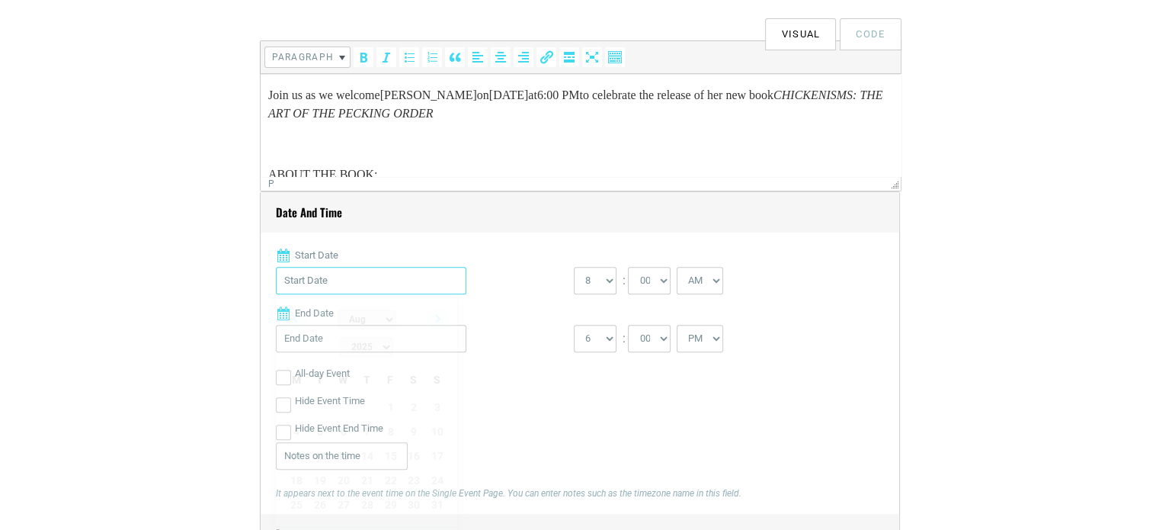
click at [420, 289] on input "Start Date" at bounding box center [371, 280] width 190 height 27
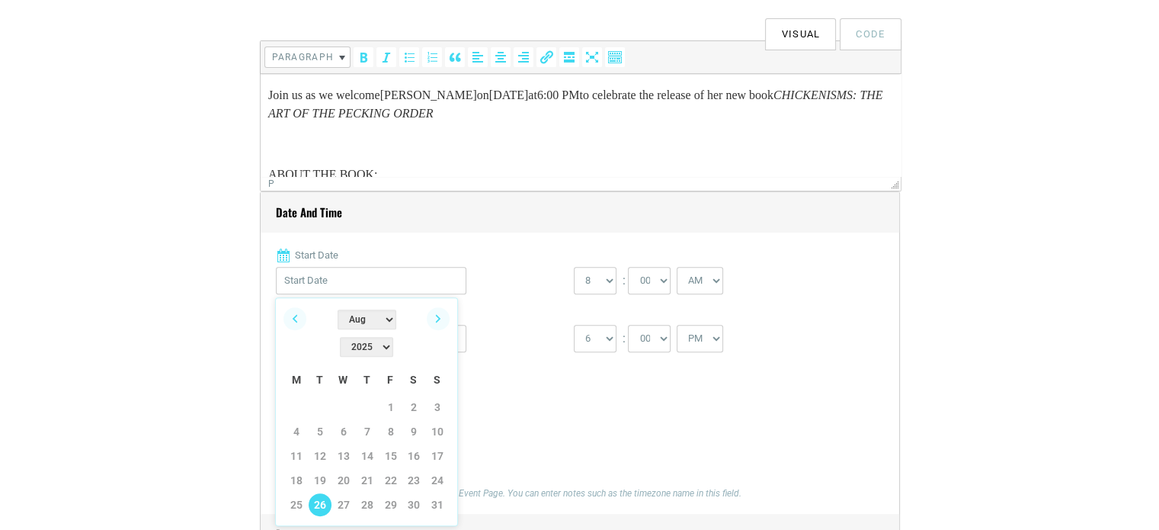
click at [318, 493] on link "26" at bounding box center [320, 504] width 23 height 23
type input "08/26/2025"
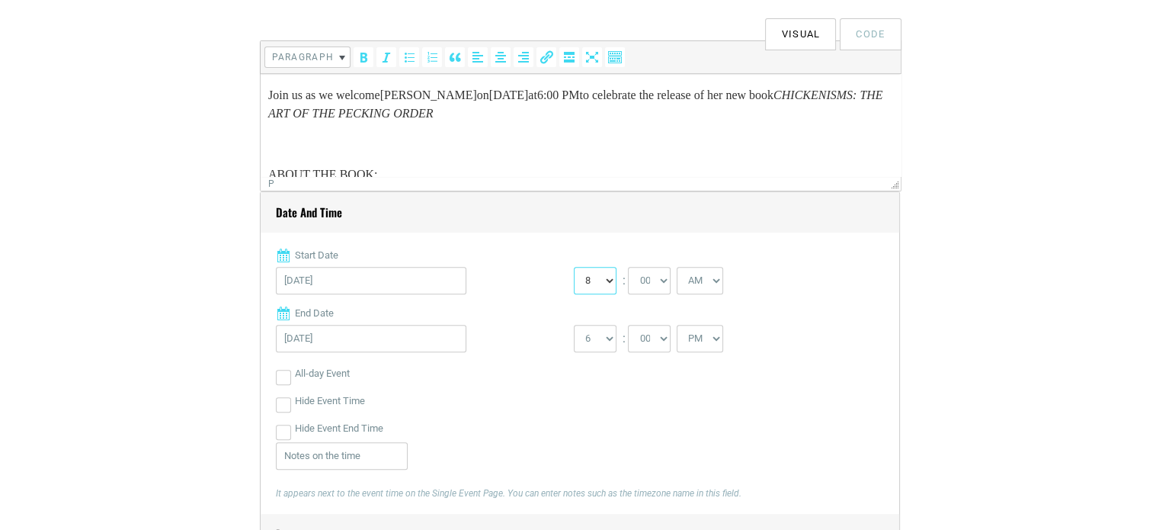
click at [603, 274] on select "0 1 2 3 4 5 6 7 8 9 10 11 12" at bounding box center [595, 280] width 43 height 27
select select "6"
click at [574, 267] on select "0 1 2 3 4 5 6 7 8 9 10 11 12" at bounding box center [595, 280] width 43 height 27
click at [701, 274] on select "AM PM" at bounding box center [700, 280] width 46 height 27
select select "PM"
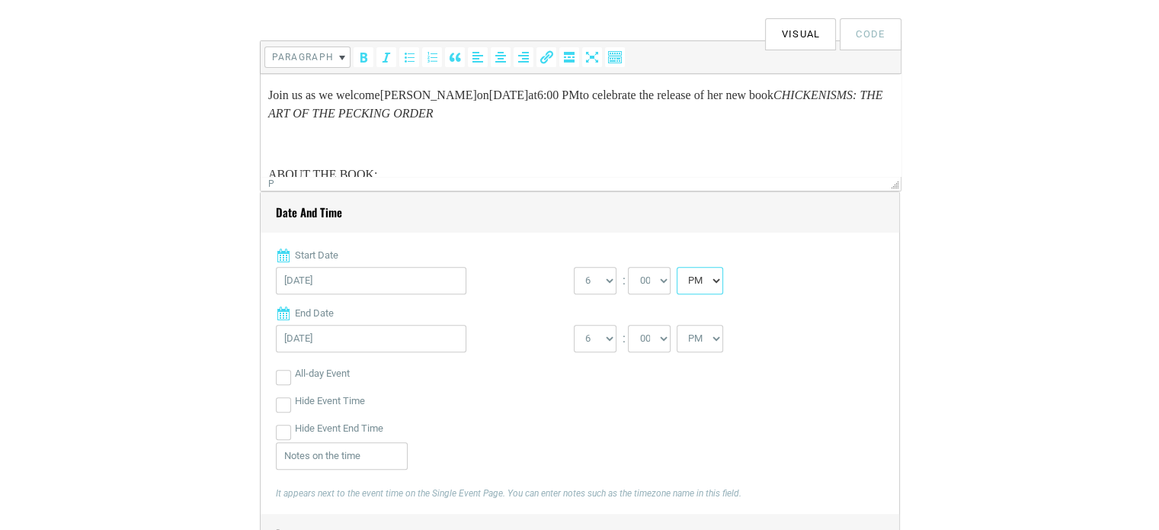
click at [677, 267] on select "AM PM" at bounding box center [700, 280] width 46 height 27
click at [341, 430] on label "Hide Event End Time" at bounding box center [339, 427] width 88 height 27
click at [291, 430] on input "Hide Event End Time" at bounding box center [283, 431] width 15 height 15
checkbox input "true"
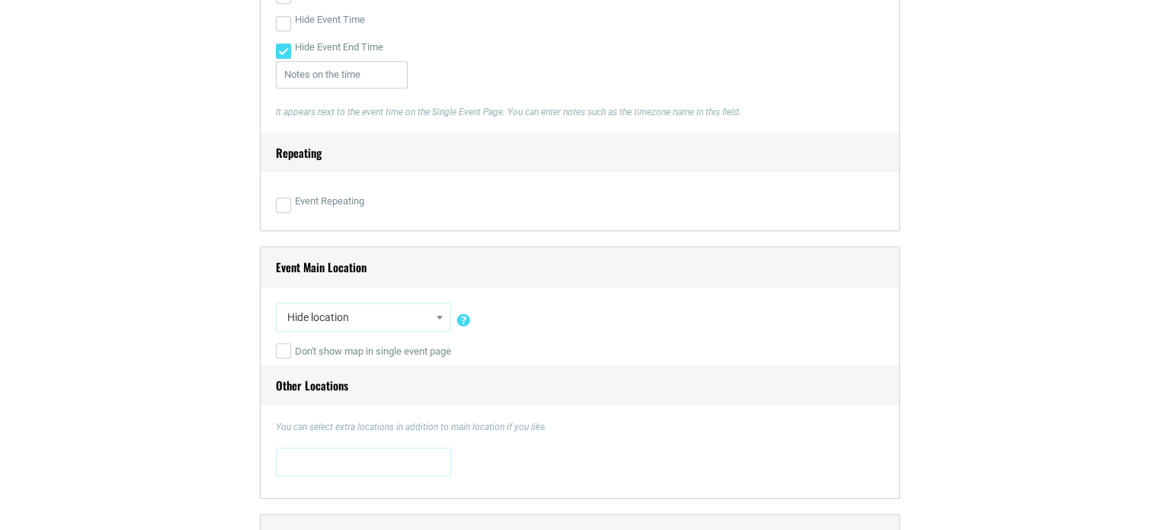
click at [430, 314] on span "Hide location" at bounding box center [363, 316] width 165 height 27
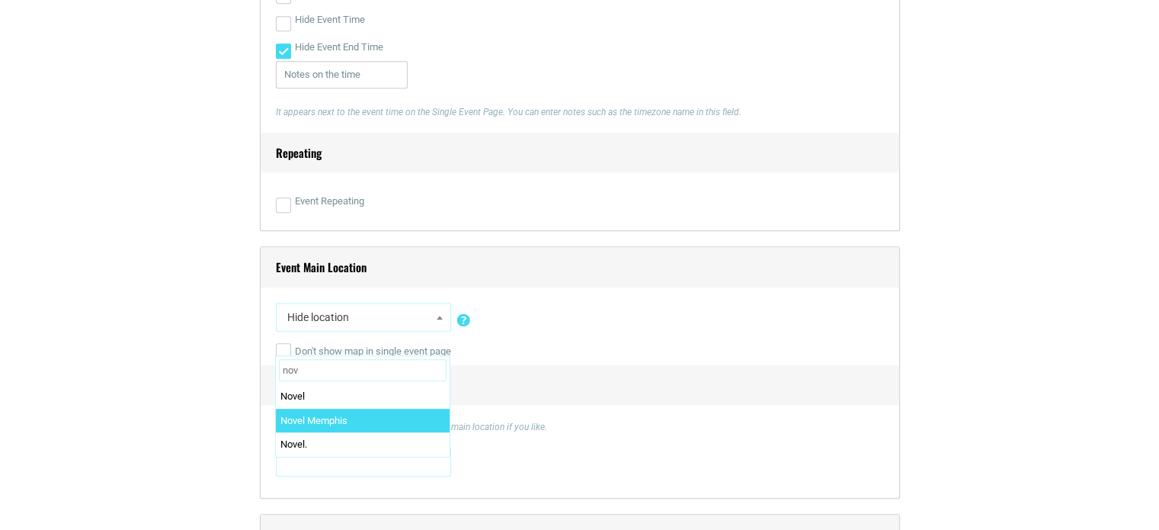
type input "nov"
select select "1758"
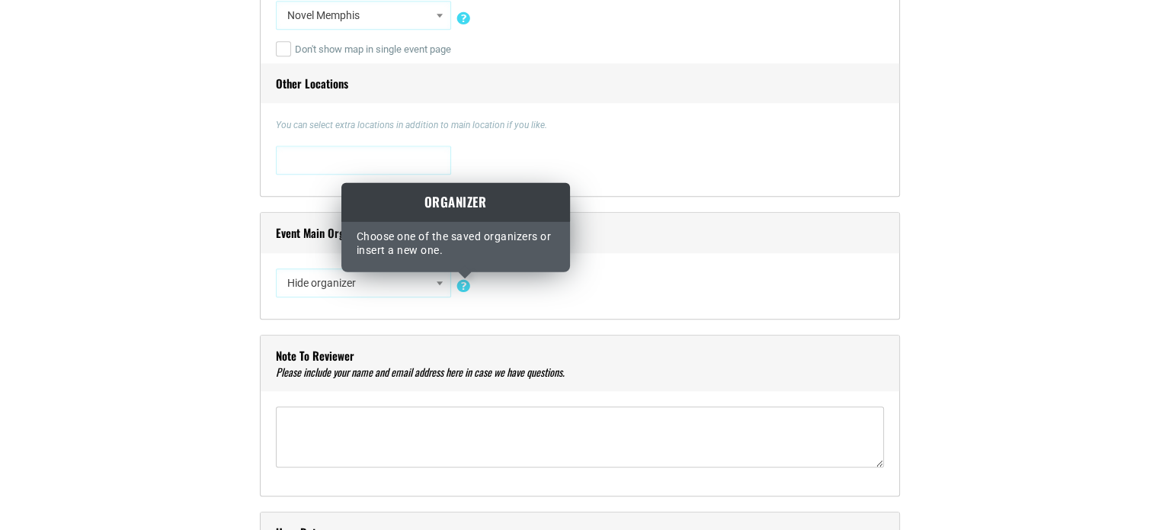
scroll to position [1219, 0]
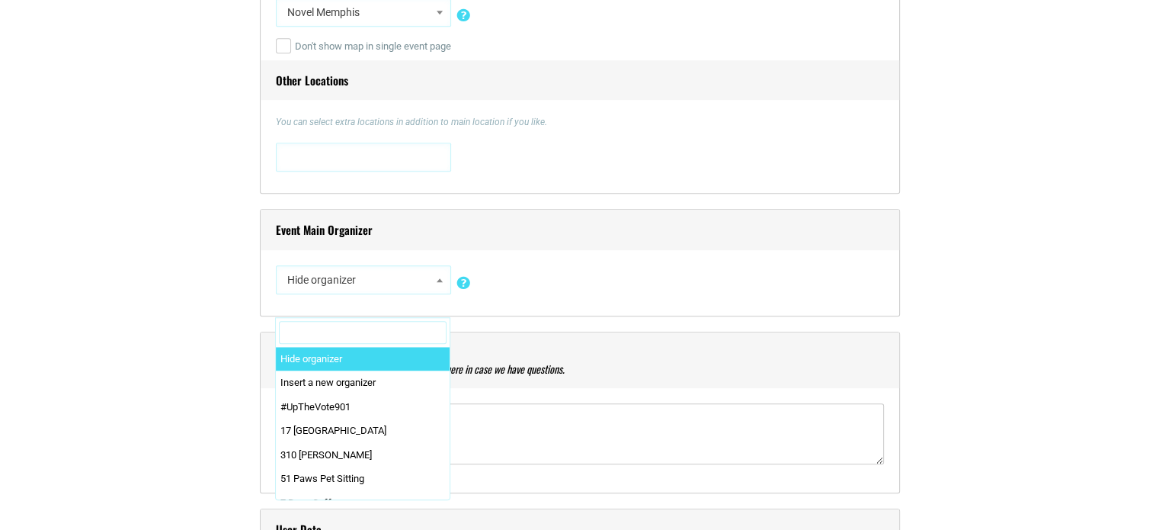
click at [439, 281] on span at bounding box center [439, 280] width 15 height 20
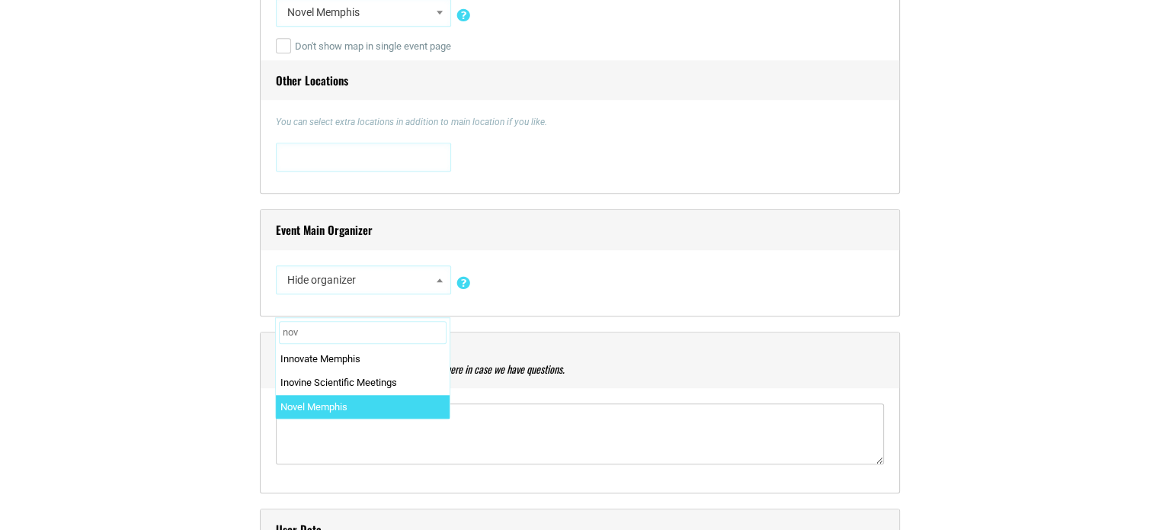
type input "nov"
select select "1759"
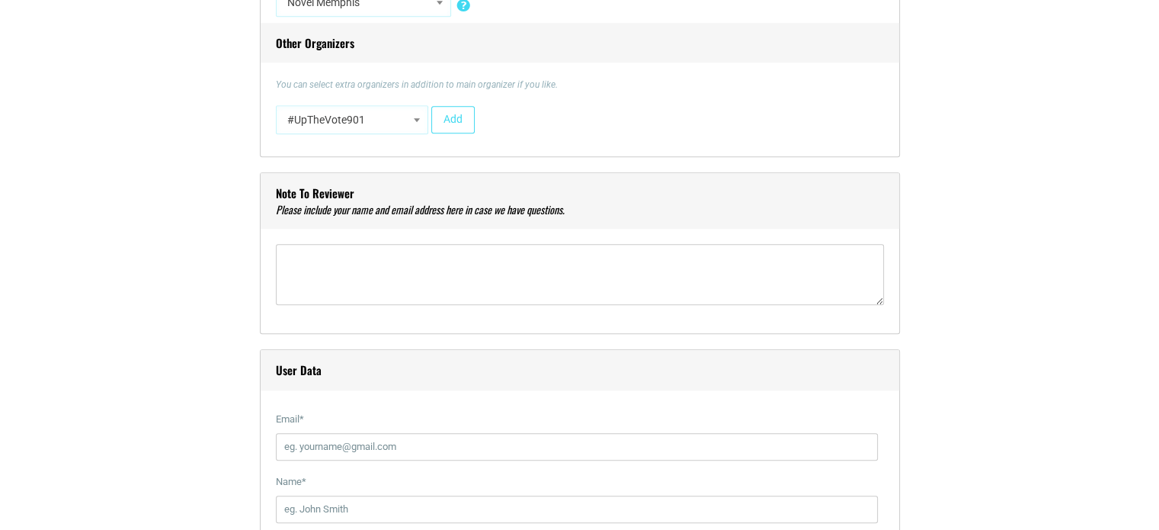
scroll to position [1600, 0]
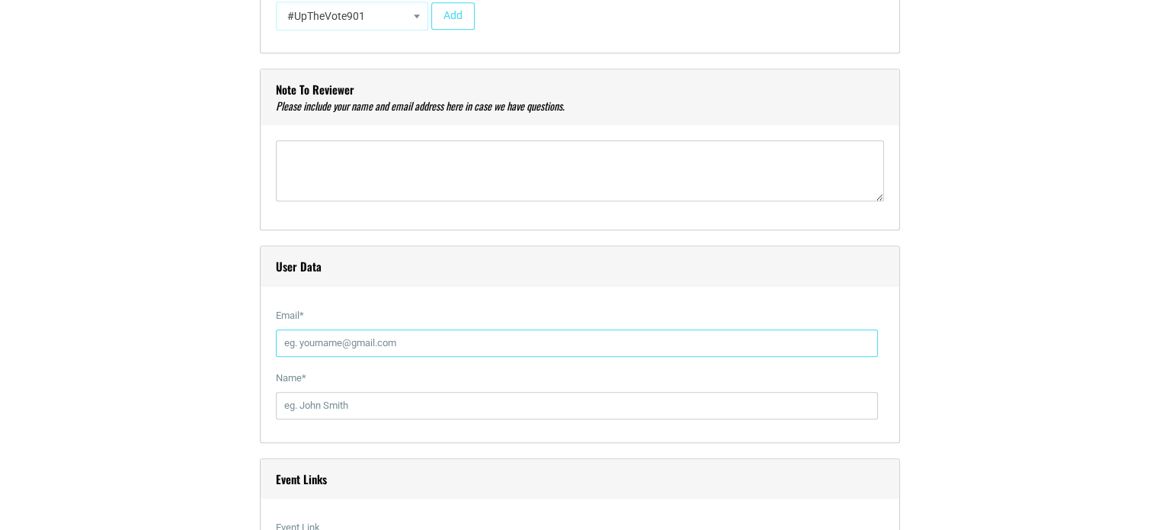
click at [318, 338] on input "Email *" at bounding box center [577, 342] width 602 height 27
type input "events@novelmemphis.com"
click at [378, 400] on input "Name *" at bounding box center [577, 405] width 602 height 27
type input "Mandy Martin"
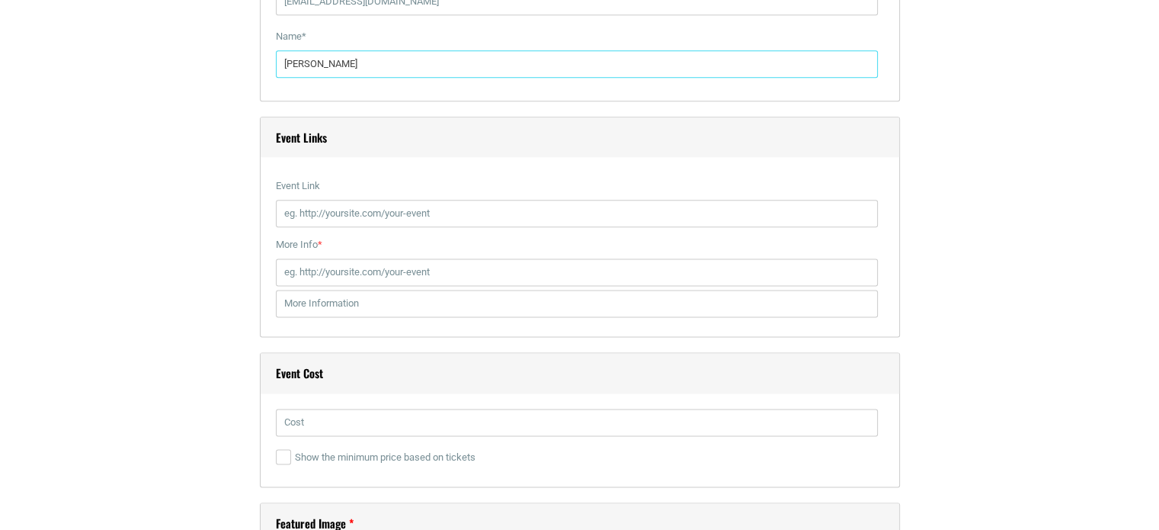
scroll to position [1981, 0]
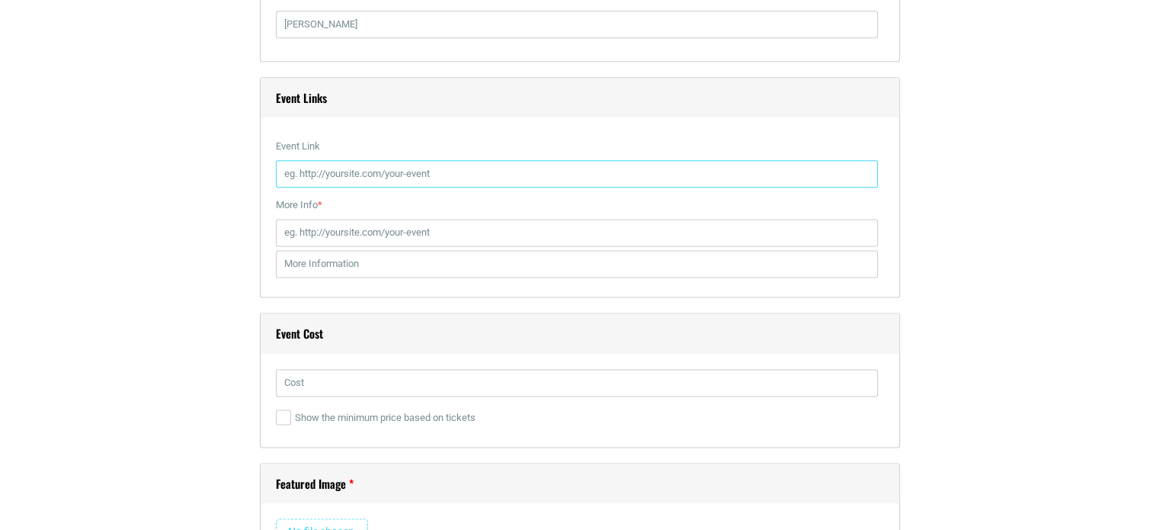
click at [329, 162] on input "Event Link" at bounding box center [577, 173] width 602 height 27
paste input "https://www.novelmemphis.com/event/lauren-cannon-chickenisms"
type input "https://www.novelmemphis.com/event/lauren-cannon-chickenisms"
paste input "https://www.novelmemphis.com/event/lauren-cannon-chickenisms"
type input "https://www.novelmemphis.com/event/lauren-cannon-chickenisms"
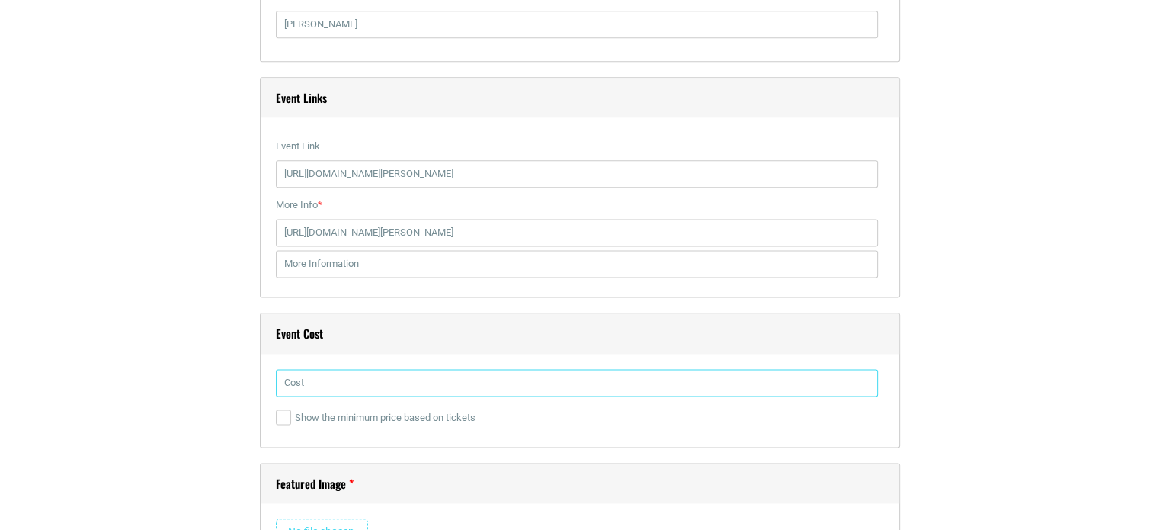
click at [381, 388] on input "text" at bounding box center [577, 382] width 602 height 27
type input "Free to attend"
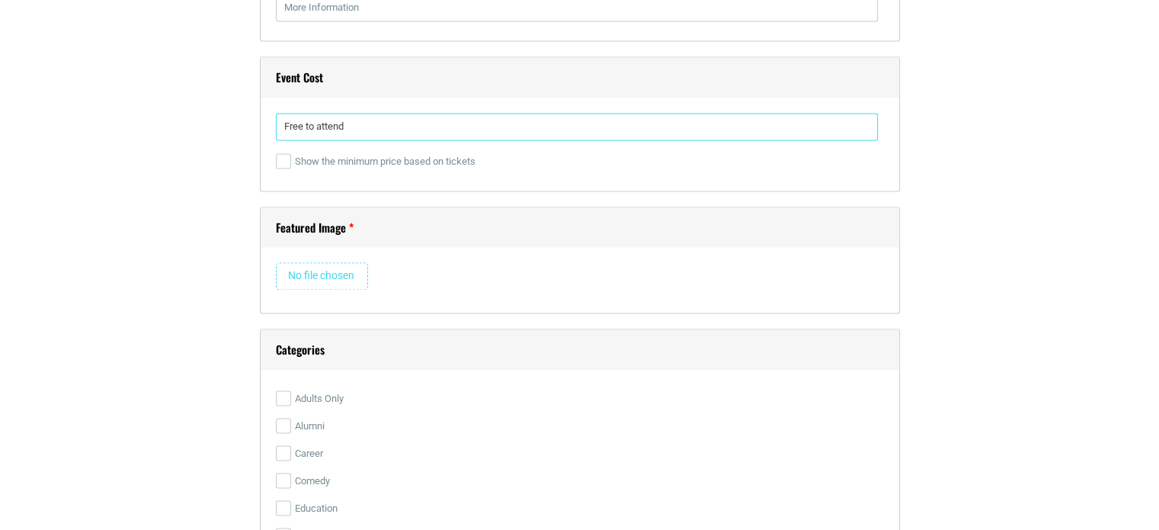
scroll to position [2286, 0]
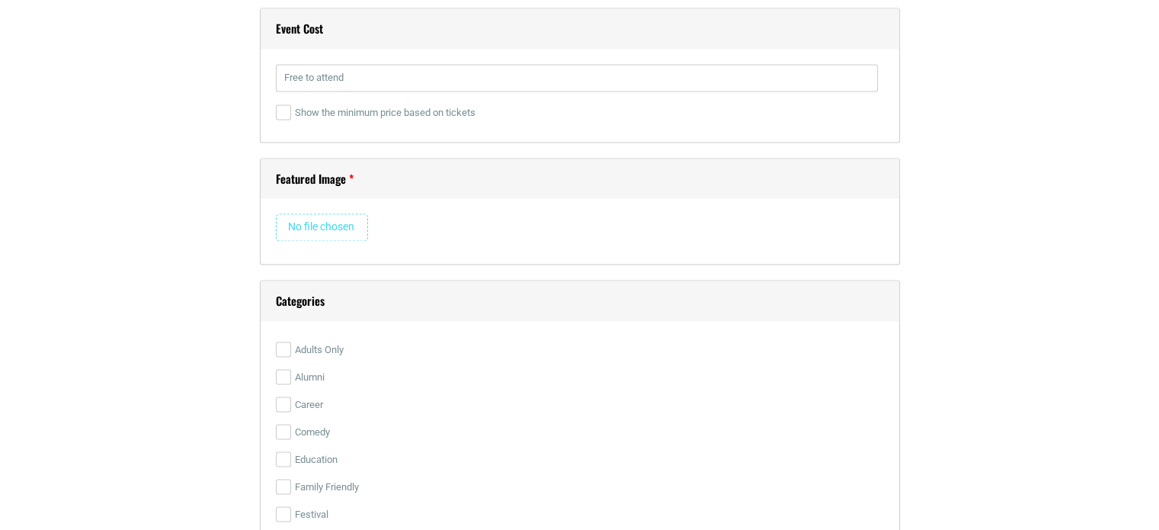
click at [283, 218] on input "file" at bounding box center [322, 226] width 92 height 27
type input "C:\fakepath\Lauren Cannon (495 x 225 px).png"
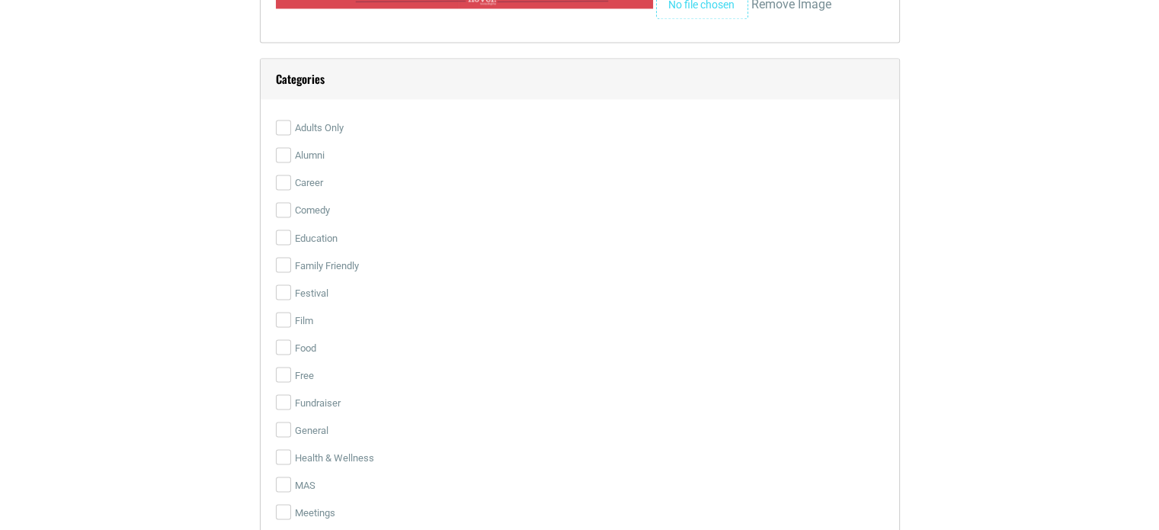
scroll to position [2667, 0]
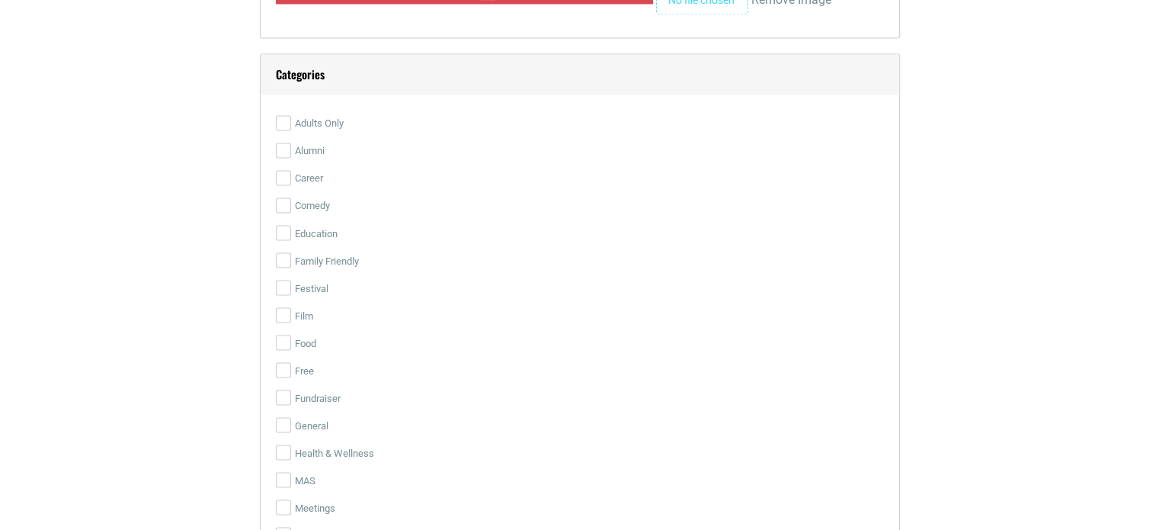
drag, startPoint x: 306, startPoint y: 368, endPoint x: 349, endPoint y: 366, distance: 42.7
click at [306, 369] on label "Free" at bounding box center [580, 370] width 608 height 27
click at [291, 369] on input "Free" at bounding box center [283, 369] width 15 height 15
checkbox input "true"
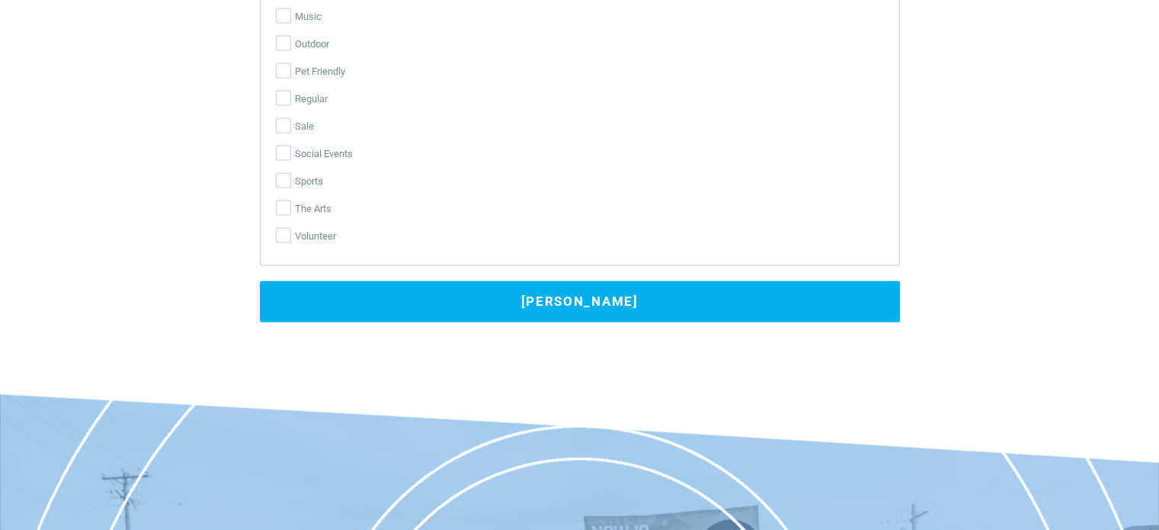
scroll to position [3200, 0]
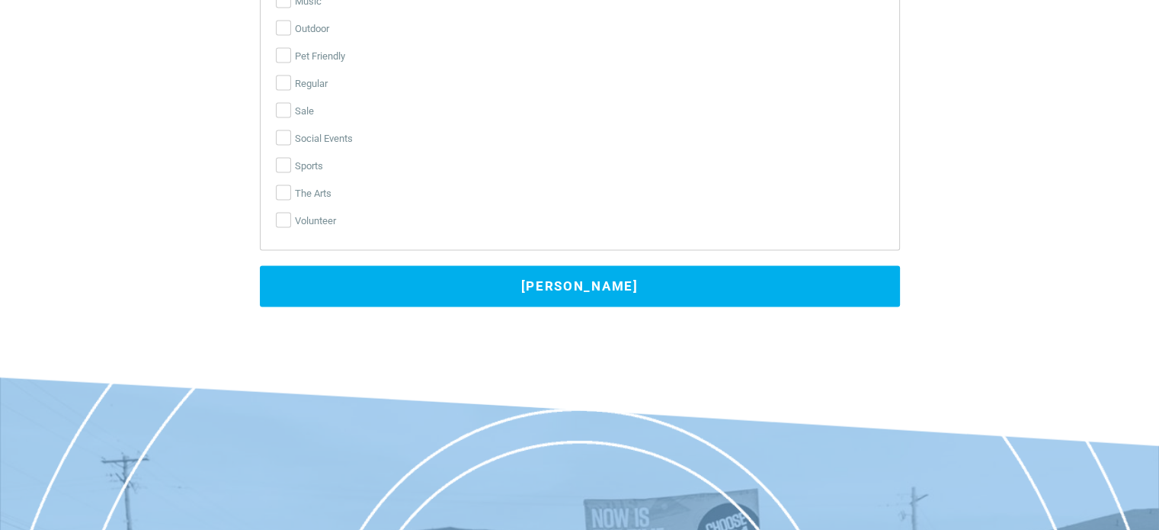
click at [545, 281] on button "Submit Event" at bounding box center [580, 286] width 640 height 41
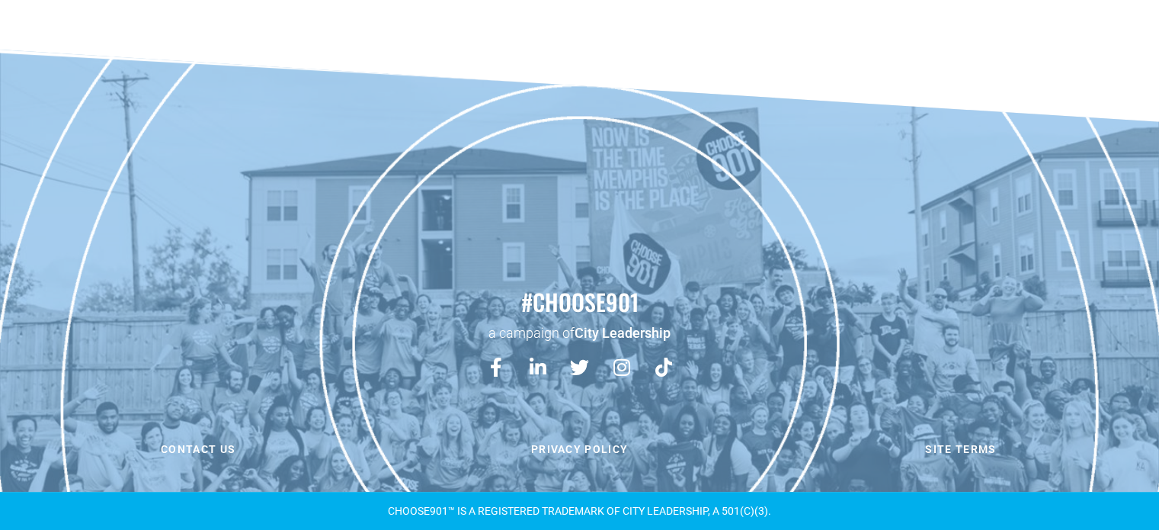
scroll to position [502, 0]
